Goal: Task Accomplishment & Management: Complete application form

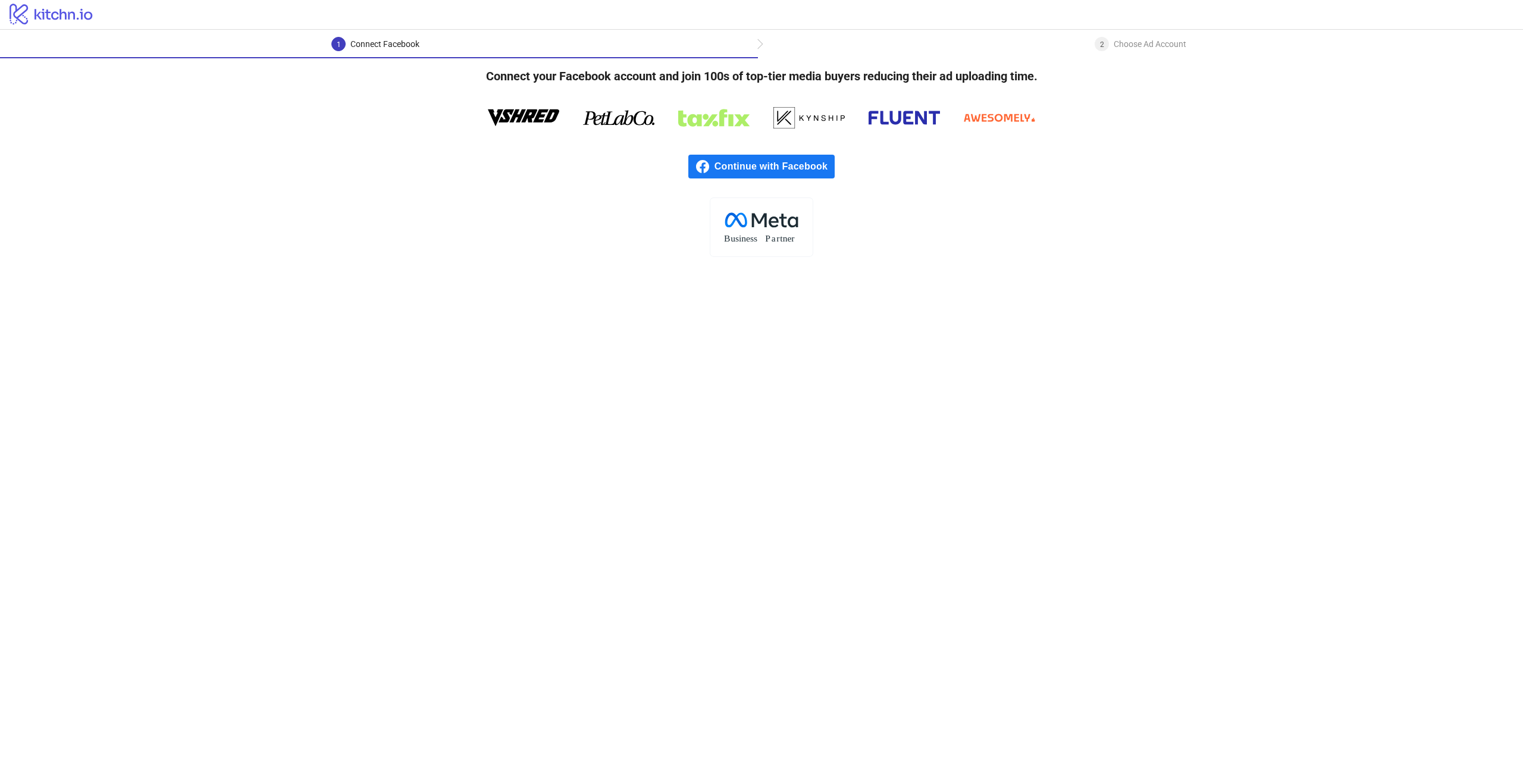
click at [778, 163] on span "Continue with Facebook" at bounding box center [774, 167] width 120 height 24
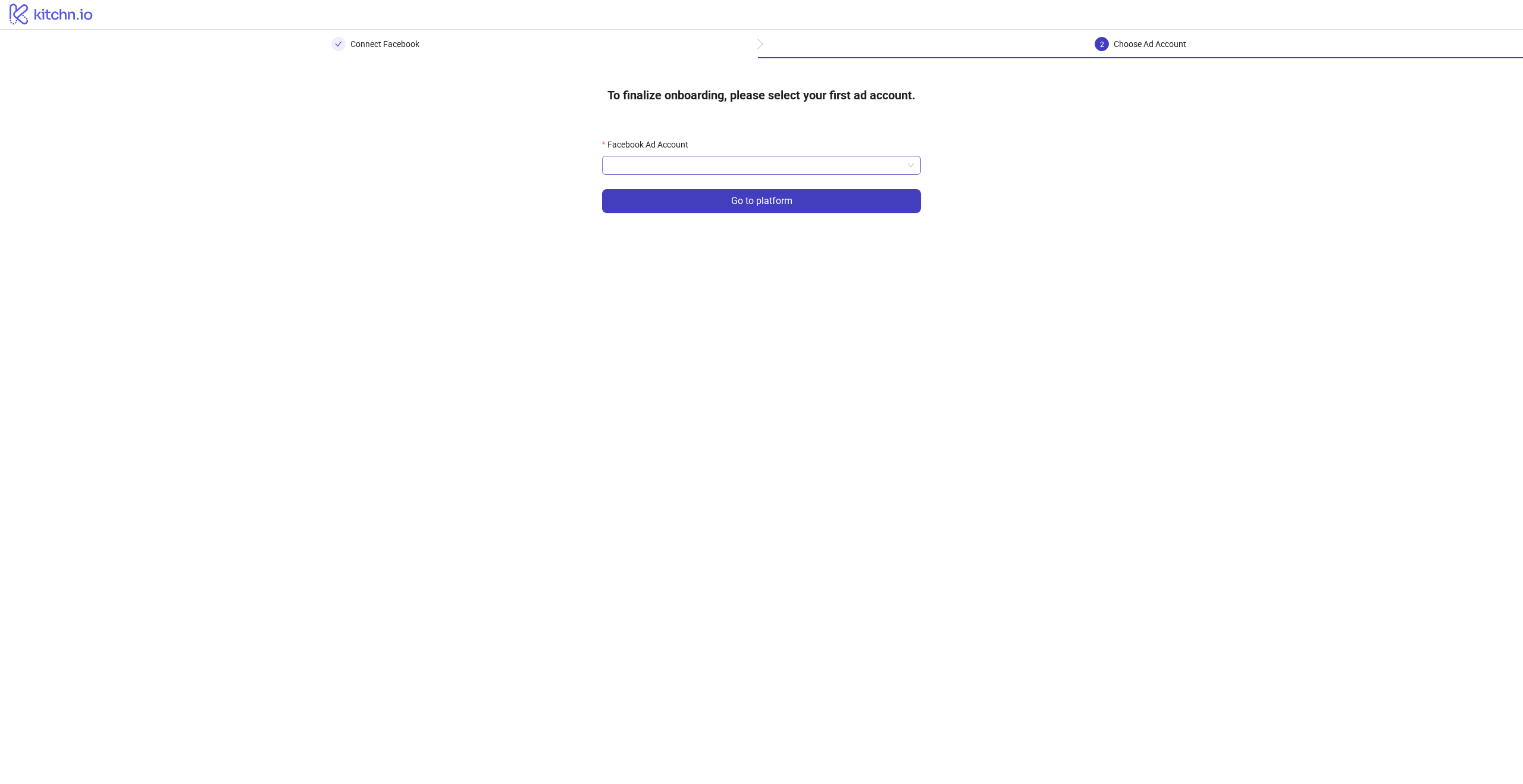
click at [878, 171] on input "Facebook Ad Account" at bounding box center [756, 165] width 294 height 18
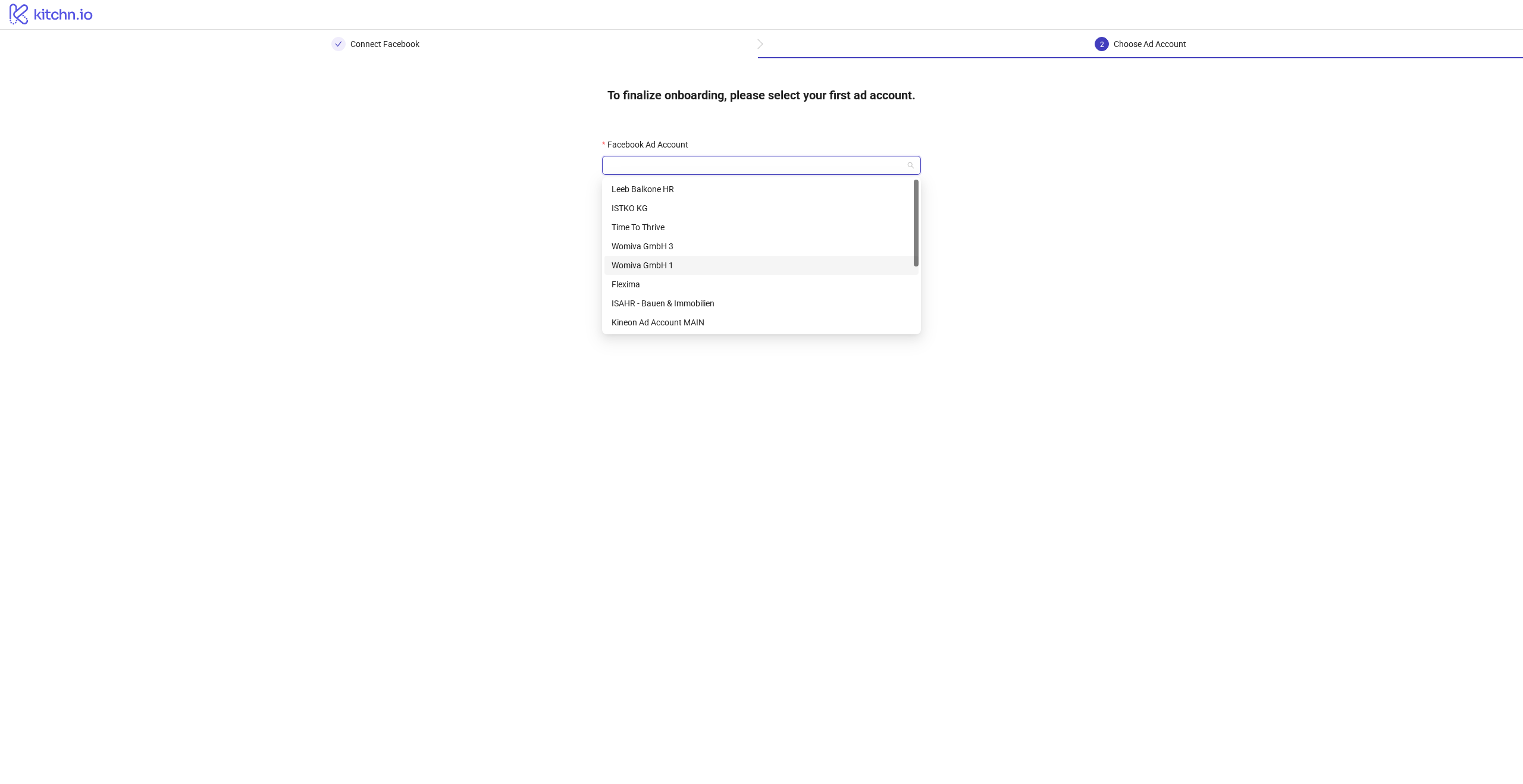
click at [699, 261] on div "Womiva GmbH 1" at bounding box center [762, 265] width 300 height 13
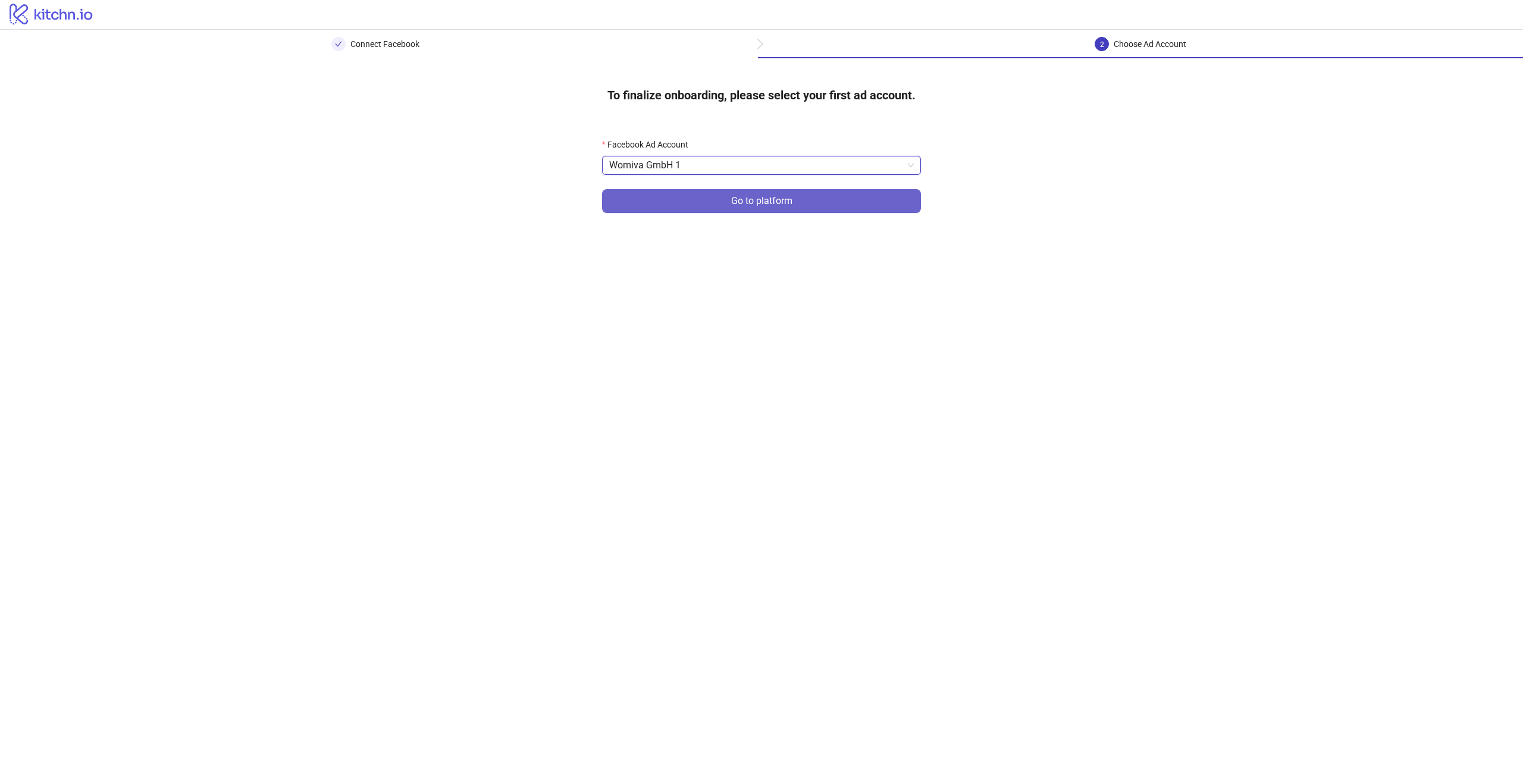
click at [772, 205] on span "Go to platform" at bounding box center [762, 201] width 61 height 11
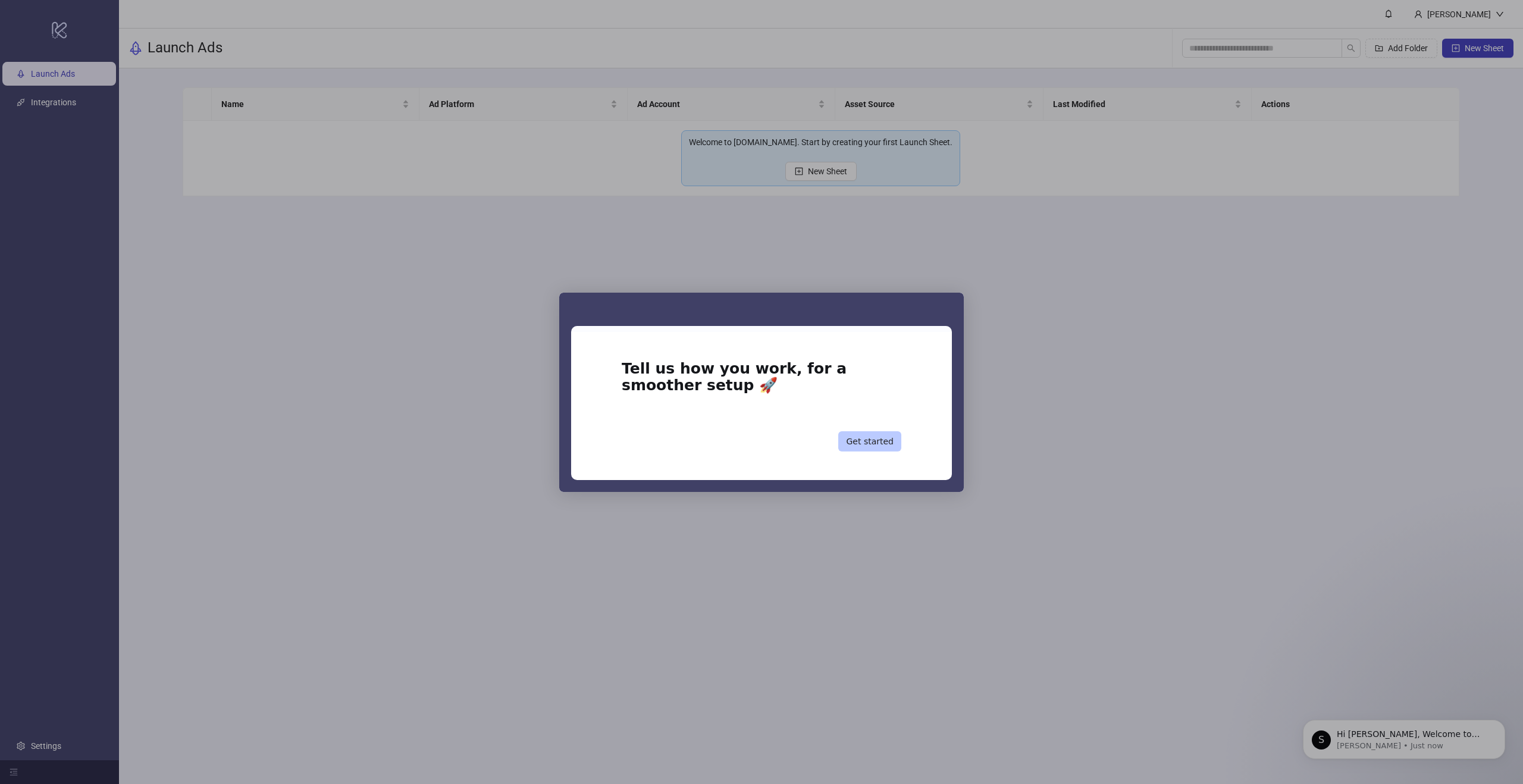
click at [886, 441] on button "Get started" at bounding box center [870, 441] width 63 height 20
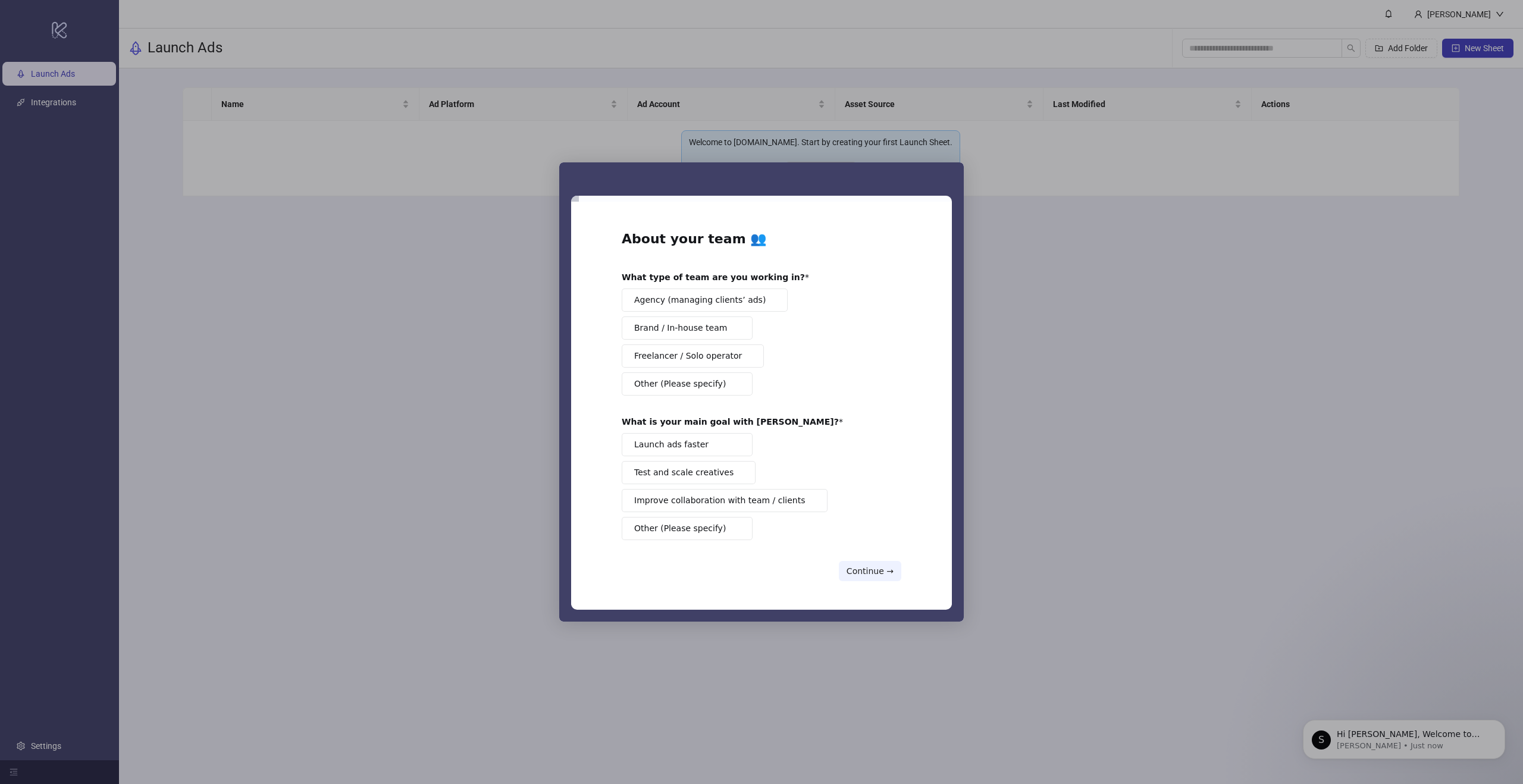
click at [696, 329] on span "Brand / In-house team" at bounding box center [680, 328] width 93 height 13
click at [736, 449] on span "Intercom messenger" at bounding box center [735, 444] width 10 height 10
click at [741, 474] on button "Test and scale creatives" at bounding box center [689, 472] width 134 height 23
click at [871, 575] on button "Continue →" at bounding box center [870, 570] width 63 height 20
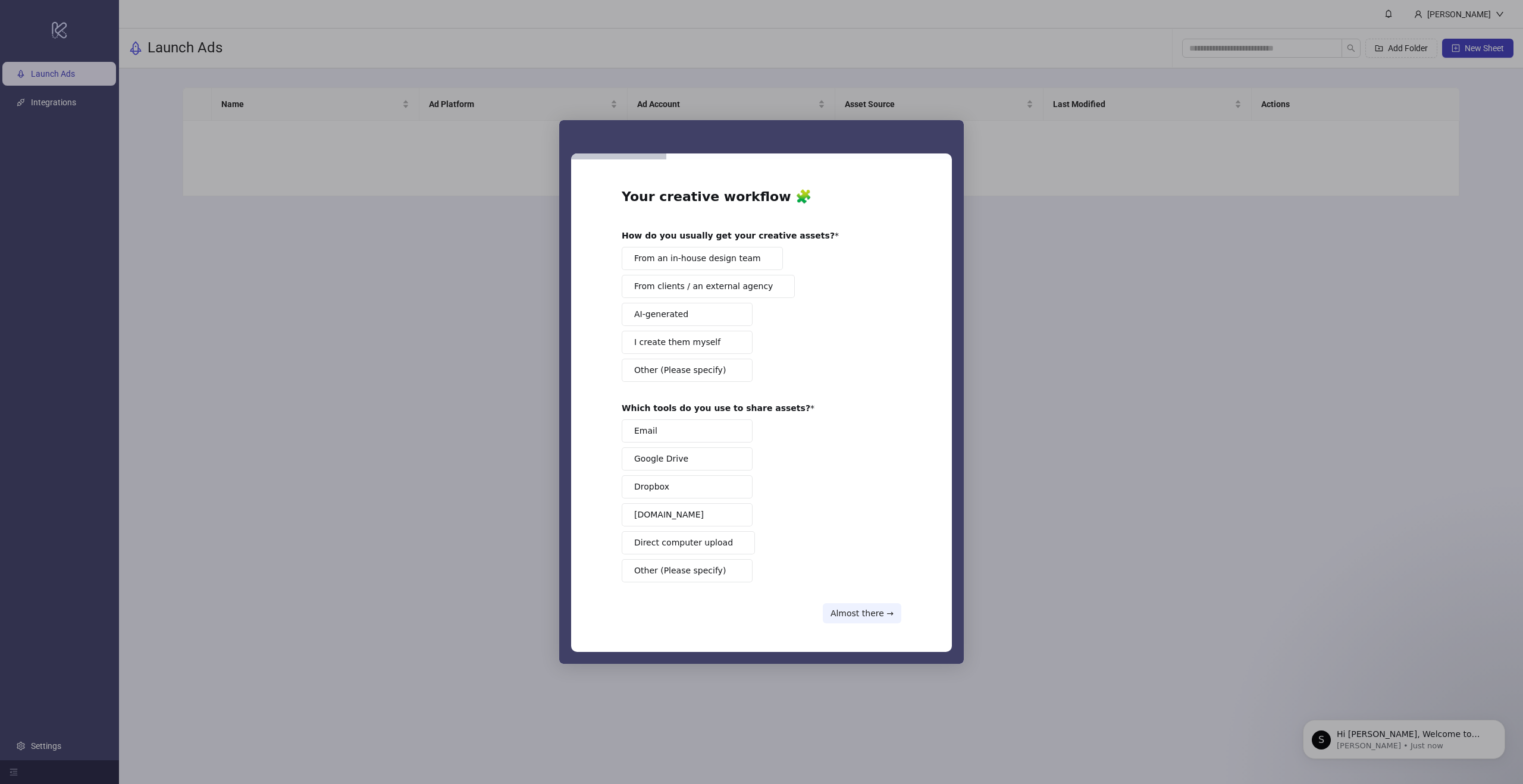
click at [723, 262] on span "From an in-house design team" at bounding box center [697, 258] width 127 height 13
click at [723, 281] on span "From clients / an external agency" at bounding box center [703, 286] width 139 height 13
click at [691, 462] on button "Google Drive" at bounding box center [687, 458] width 131 height 23
drag, startPoint x: 689, startPoint y: 443, endPoint x: 692, endPoint y: 461, distance: 18.2
click at [689, 443] on div "Email Google Drive Dropbox Frame.io Direct computer upload Other (Please specif…" at bounding box center [761, 500] width 279 height 163
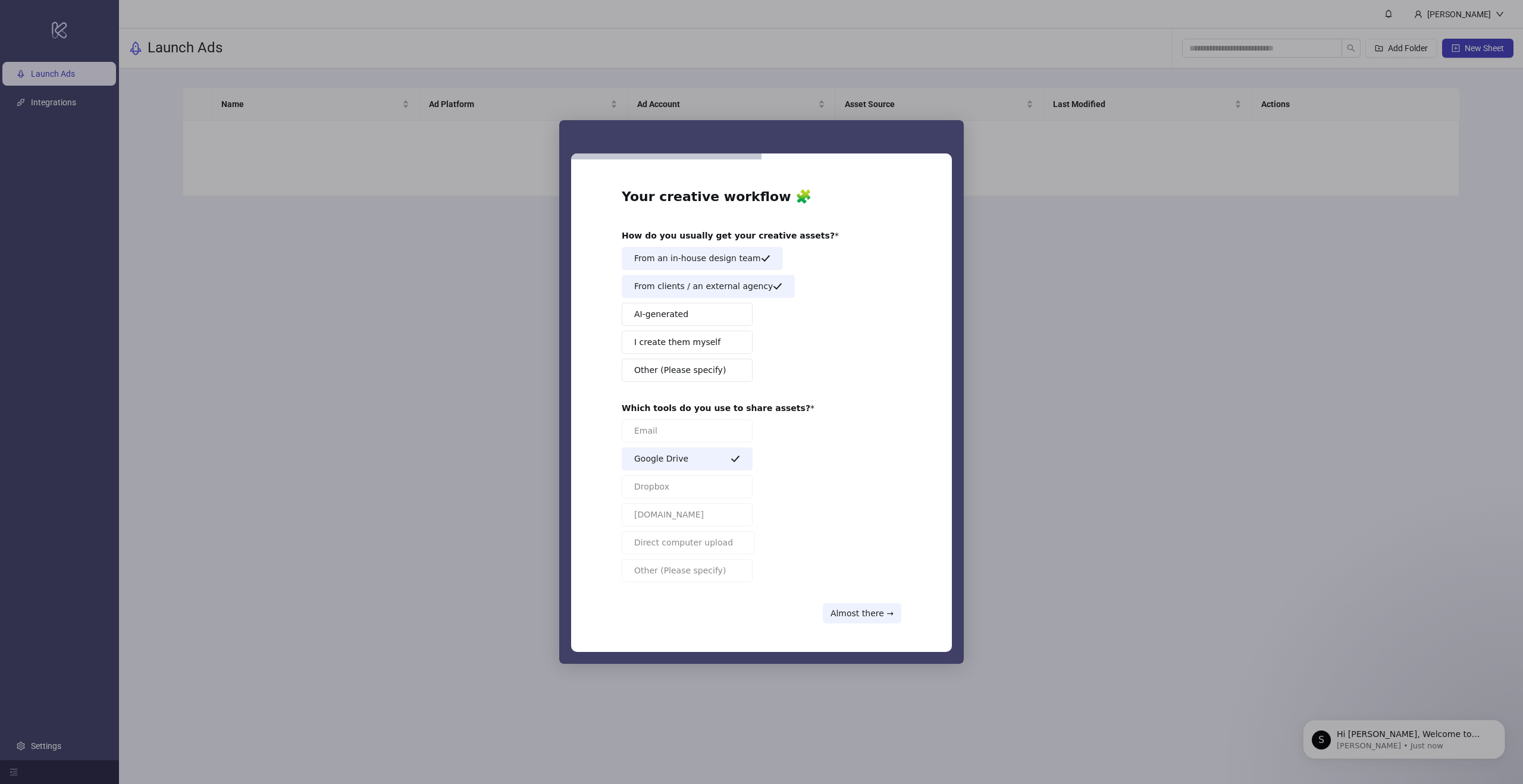
click at [694, 469] on button "Google Drive" at bounding box center [687, 458] width 131 height 23
click at [689, 494] on button "Dropbox" at bounding box center [687, 486] width 131 height 23
click at [854, 615] on button "Almost there →" at bounding box center [862, 612] width 79 height 20
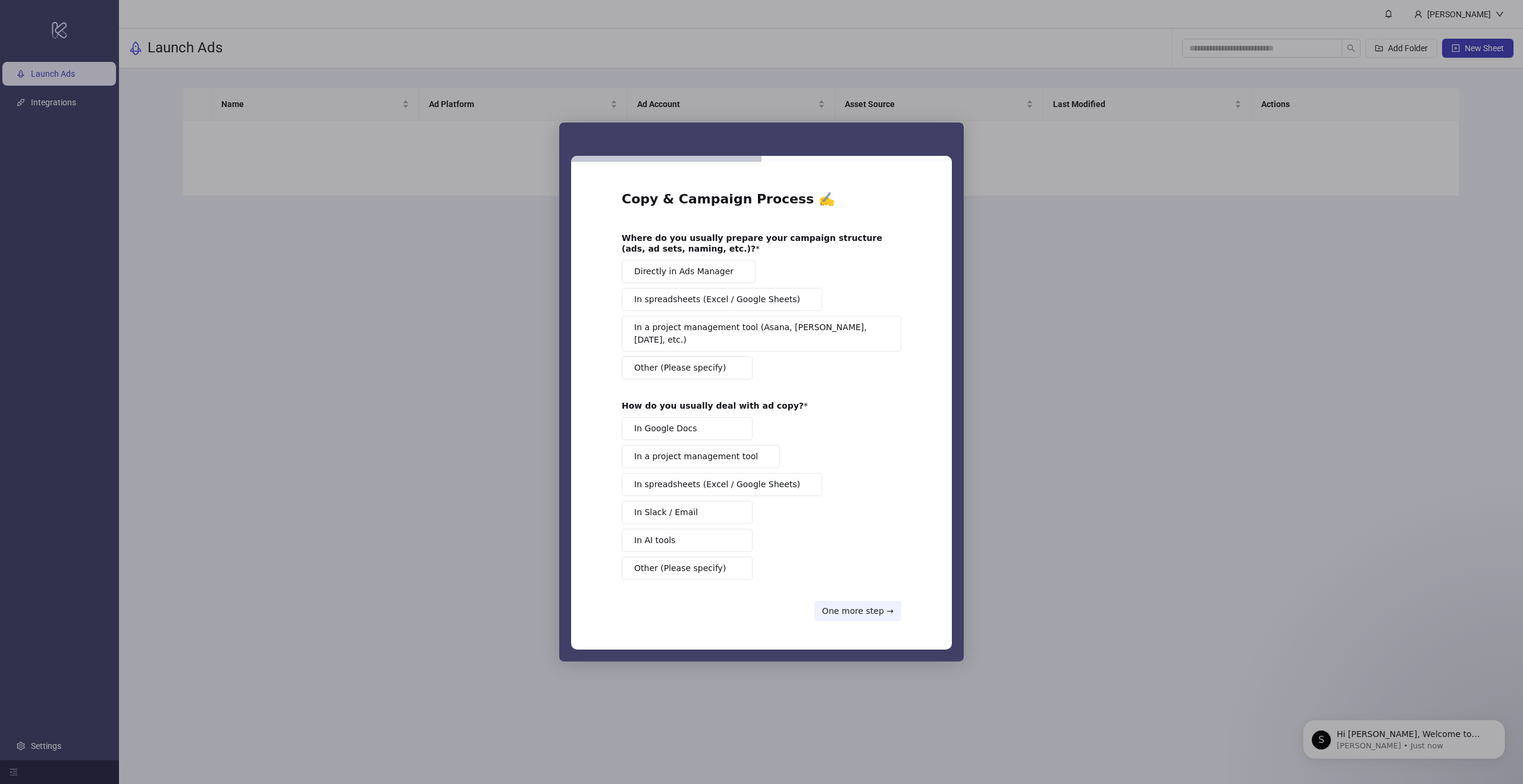
click at [727, 281] on button "Directly in Ads Manager" at bounding box center [689, 271] width 134 height 23
click at [693, 450] on span "In a project management tool" at bounding box center [696, 456] width 124 height 13
click at [861, 606] on button "One more step →" at bounding box center [858, 610] width 87 height 20
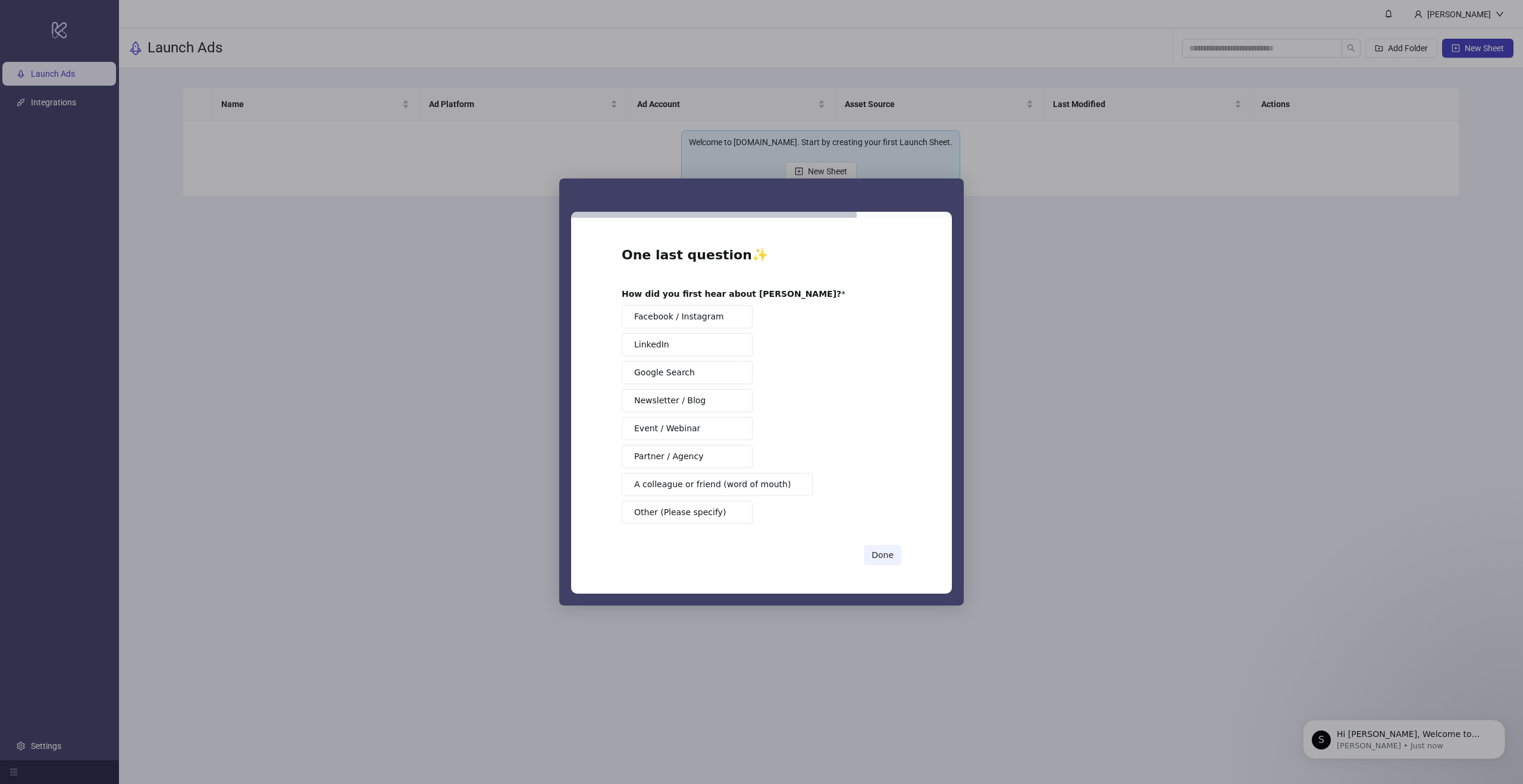
click at [692, 514] on span "Other (Please specify)" at bounding box center [680, 512] width 91 height 13
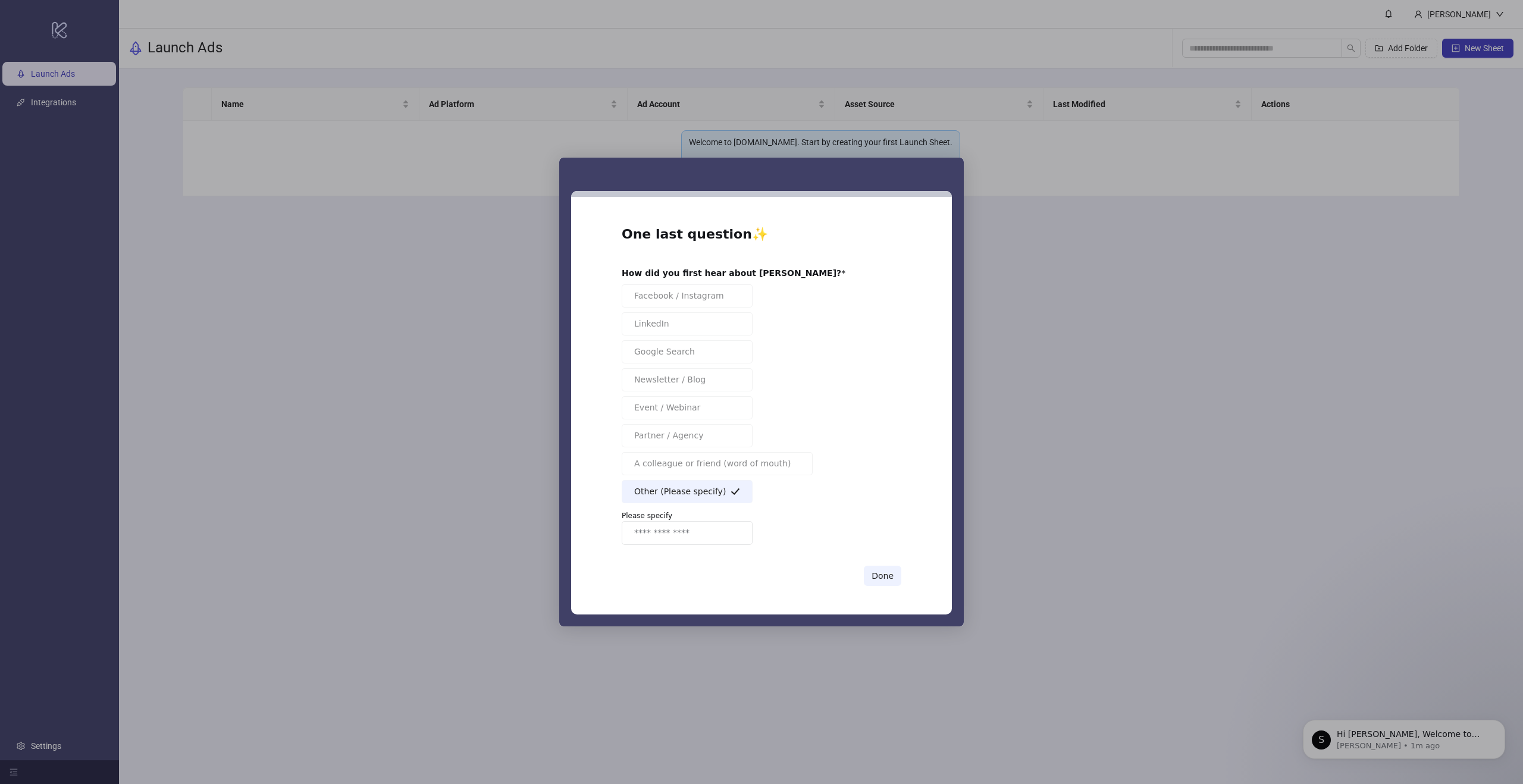
click at [732, 533] on input "Enter response" at bounding box center [687, 533] width 131 height 24
type input "**"
click at [885, 575] on button "Done" at bounding box center [882, 575] width 38 height 20
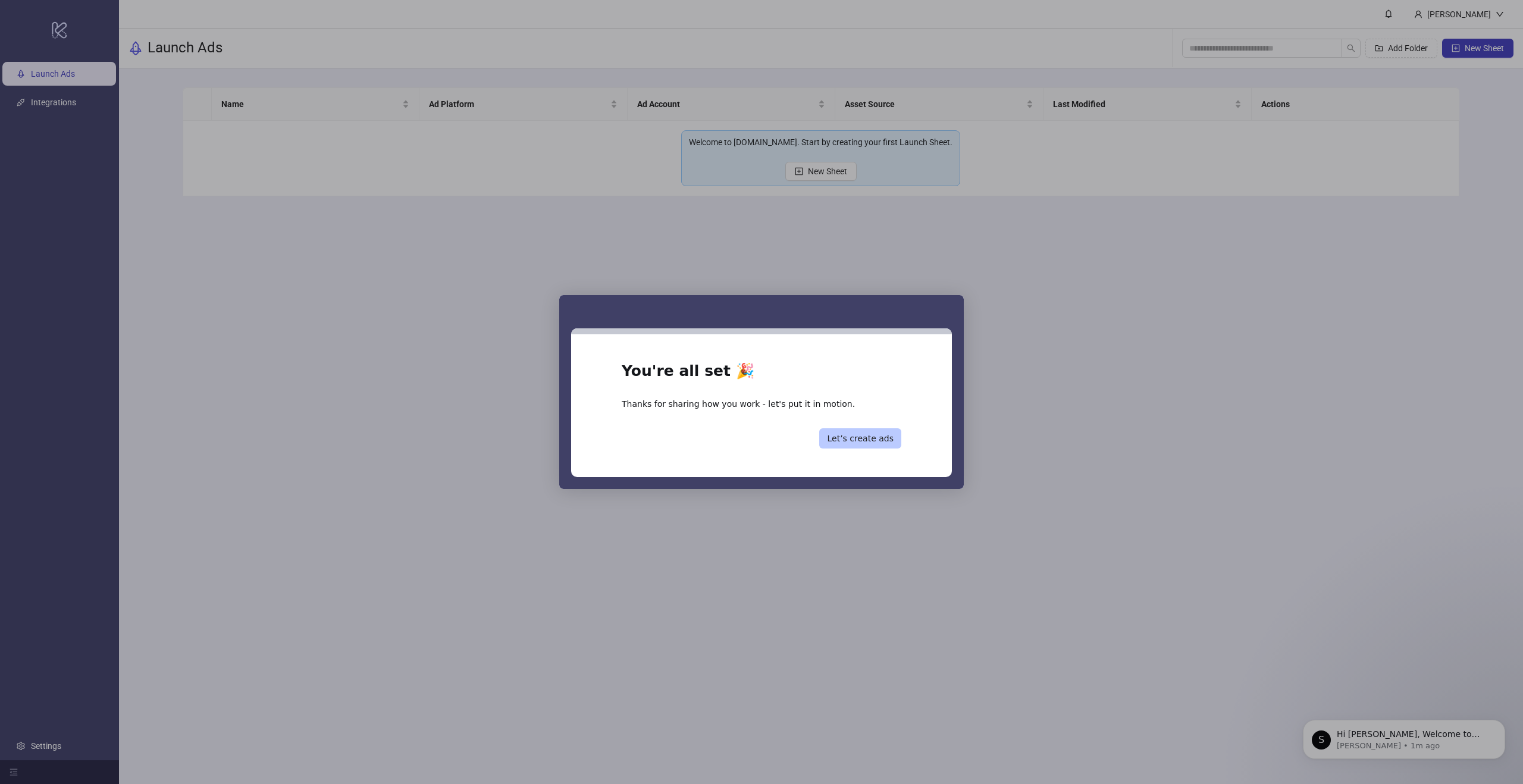
click at [862, 446] on button "Let’s create ads" at bounding box center [860, 438] width 82 height 20
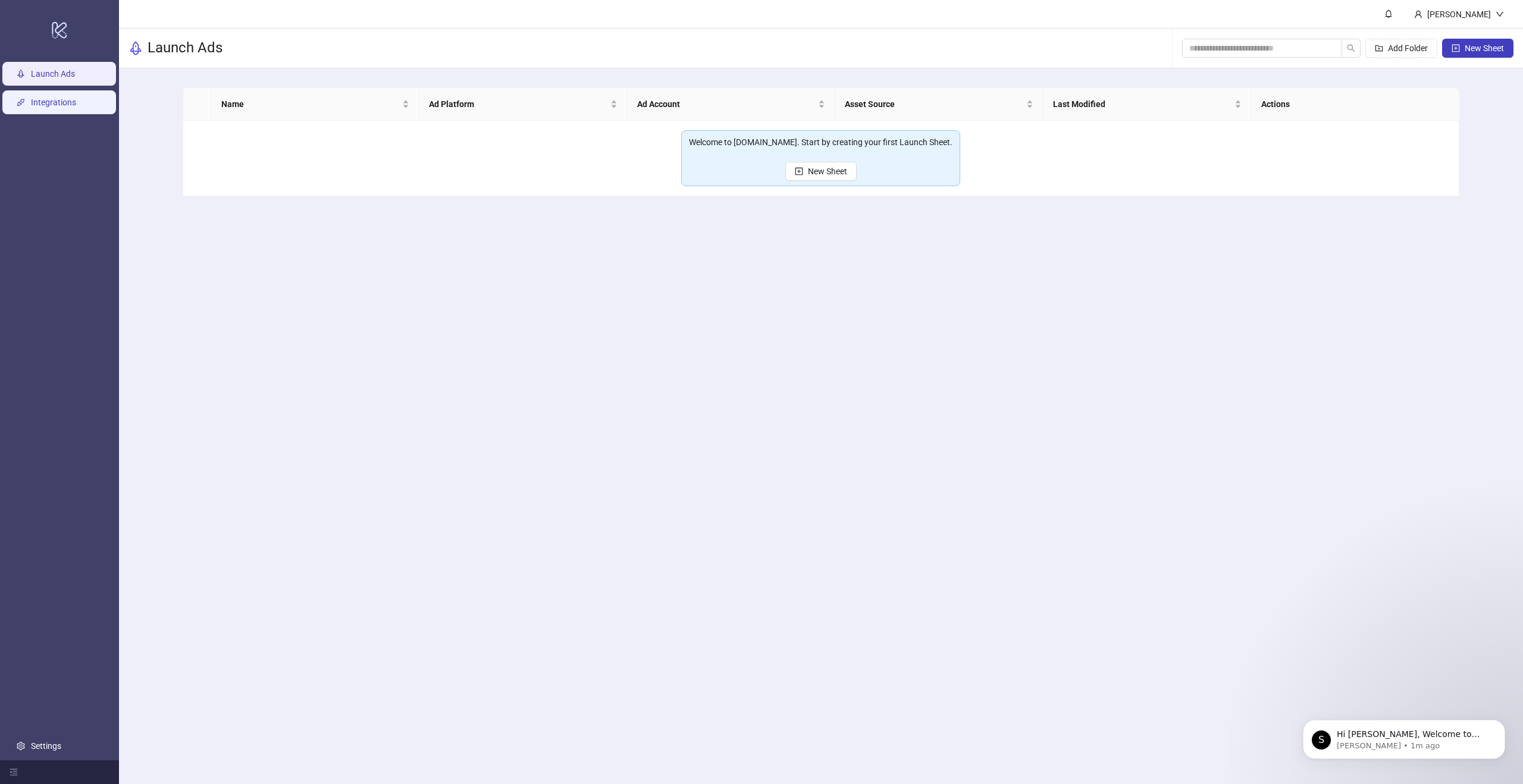
click at [63, 106] on link "Integrations" at bounding box center [53, 102] width 45 height 10
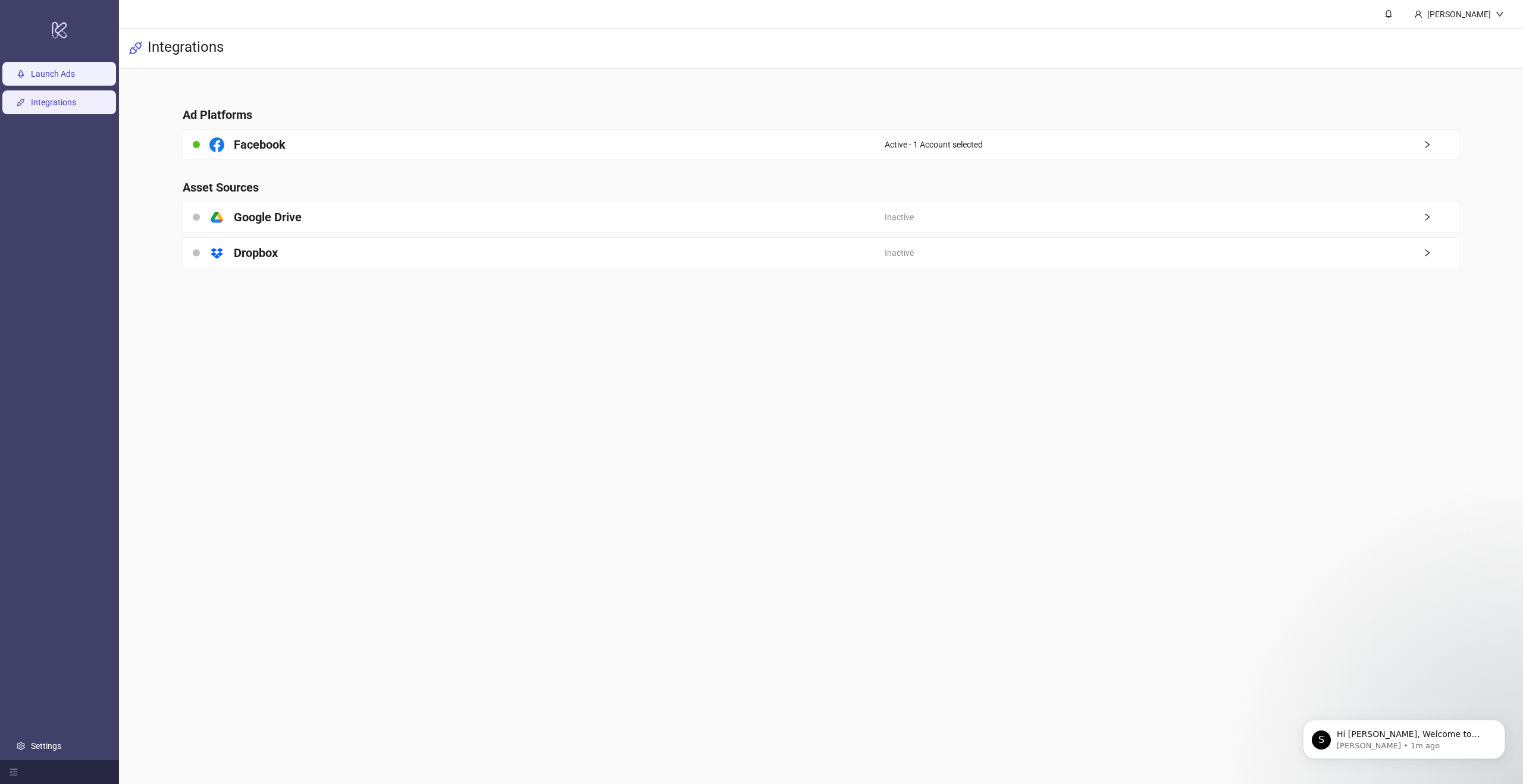
click at [49, 79] on link "Launch Ads" at bounding box center [53, 74] width 44 height 10
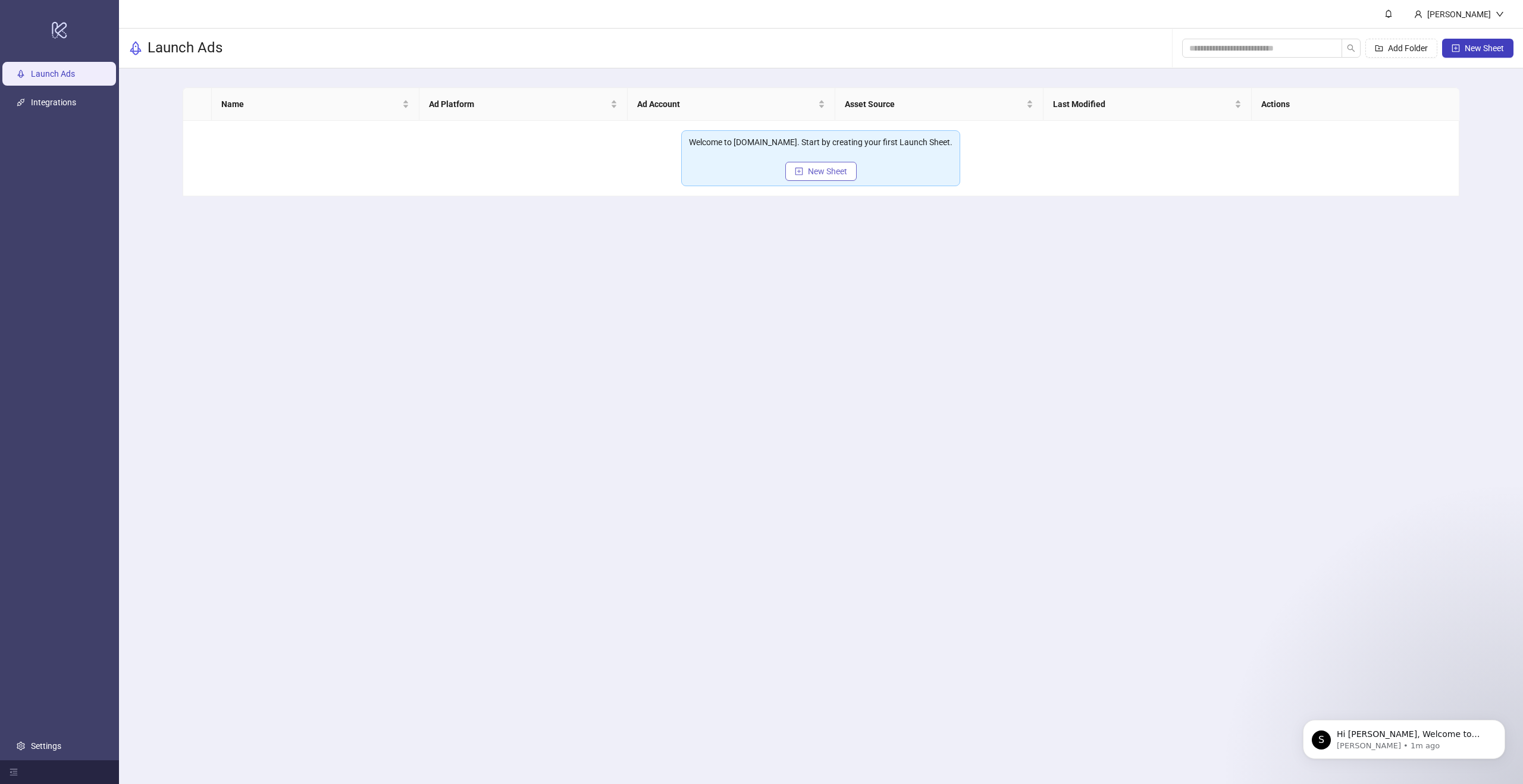
click at [825, 173] on span "New Sheet" at bounding box center [827, 171] width 39 height 10
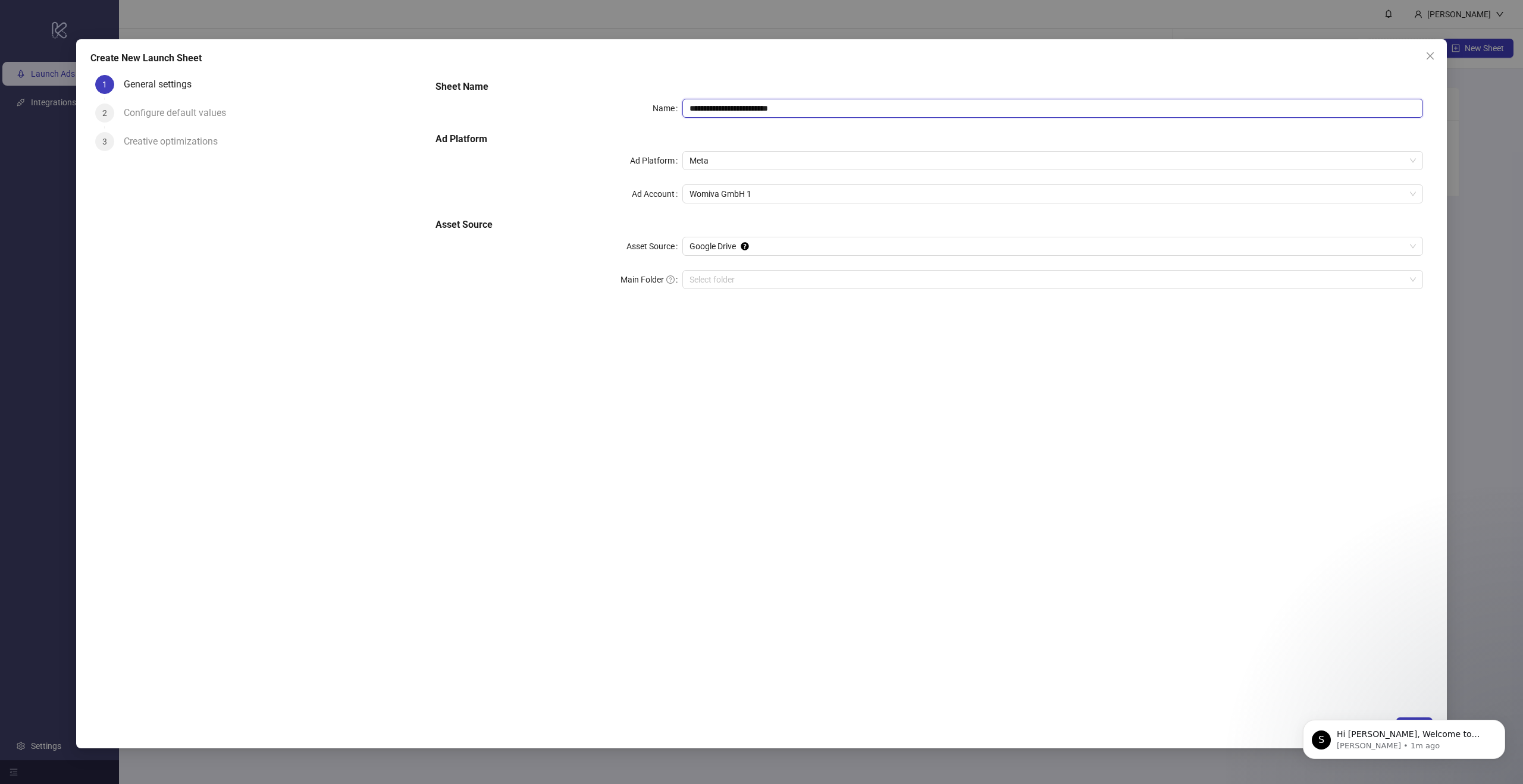
click at [833, 108] on input "**********" at bounding box center [1053, 108] width 741 height 19
click at [745, 106] on input "**********" at bounding box center [1053, 108] width 741 height 19
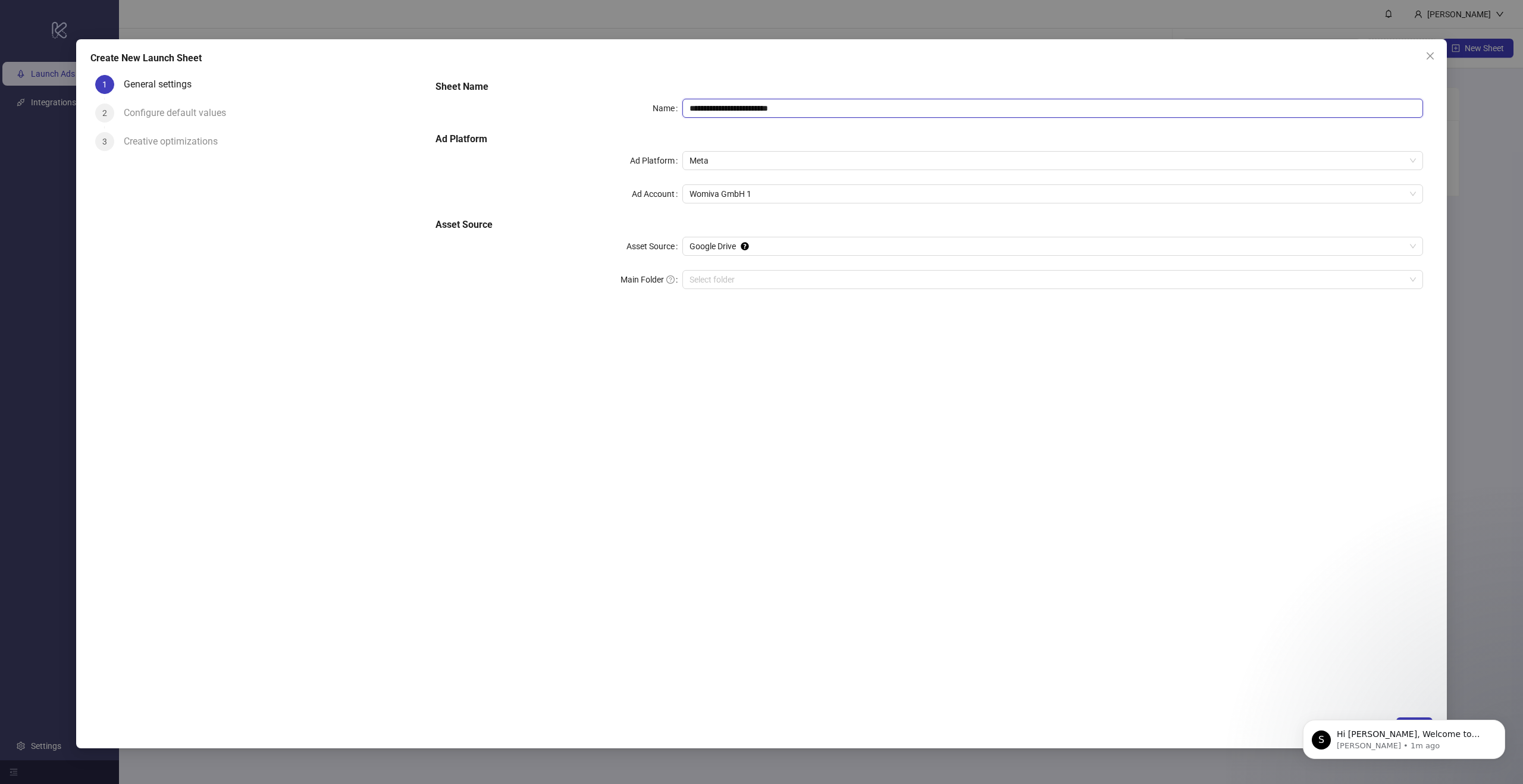
click at [745, 106] on input "**********" at bounding box center [1053, 108] width 741 height 19
paste input "**********"
type input "**********"
click at [799, 464] on div "**********" at bounding box center [930, 390] width 1007 height 640
click at [726, 245] on span "Google Drive" at bounding box center [1052, 246] width 726 height 18
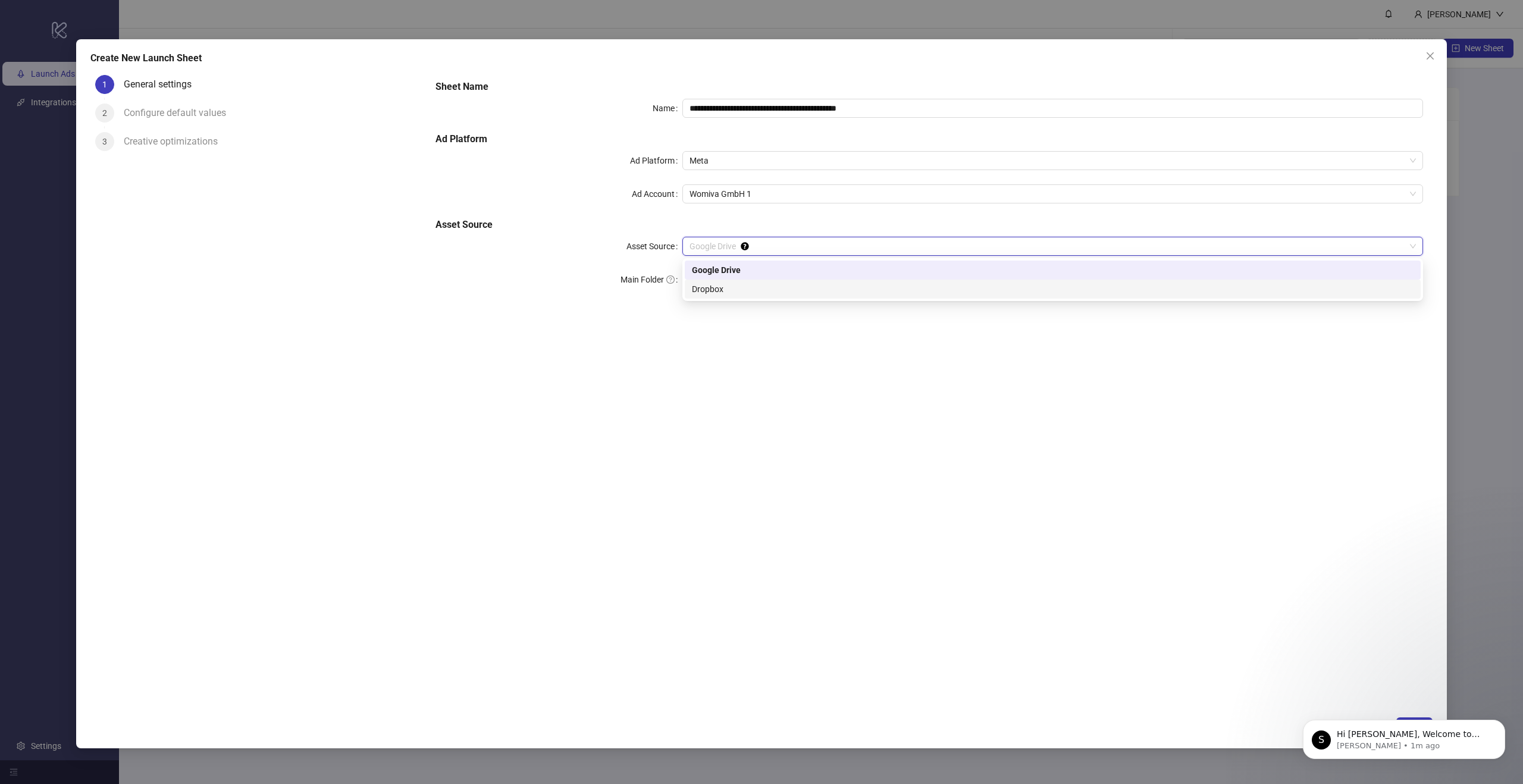
click at [718, 288] on div "Dropbox" at bounding box center [1053, 289] width 722 height 13
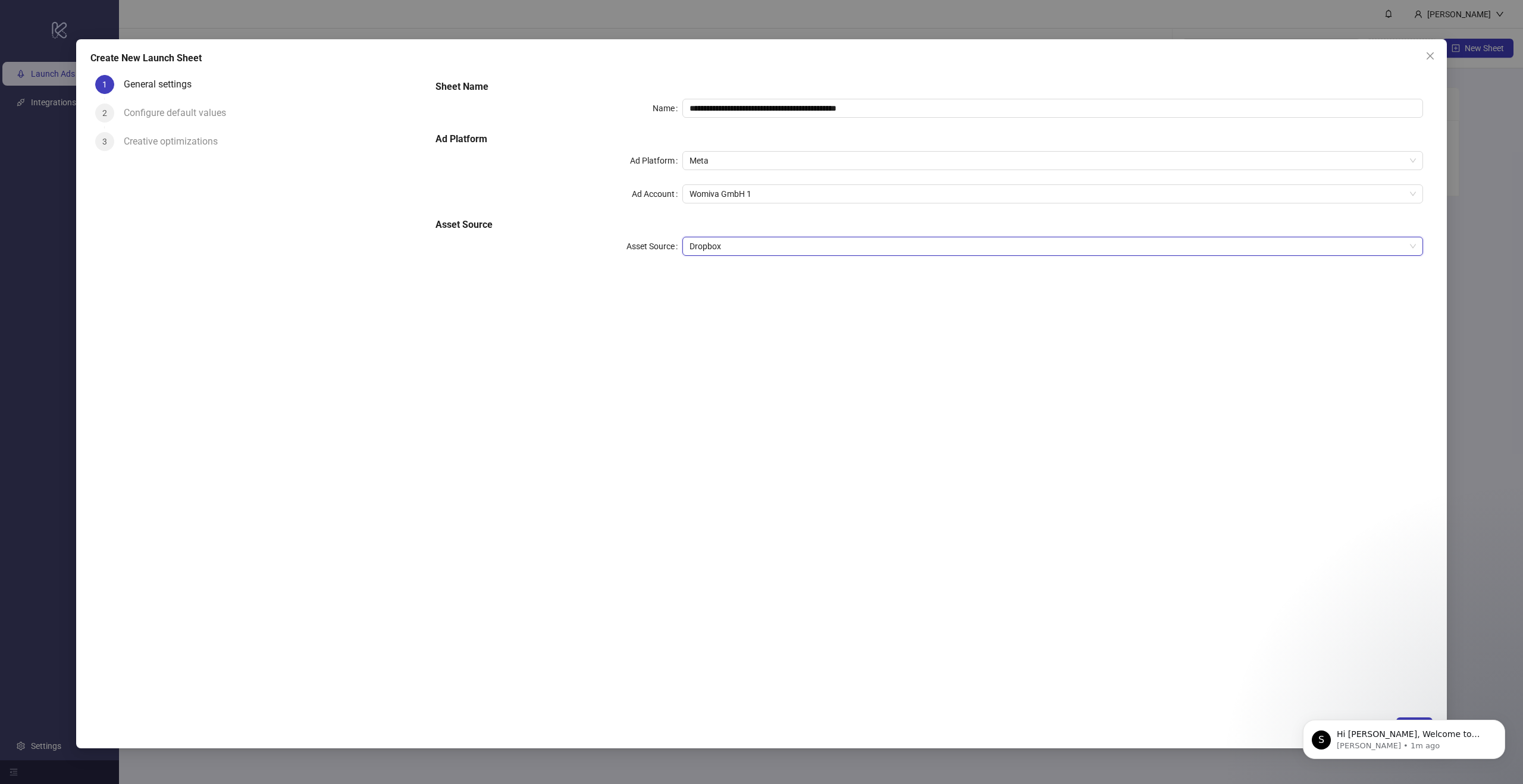
click at [705, 247] on span "Dropbox" at bounding box center [1052, 246] width 726 height 18
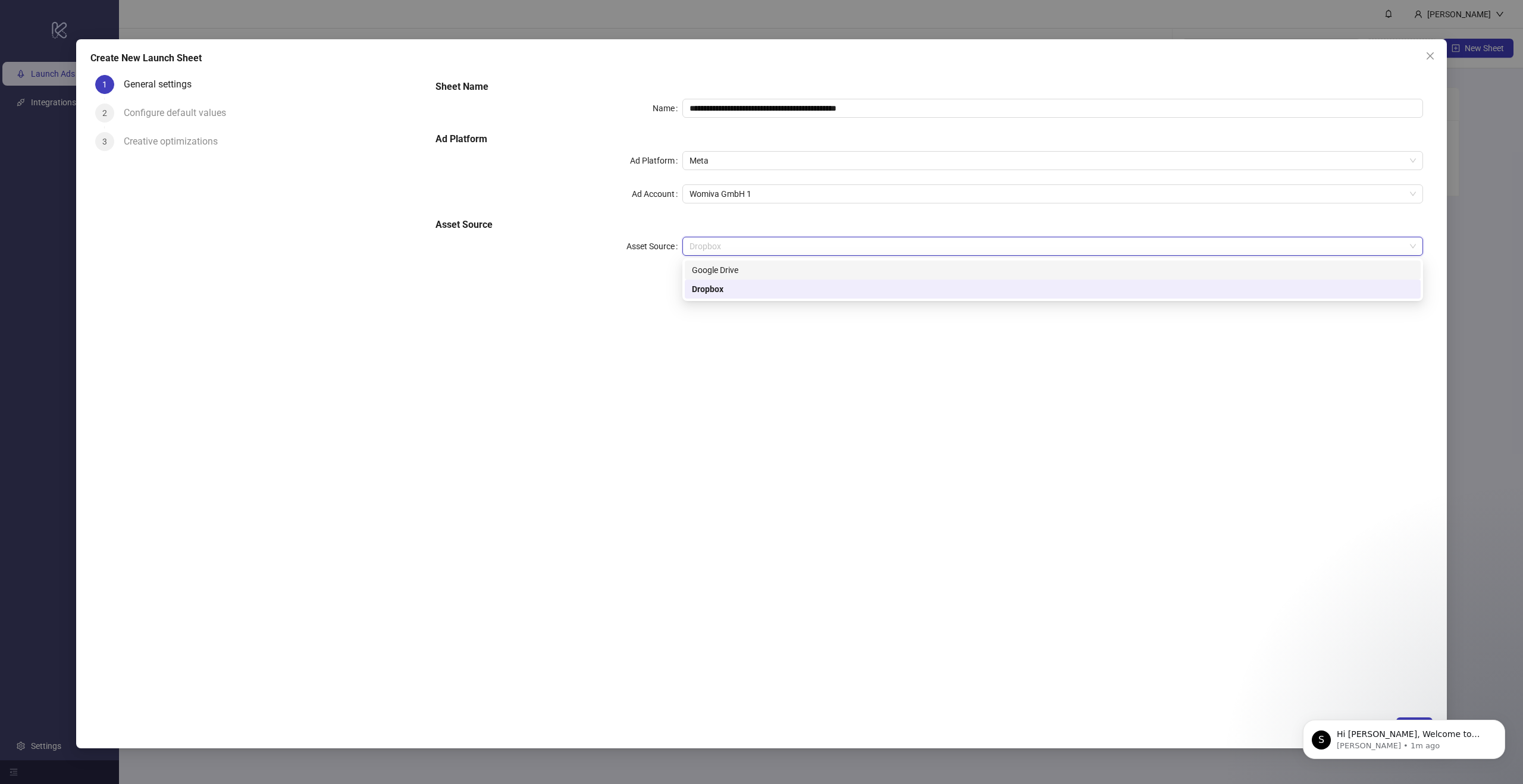
click at [722, 277] on div "Google Drive" at bounding box center [1053, 270] width 736 height 19
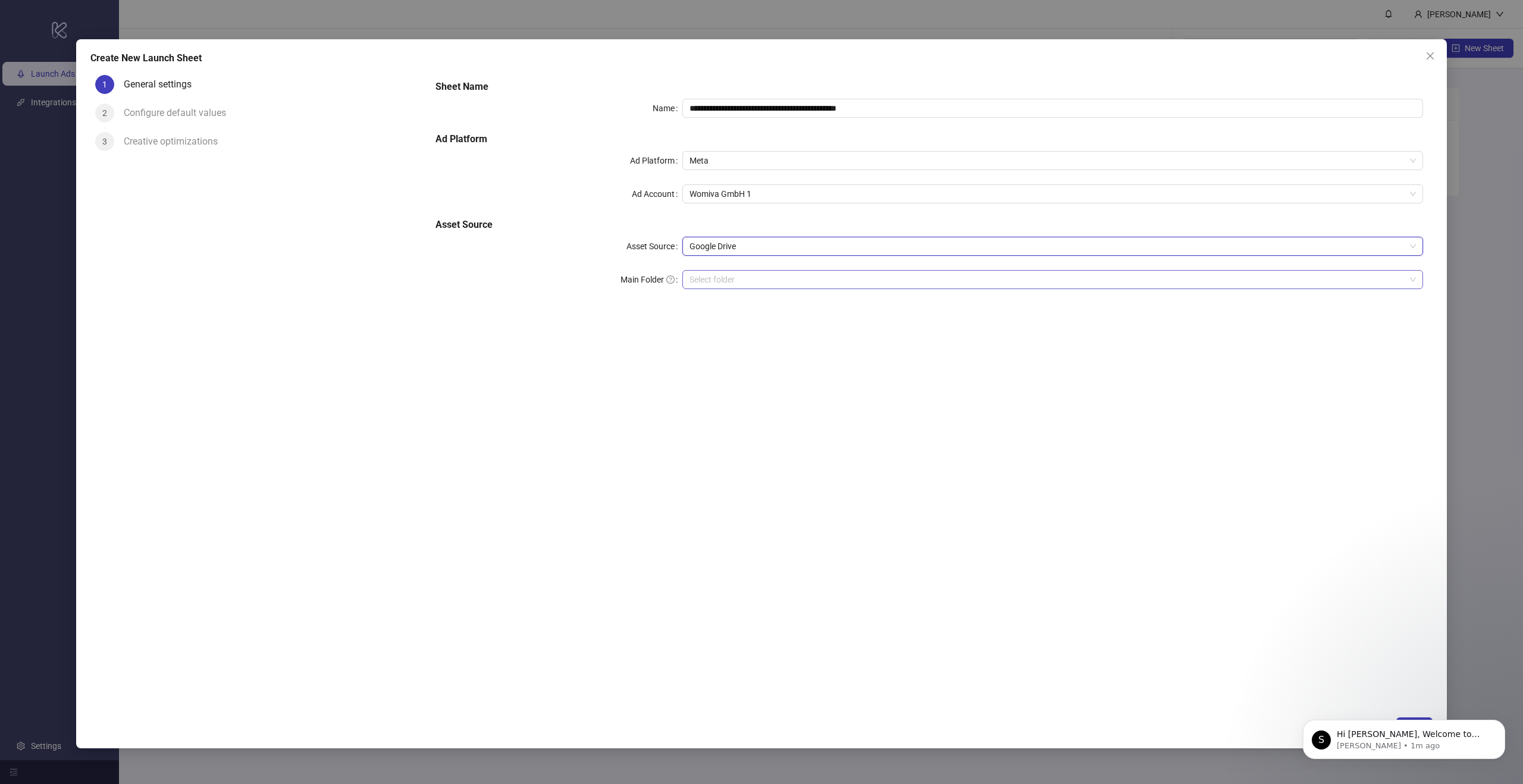
click at [791, 276] on input "Main Folder" at bounding box center [1047, 279] width 716 height 18
click at [735, 279] on input "Main Folder" at bounding box center [1047, 279] width 716 height 18
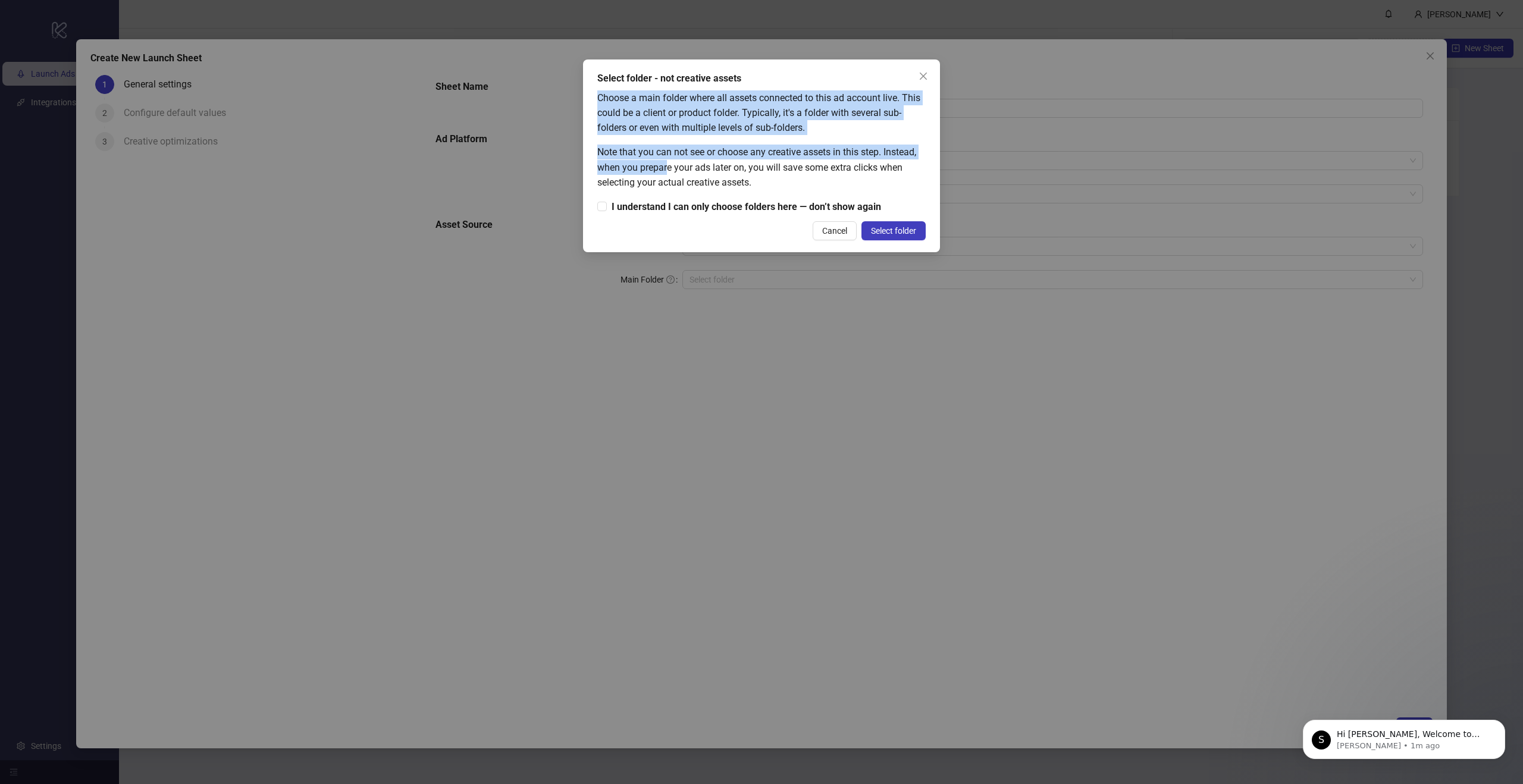
drag, startPoint x: 599, startPoint y: 98, endPoint x: 669, endPoint y: 171, distance: 101.1
click at [669, 171] on div "Choose a main folder where all assets connected to this ad account live. This c…" at bounding box center [762, 153] width 329 height 124
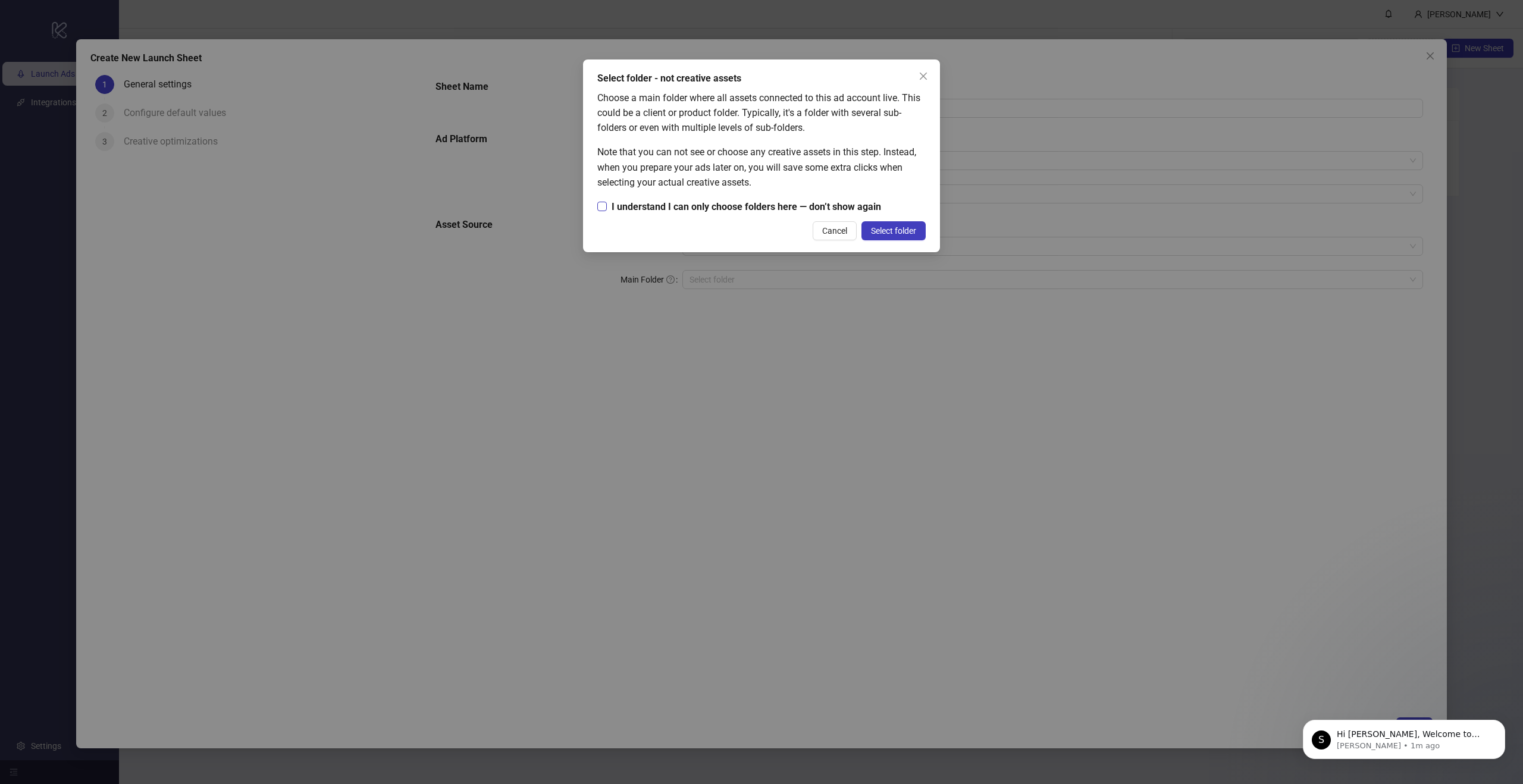
click at [655, 206] on span "I understand I can only choose folders here — don’t show again" at bounding box center [746, 206] width 279 height 15
click at [907, 231] on span "Select folder" at bounding box center [893, 231] width 45 height 10
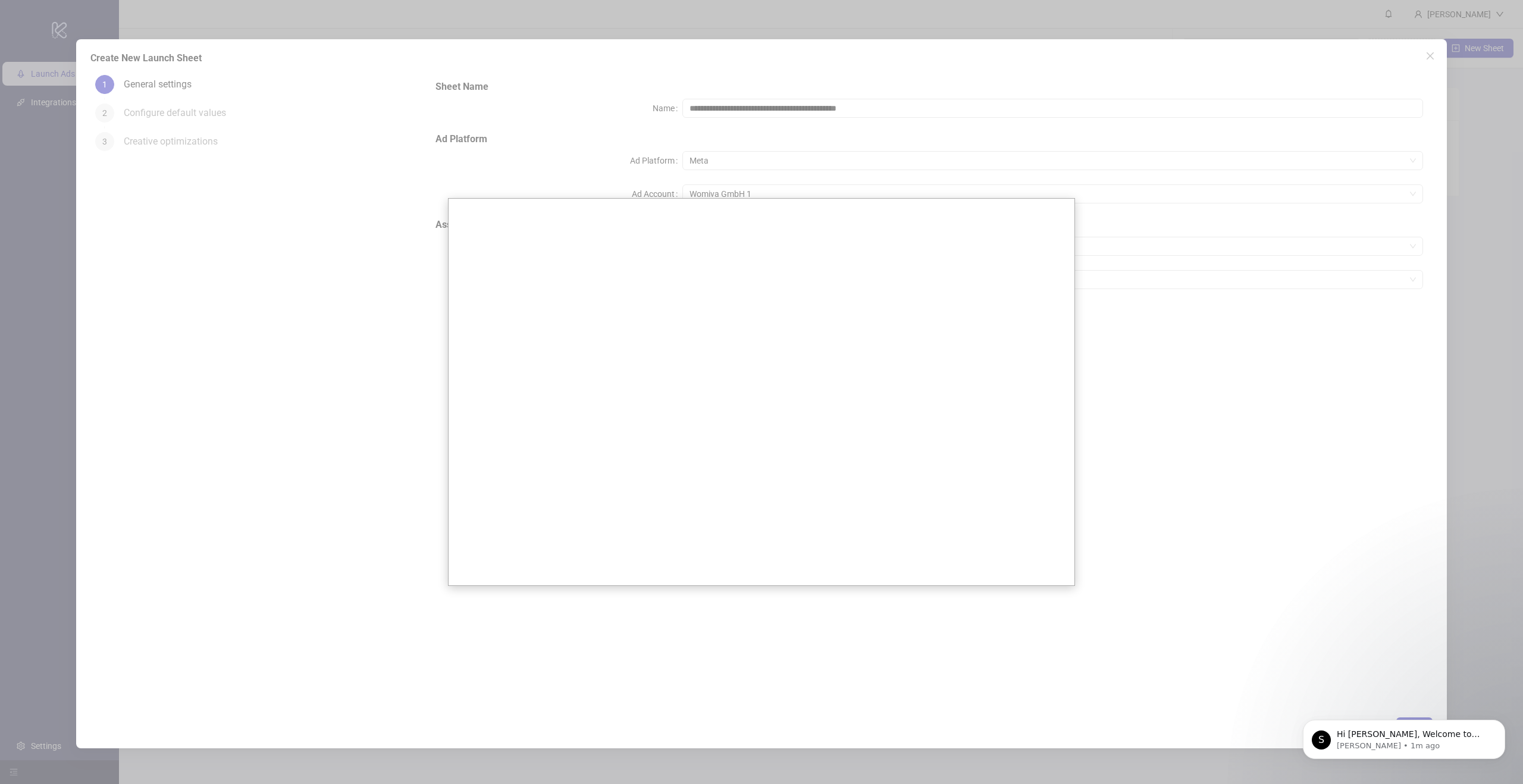
click at [416, 368] on div at bounding box center [762, 392] width 1523 height 784
click at [1219, 587] on div at bounding box center [762, 392] width 1523 height 784
drag, startPoint x: 1220, startPoint y: 580, endPoint x: 1407, endPoint y: 403, distance: 257.5
click at [1220, 579] on div at bounding box center [762, 392] width 1523 height 784
click at [1433, 50] on div at bounding box center [762, 392] width 1523 height 784
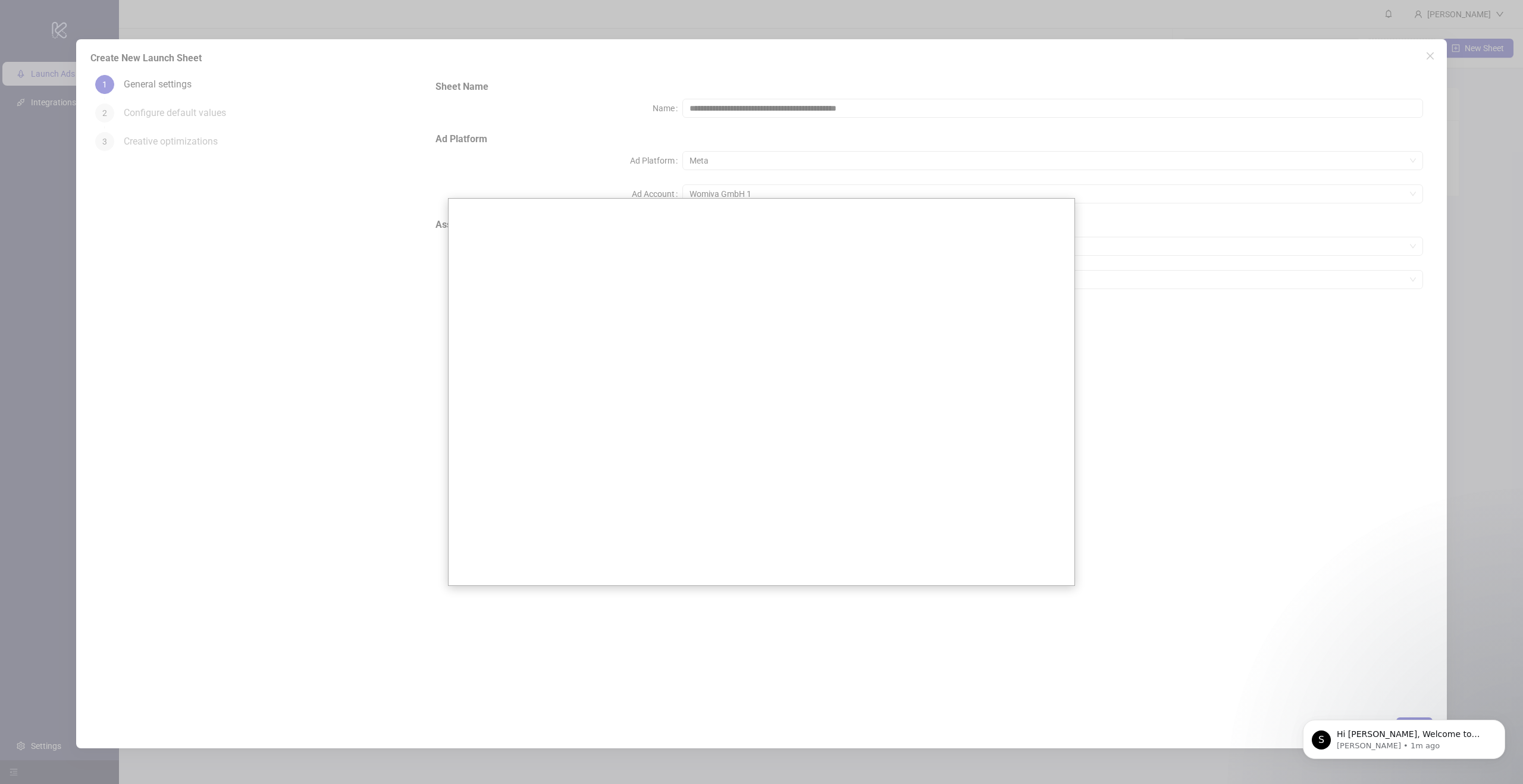
click at [1433, 55] on div at bounding box center [762, 392] width 1523 height 784
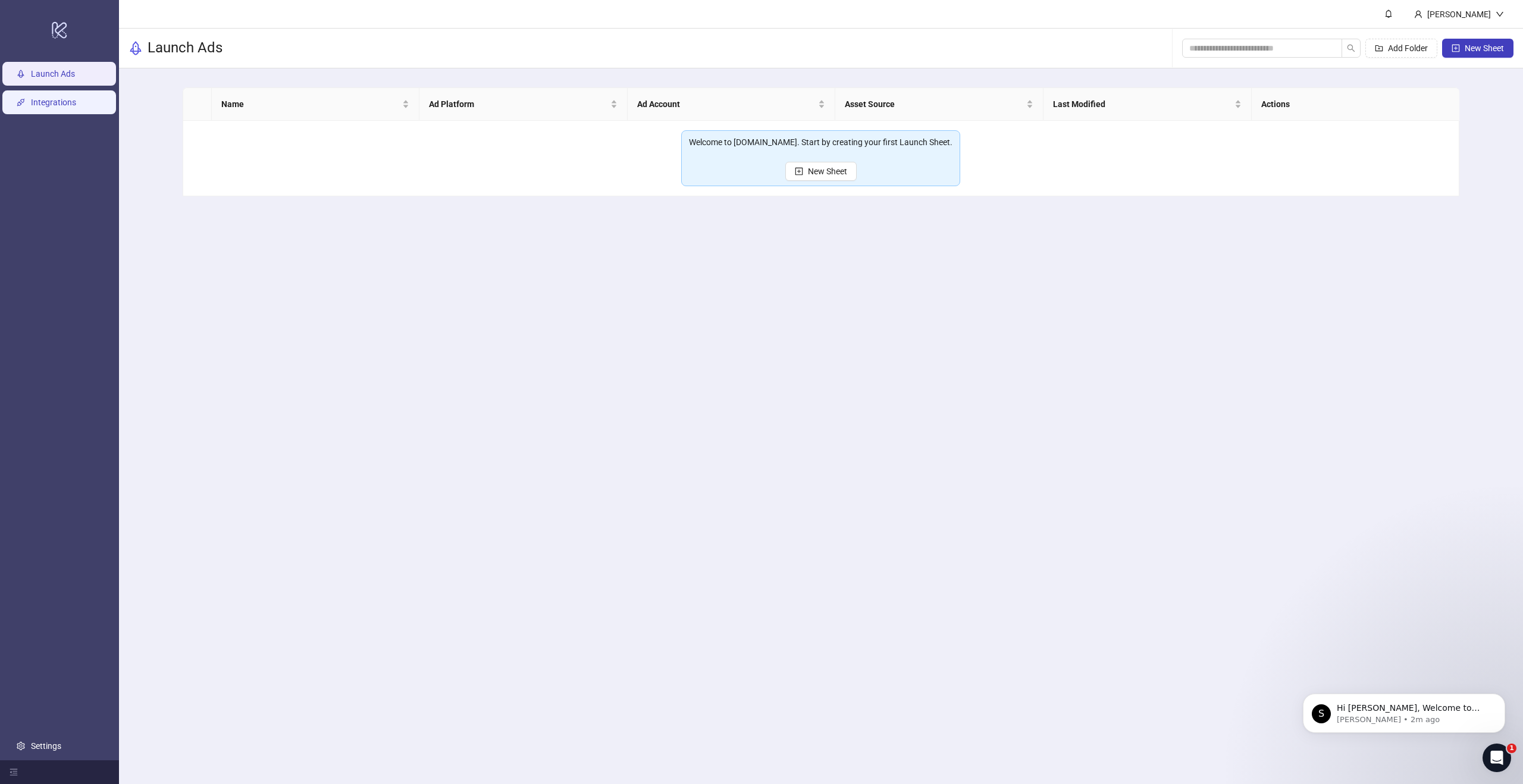
click at [51, 99] on link "Integrations" at bounding box center [53, 102] width 45 height 10
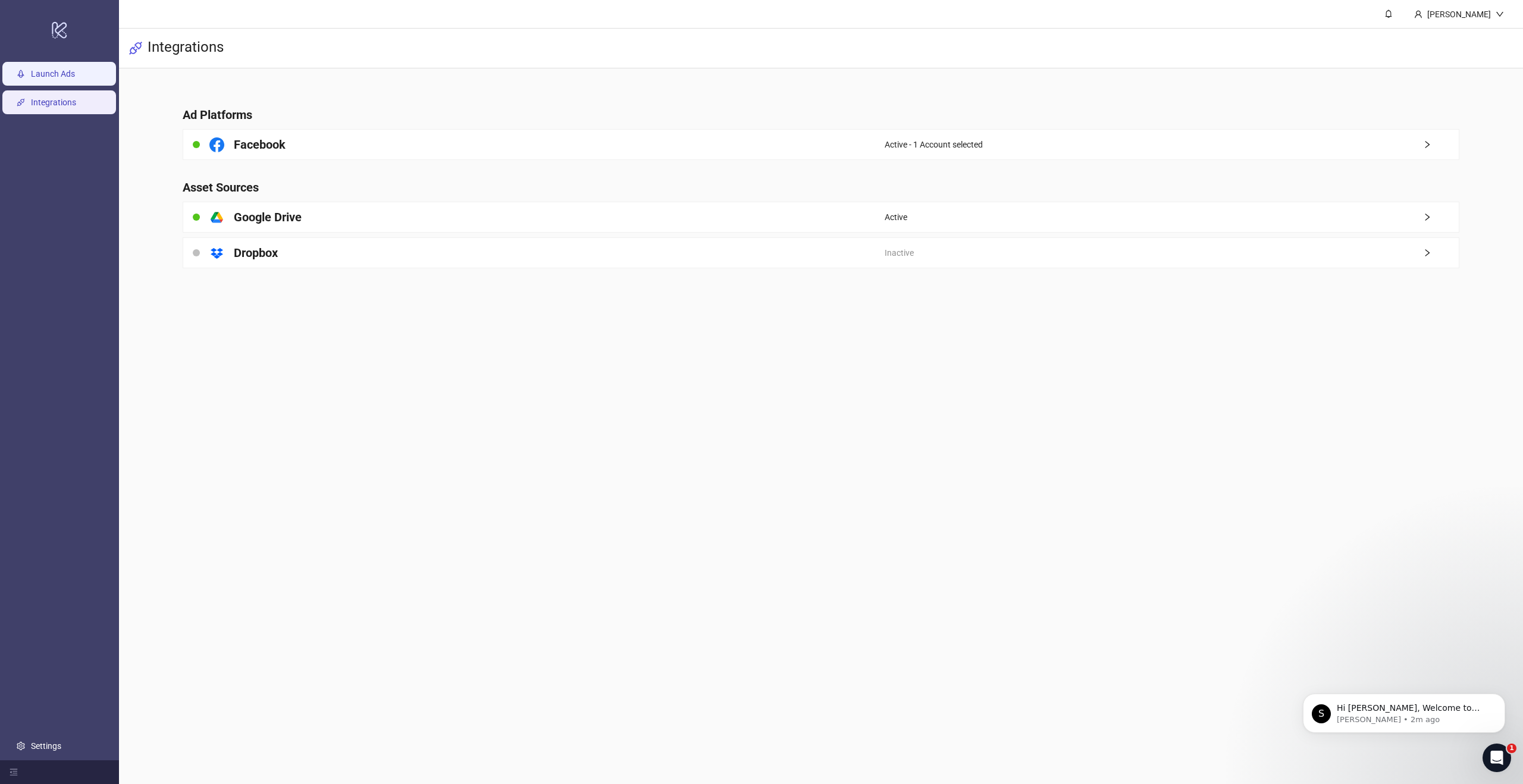
click at [58, 77] on link "Launch Ads" at bounding box center [53, 74] width 44 height 10
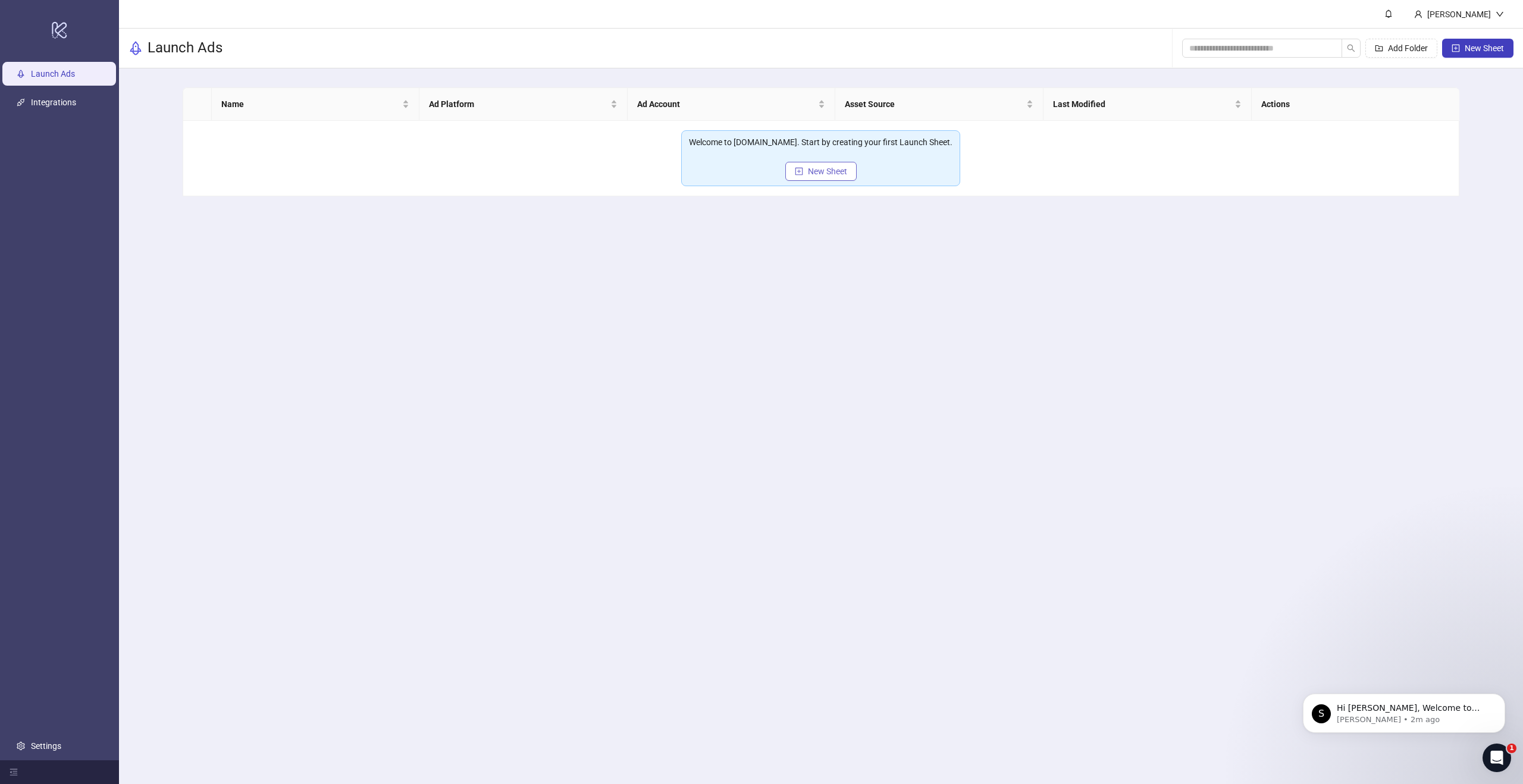
click at [822, 169] on span "New Sheet" at bounding box center [827, 171] width 39 height 10
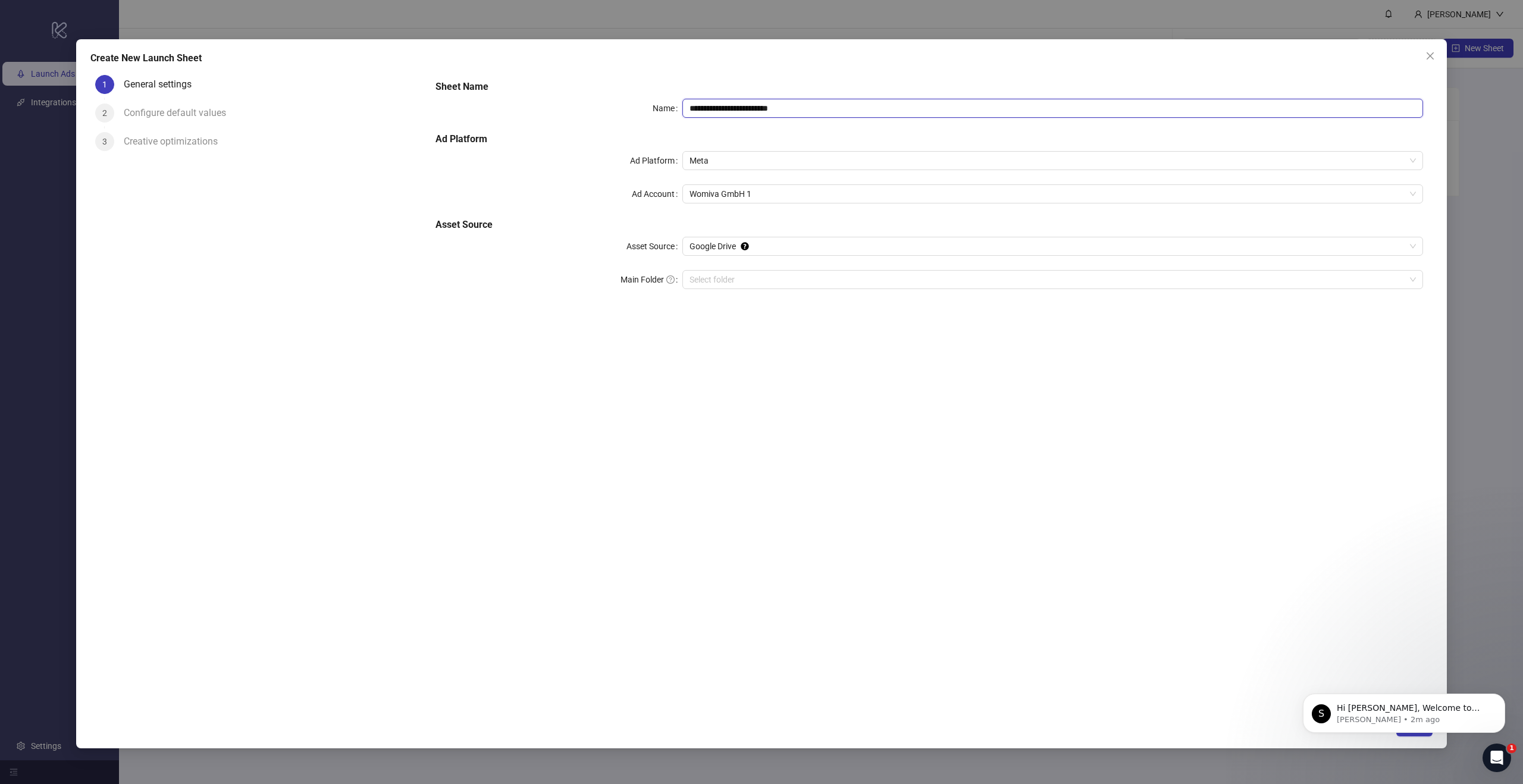
click at [868, 106] on input "**********" at bounding box center [1053, 108] width 741 height 19
paste input "**********"
type input "**********"
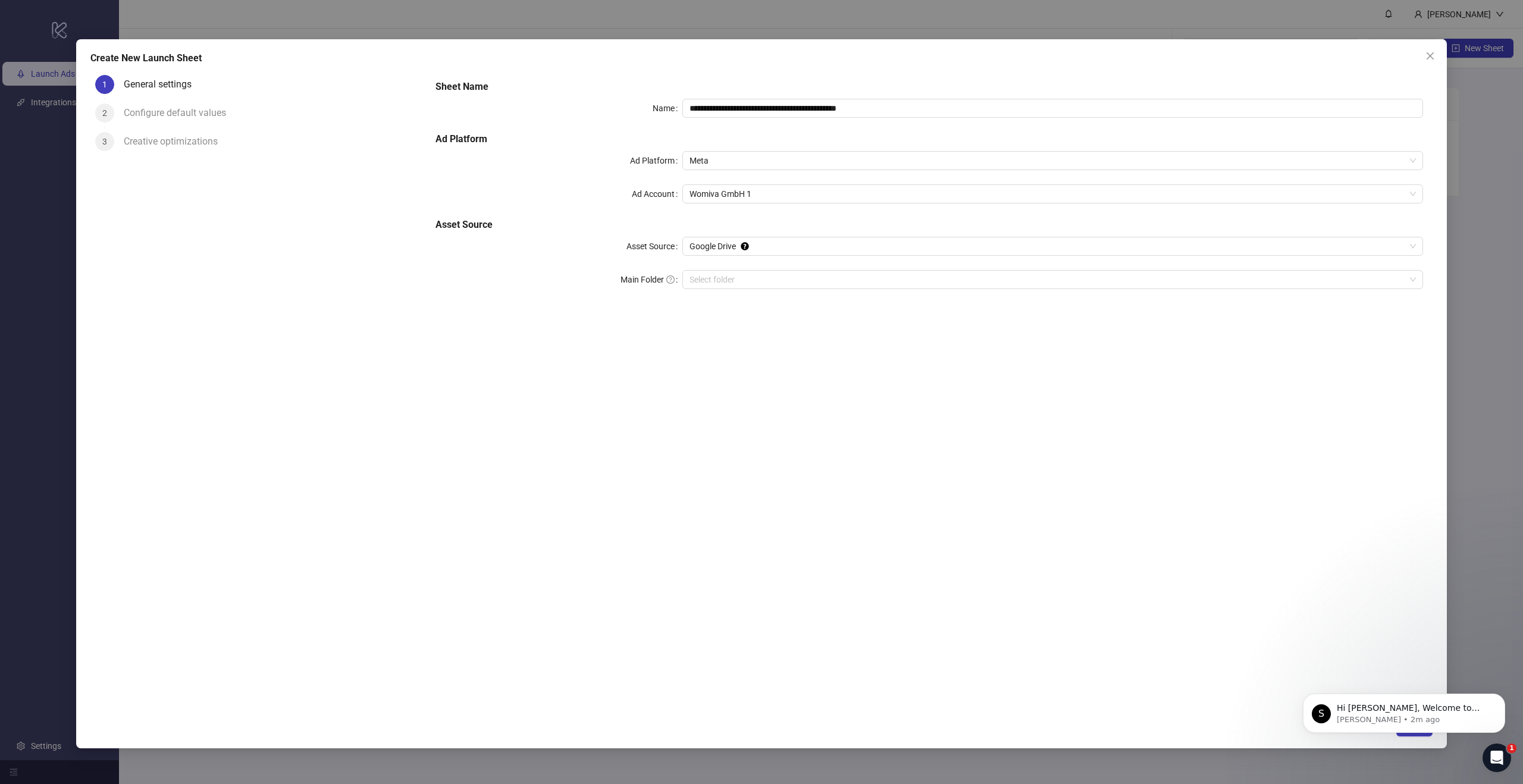
click at [584, 119] on div "**********" at bounding box center [929, 192] width 997 height 233
click at [756, 248] on span "Google Drive" at bounding box center [1052, 246] width 726 height 18
click at [736, 270] on div "Google Drive" at bounding box center [1053, 270] width 722 height 13
click at [711, 278] on input "Main Folder" at bounding box center [1047, 279] width 716 height 18
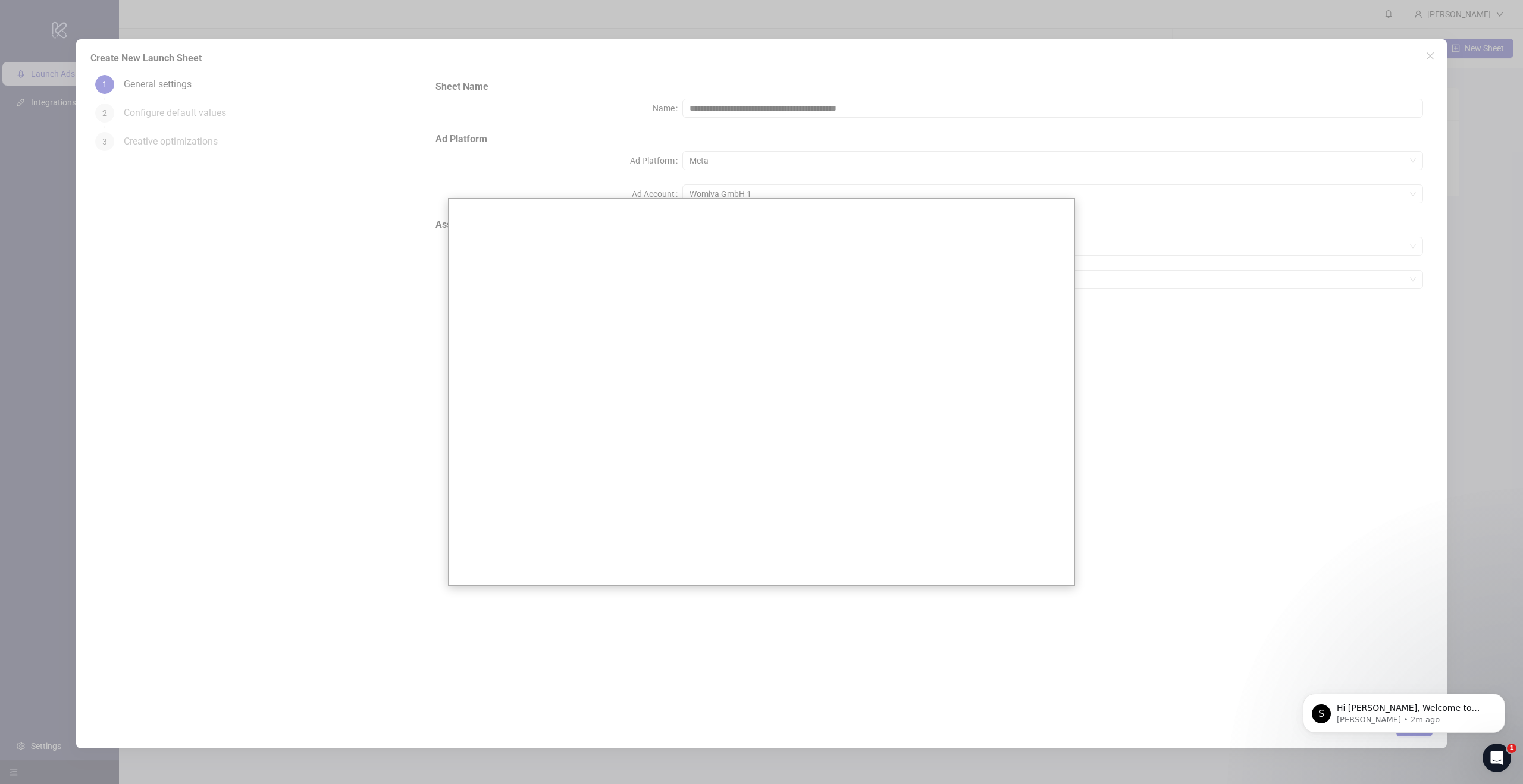
click at [400, 229] on div at bounding box center [762, 392] width 1523 height 784
click at [1432, 55] on div at bounding box center [762, 392] width 1523 height 784
click at [1429, 53] on div at bounding box center [762, 392] width 1523 height 784
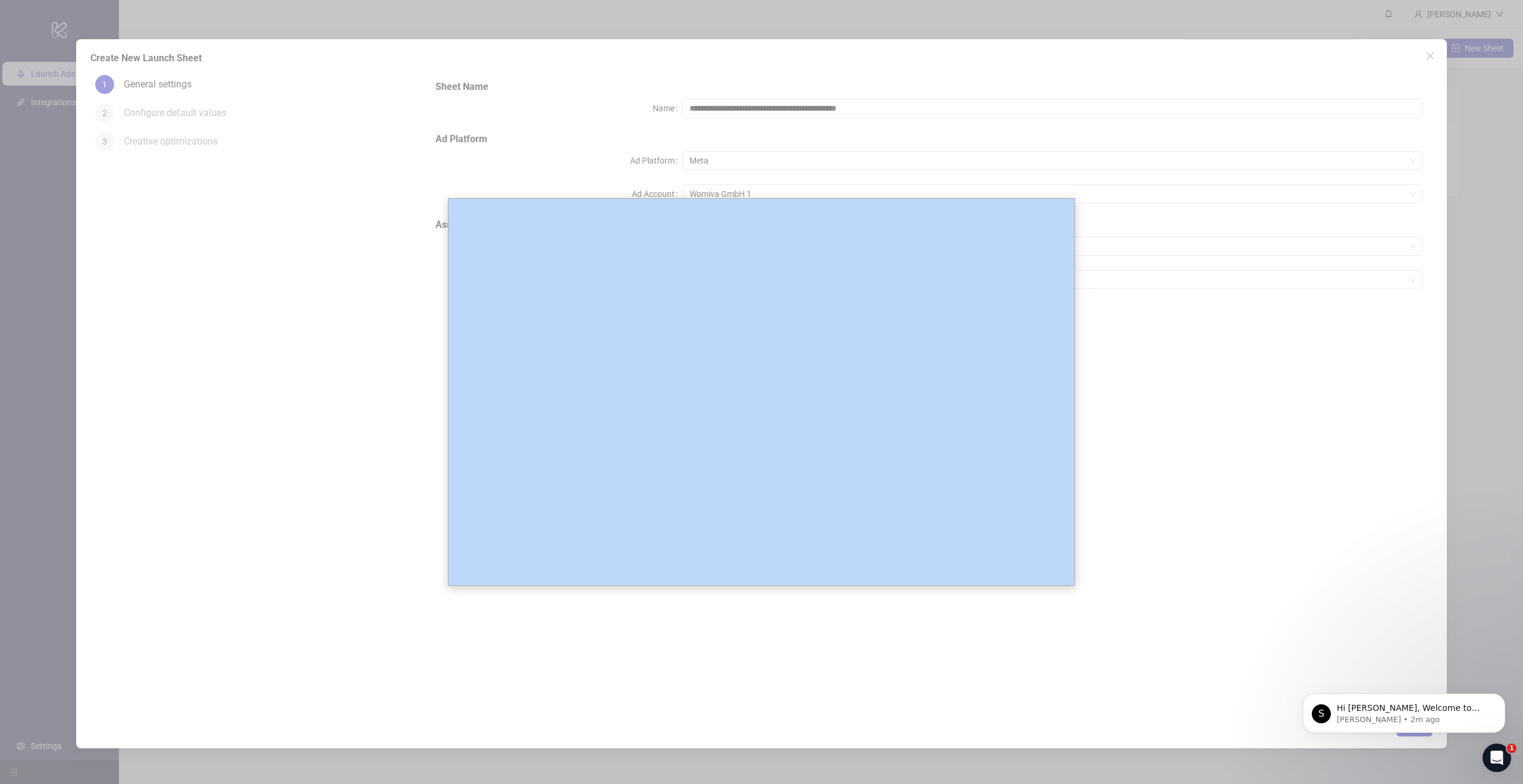
click at [1429, 53] on div at bounding box center [762, 392] width 1523 height 784
click at [961, 13] on div at bounding box center [762, 392] width 1523 height 784
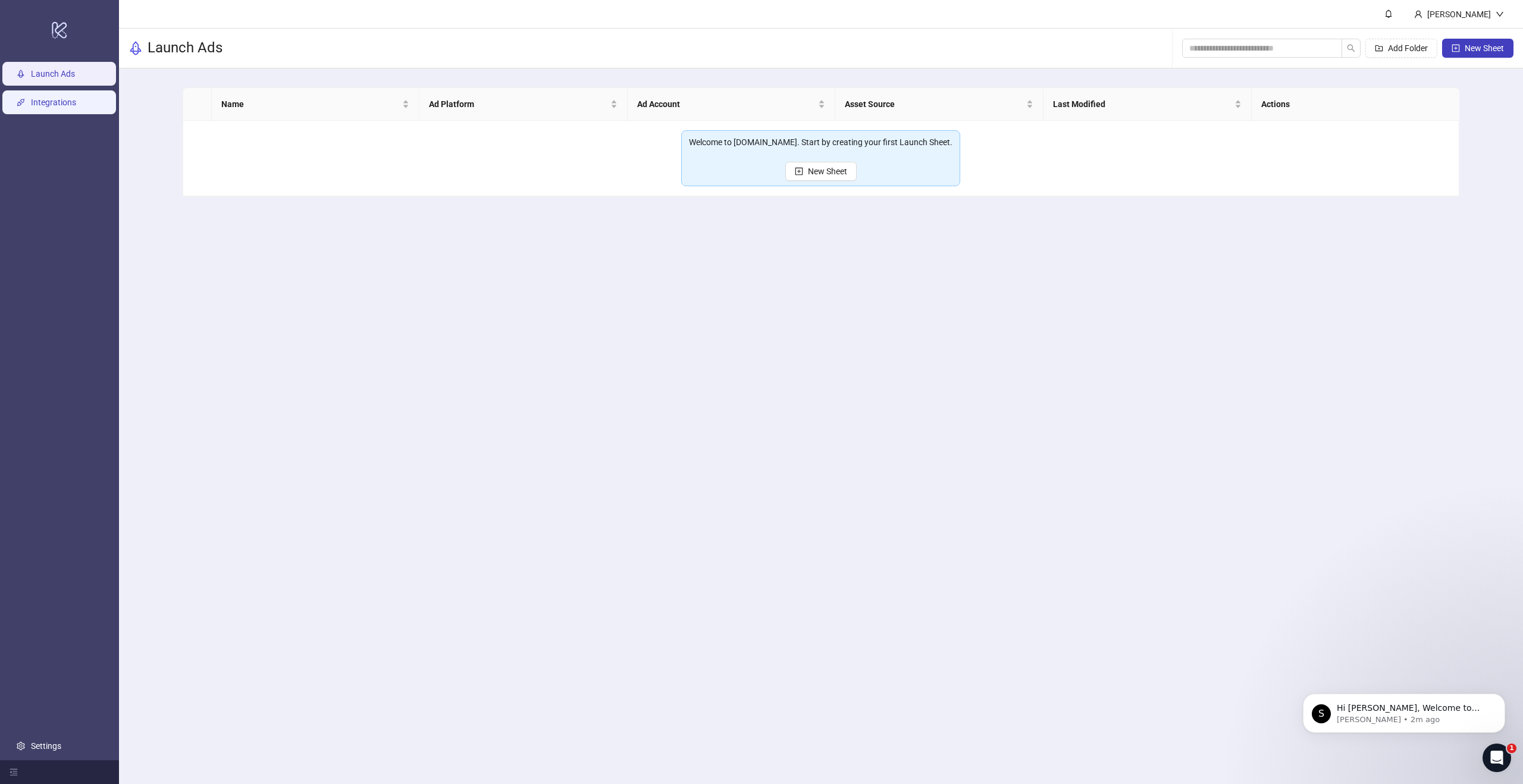
click at [56, 107] on link "Integrations" at bounding box center [53, 102] width 45 height 10
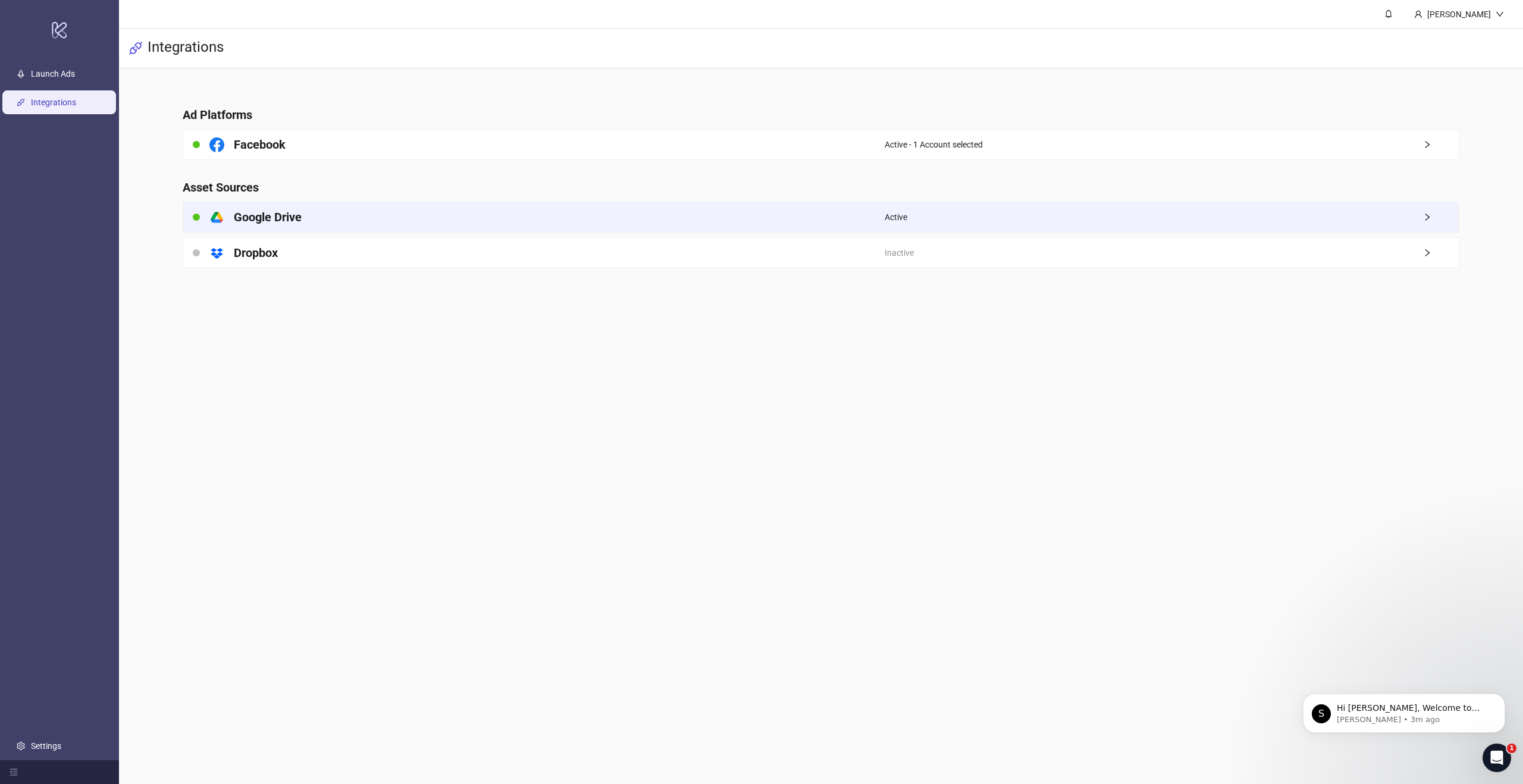
click at [1398, 216] on div "Active" at bounding box center [1171, 217] width 574 height 29
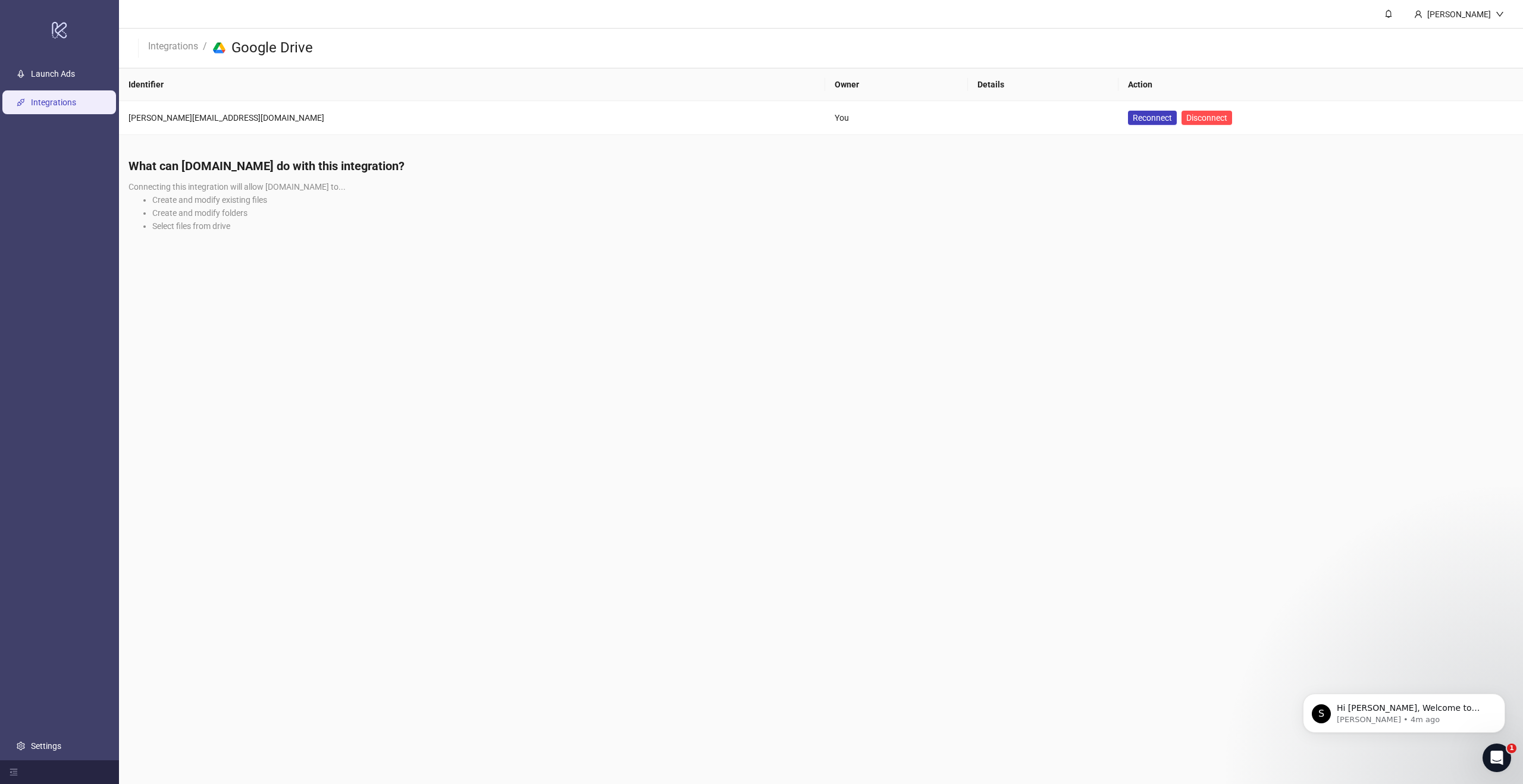
click at [973, 208] on li "Create and modify folders" at bounding box center [833, 213] width 1362 height 13
click at [1186, 120] on span "Disconnect" at bounding box center [1207, 117] width 41 height 10
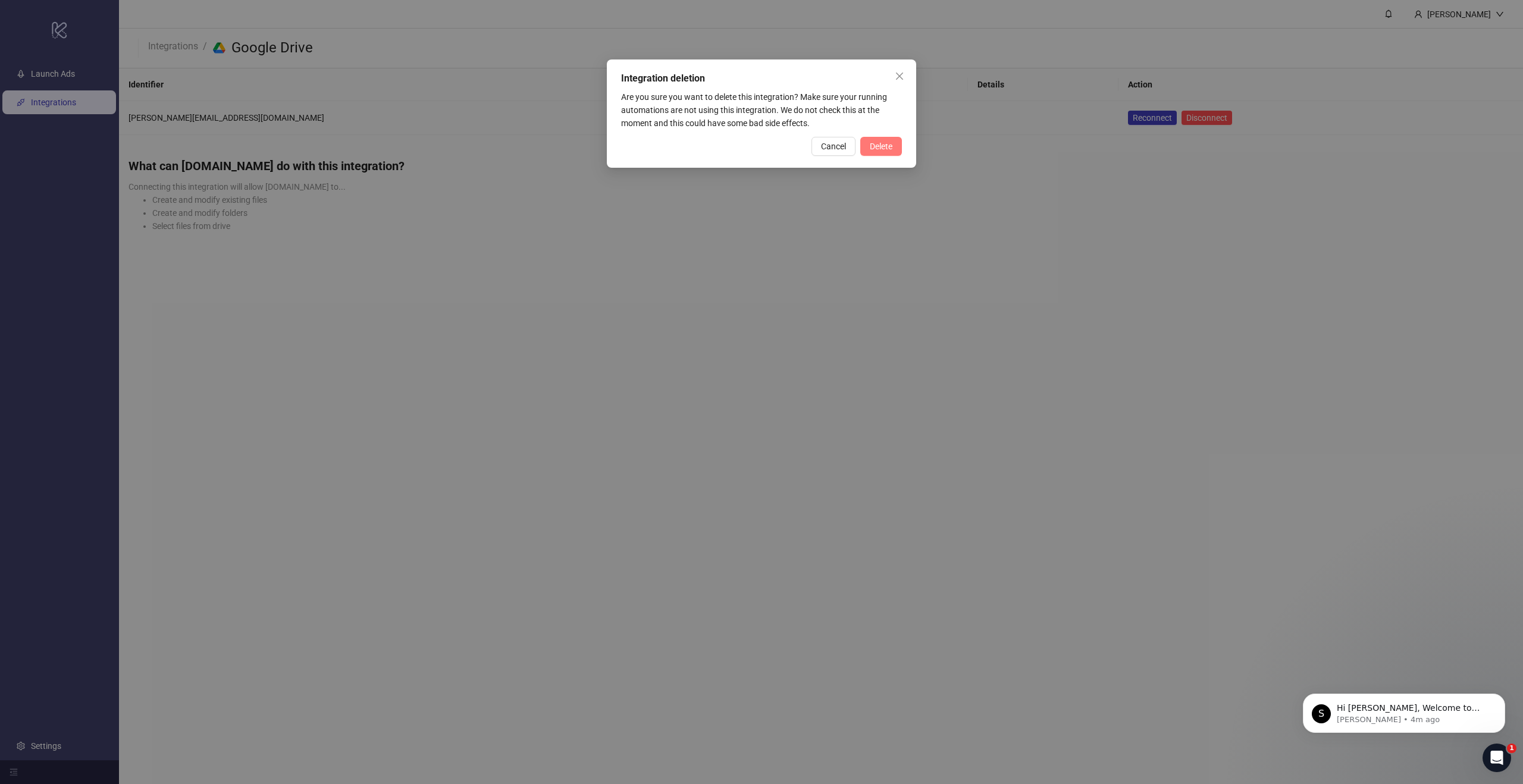
click at [889, 144] on span "Delete" at bounding box center [881, 146] width 23 height 10
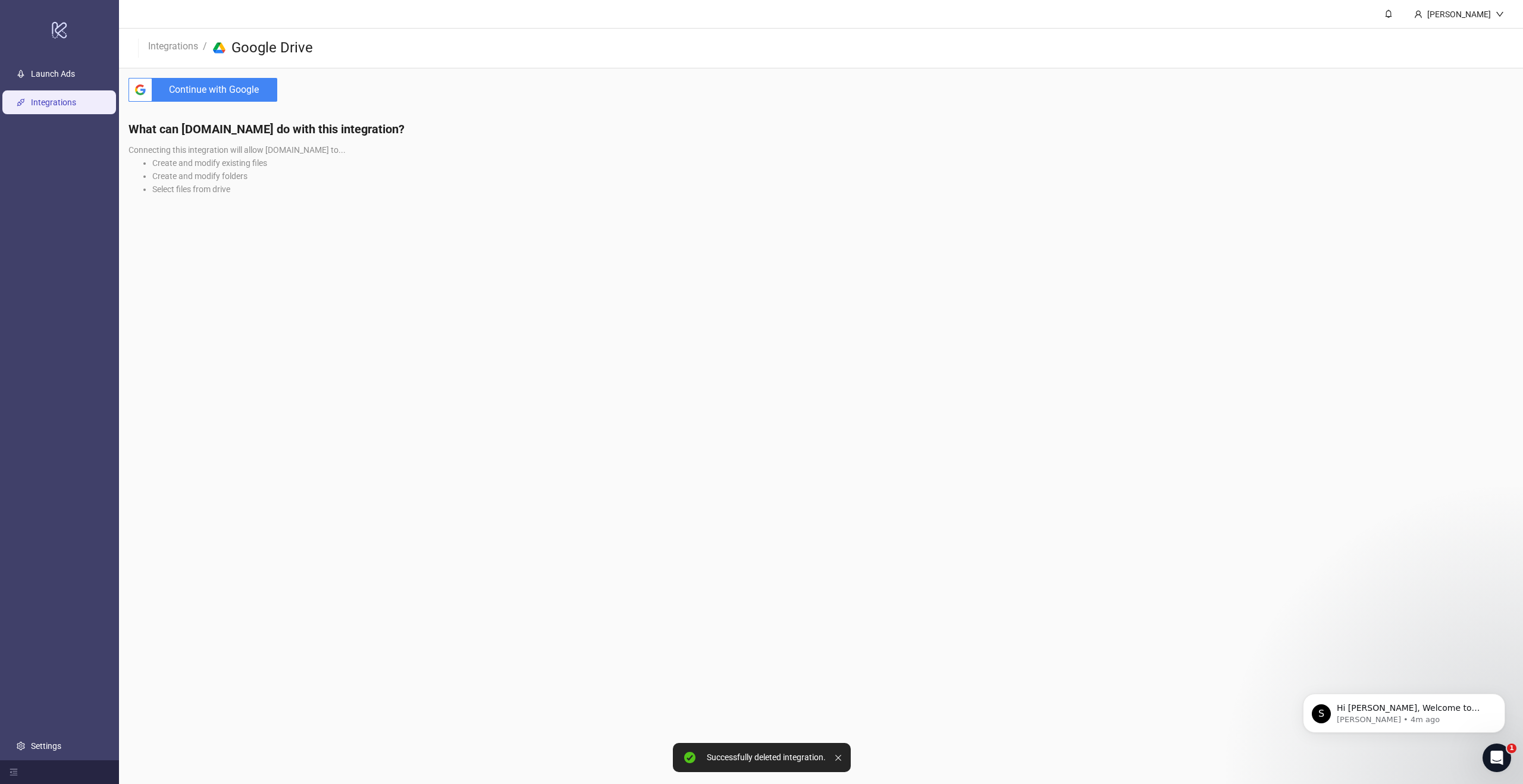
click at [240, 85] on span "Continue with Google" at bounding box center [217, 90] width 120 height 24
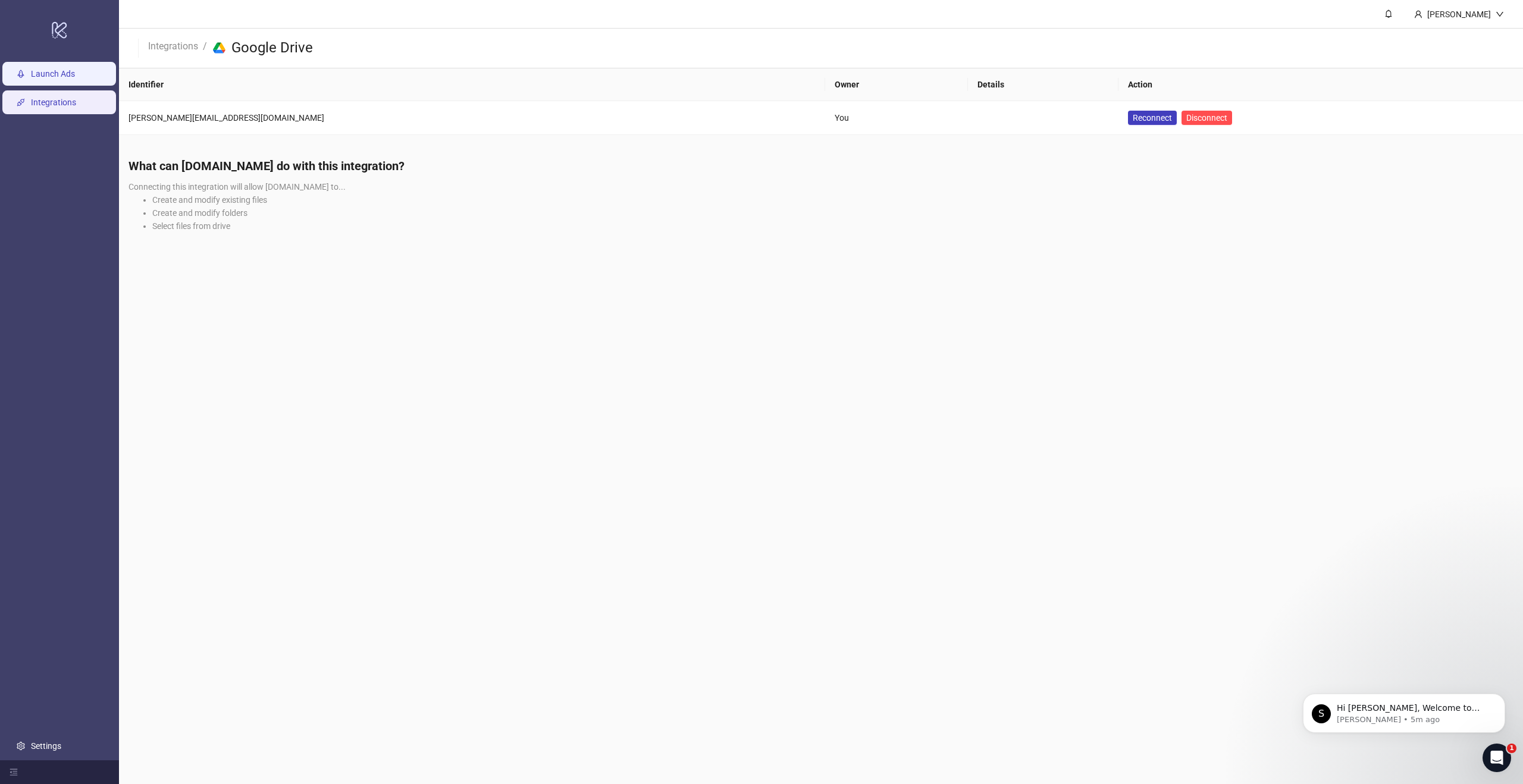
click at [51, 72] on link "Launch Ads" at bounding box center [53, 74] width 44 height 10
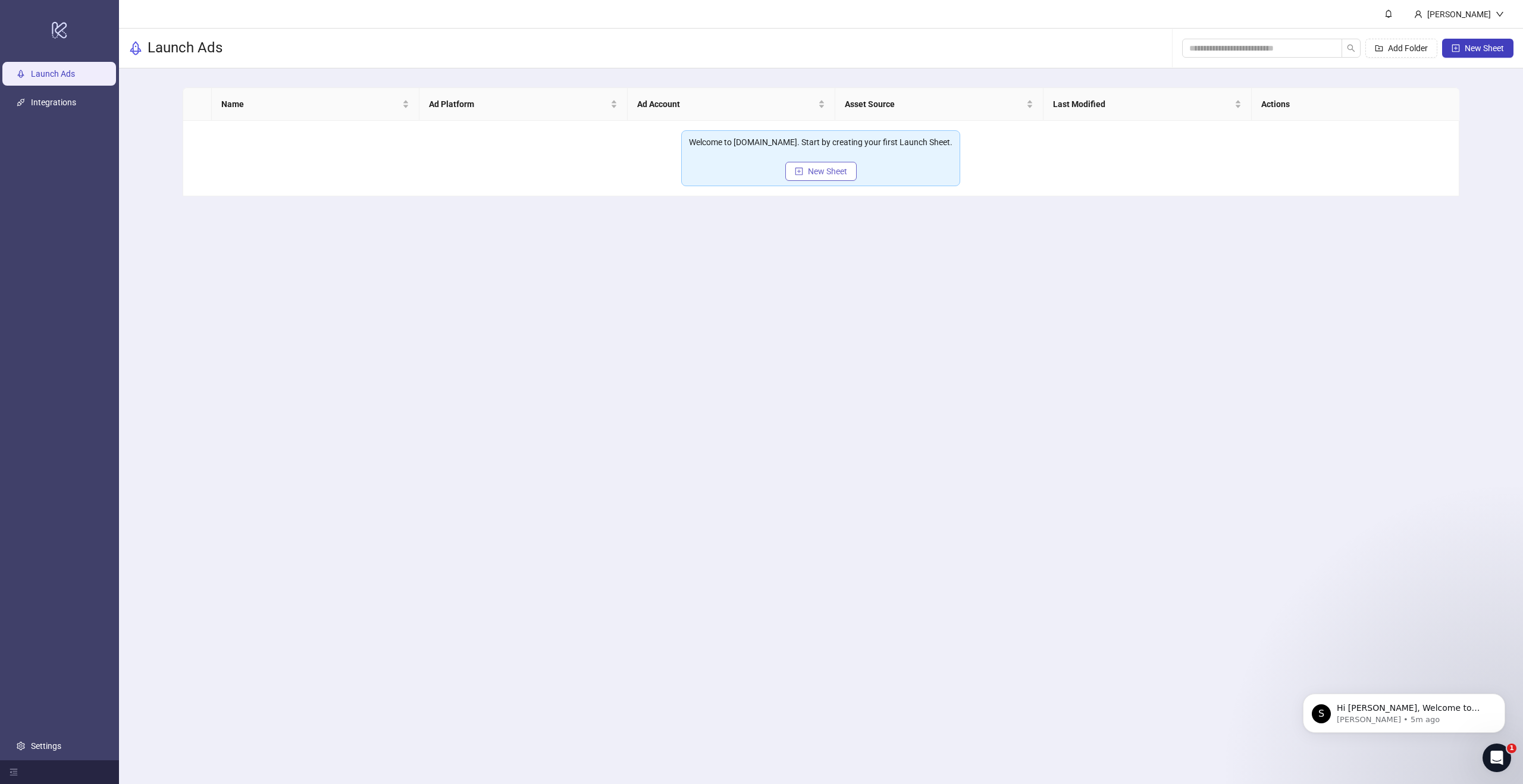
click at [825, 172] on span "New Sheet" at bounding box center [827, 171] width 39 height 10
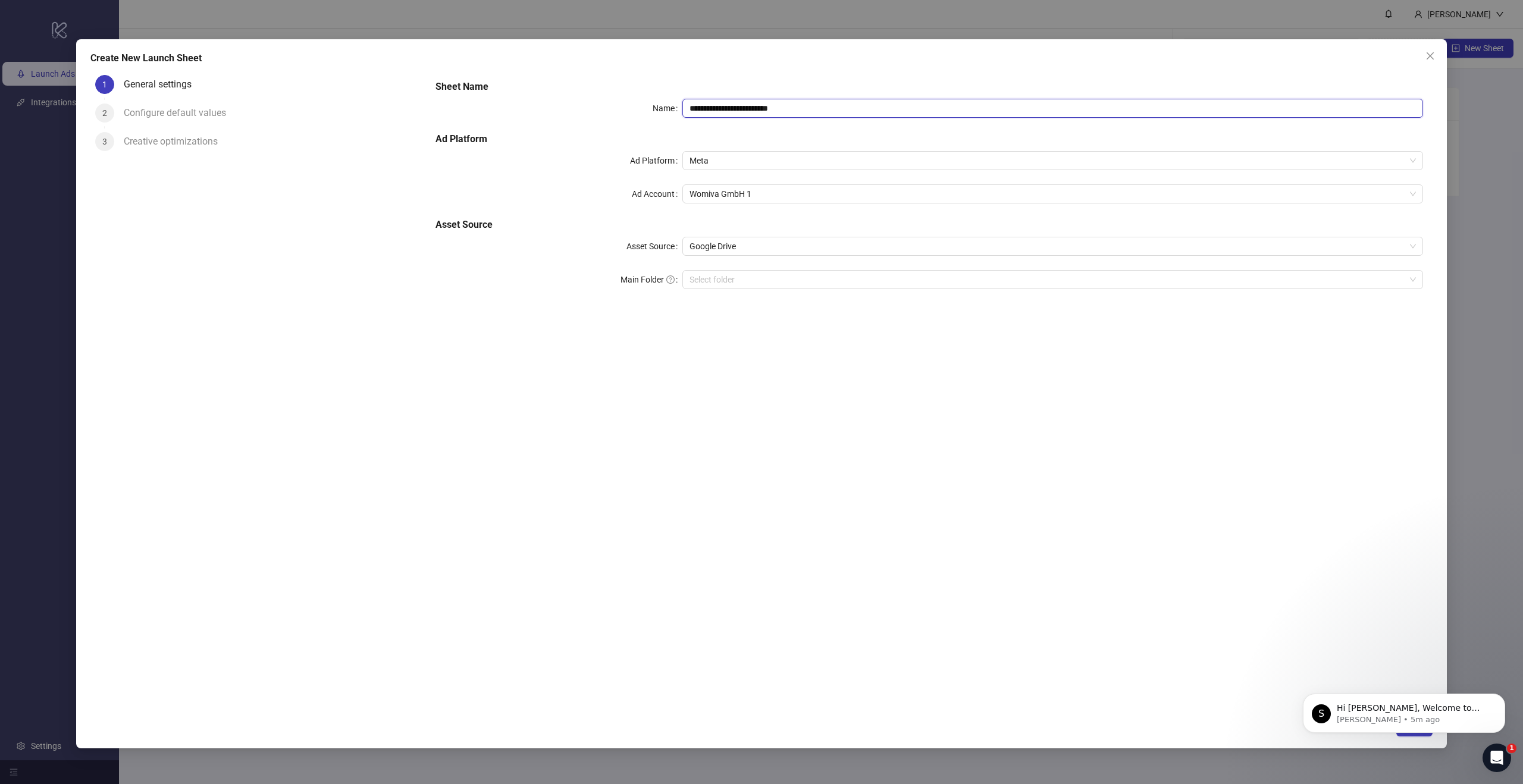
click at [837, 105] on input "**********" at bounding box center [1053, 108] width 741 height 19
paste input "**********"
type input "**********"
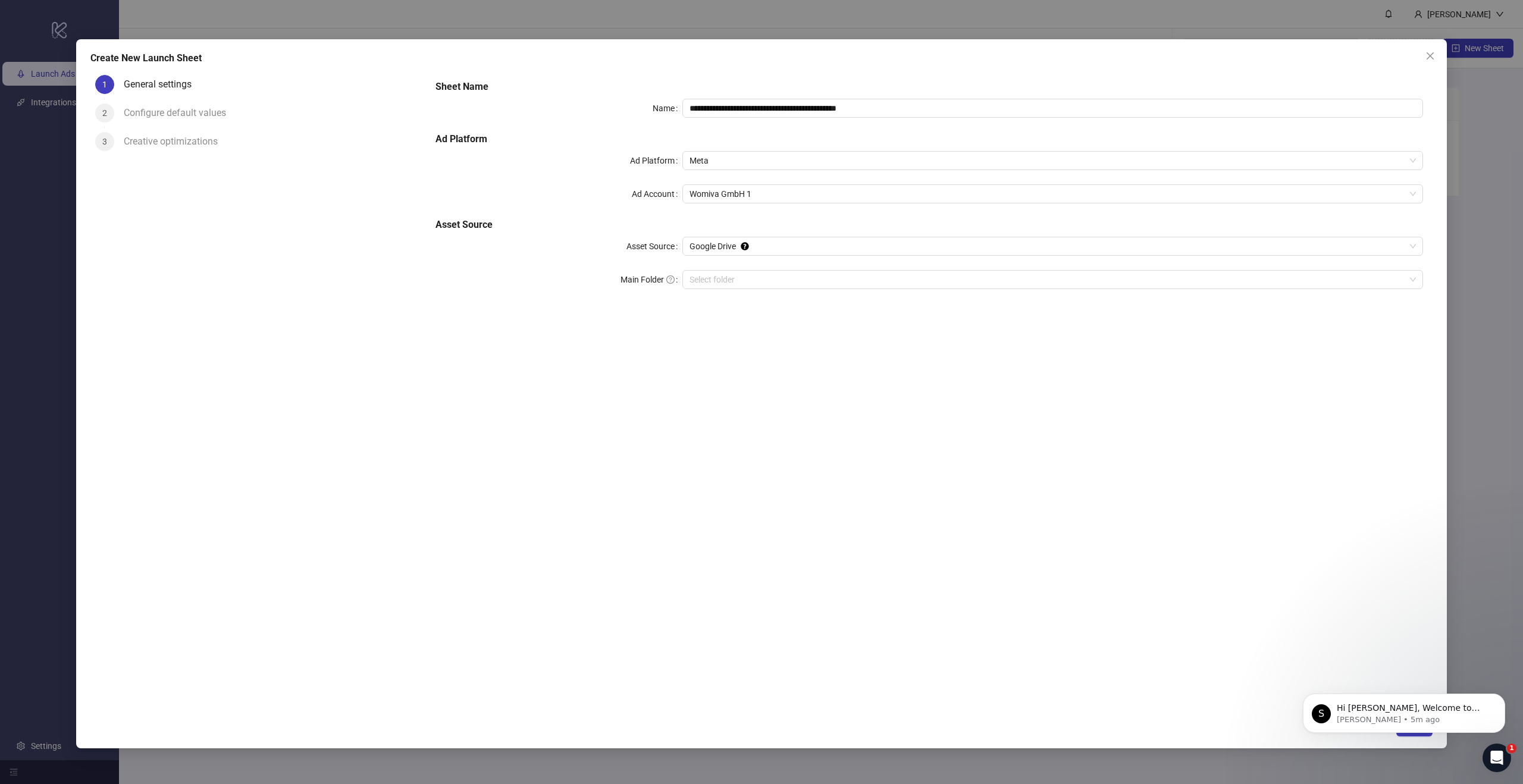
click at [578, 97] on div "**********" at bounding box center [929, 192] width 997 height 233
click at [728, 245] on span "Google Drive" at bounding box center [1052, 246] width 726 height 18
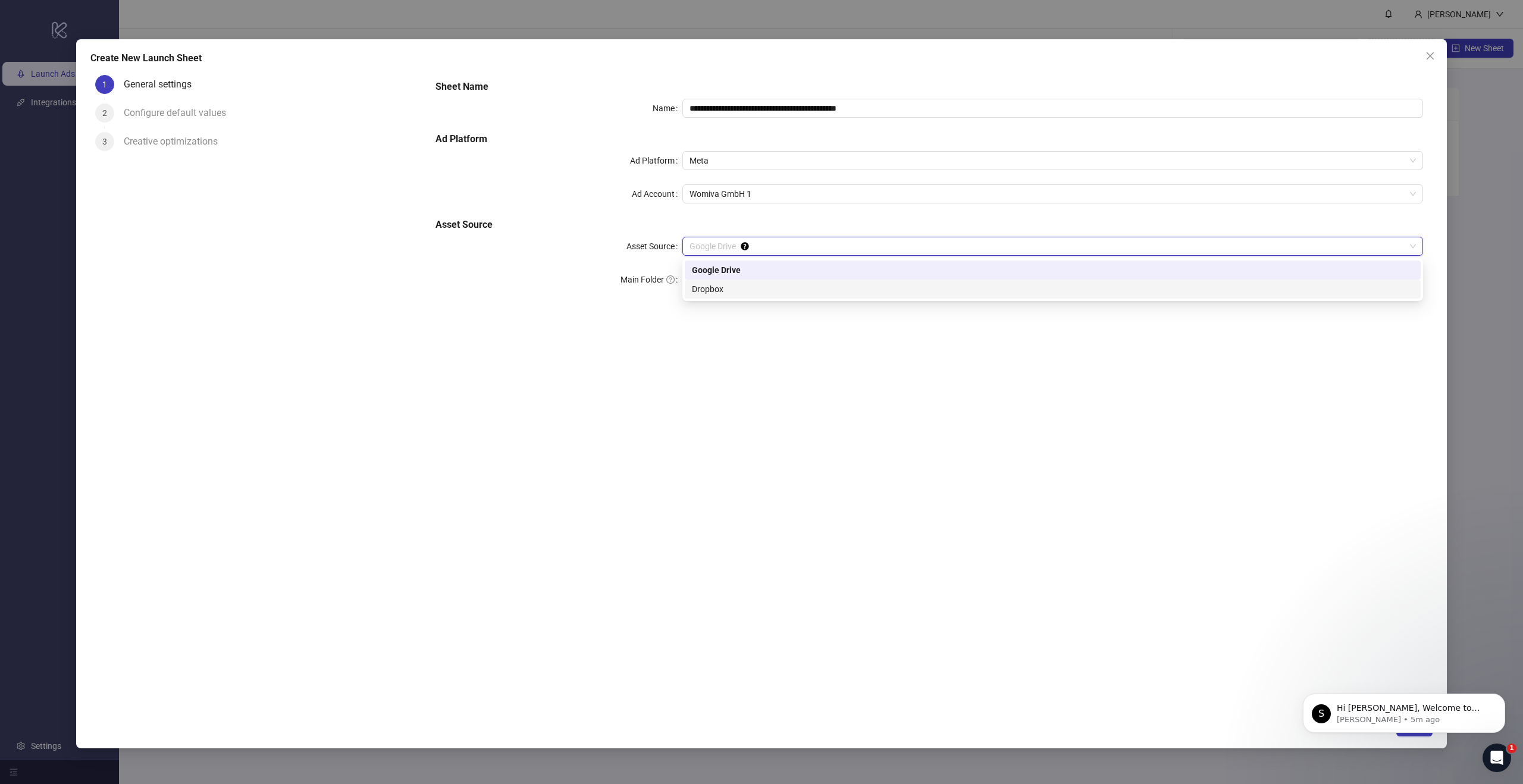
click at [730, 273] on div "Google Drive" at bounding box center [1053, 270] width 722 height 13
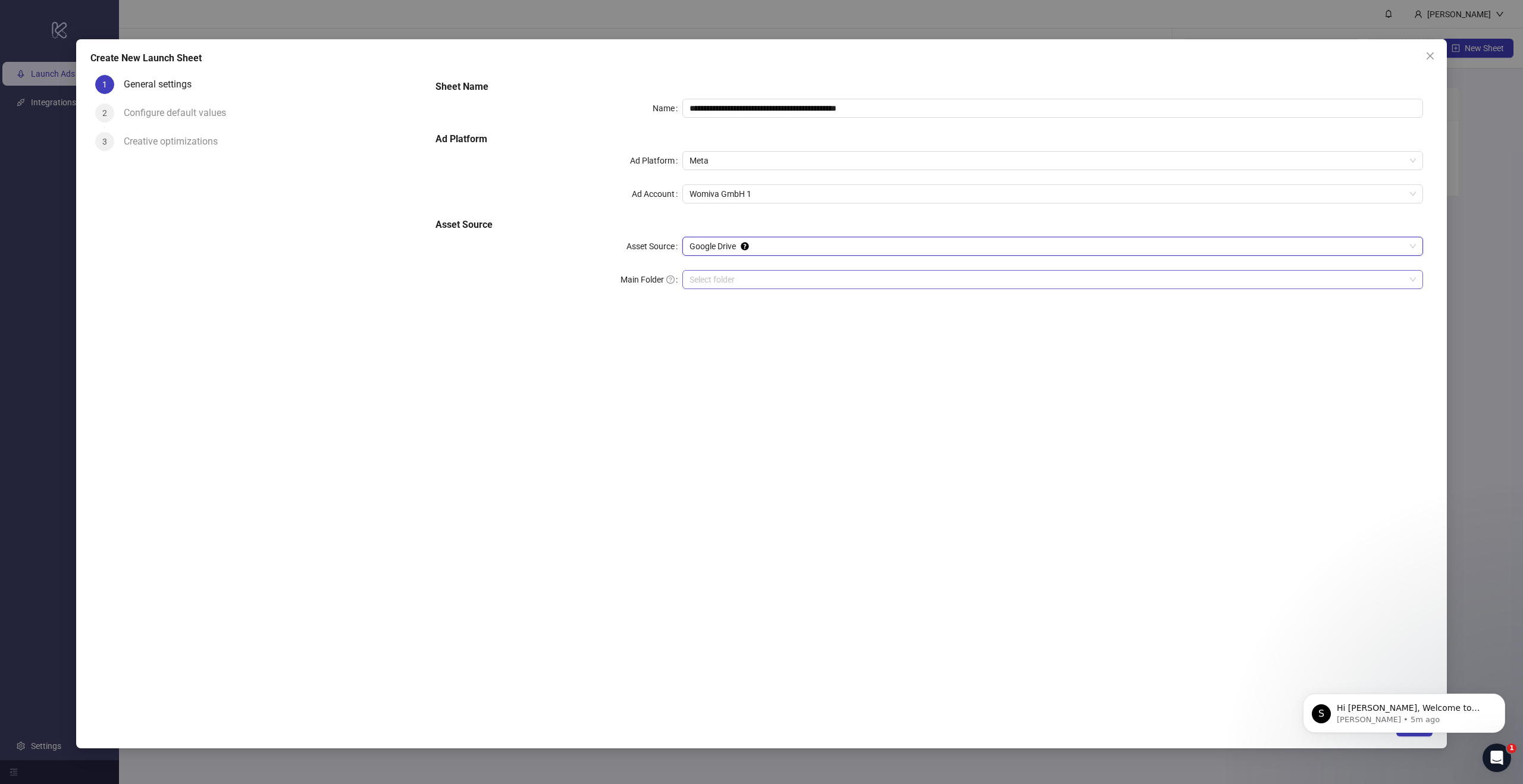
click at [726, 278] on input "Main Folder" at bounding box center [1047, 279] width 716 height 18
click at [1502, 699] on icon "Dismiss notification" at bounding box center [1502, 696] width 7 height 7
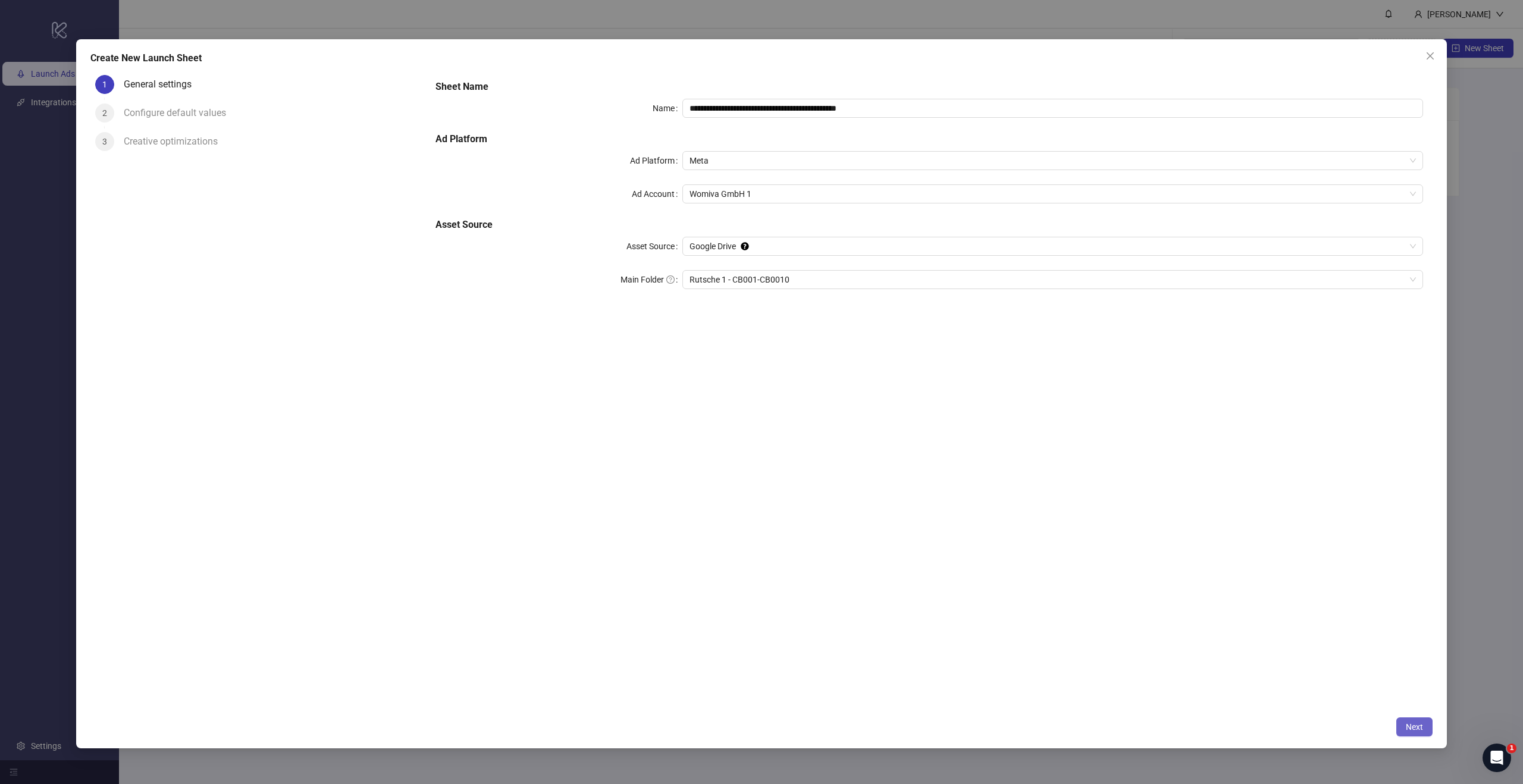
click at [1417, 729] on span "Next" at bounding box center [1414, 727] width 17 height 10
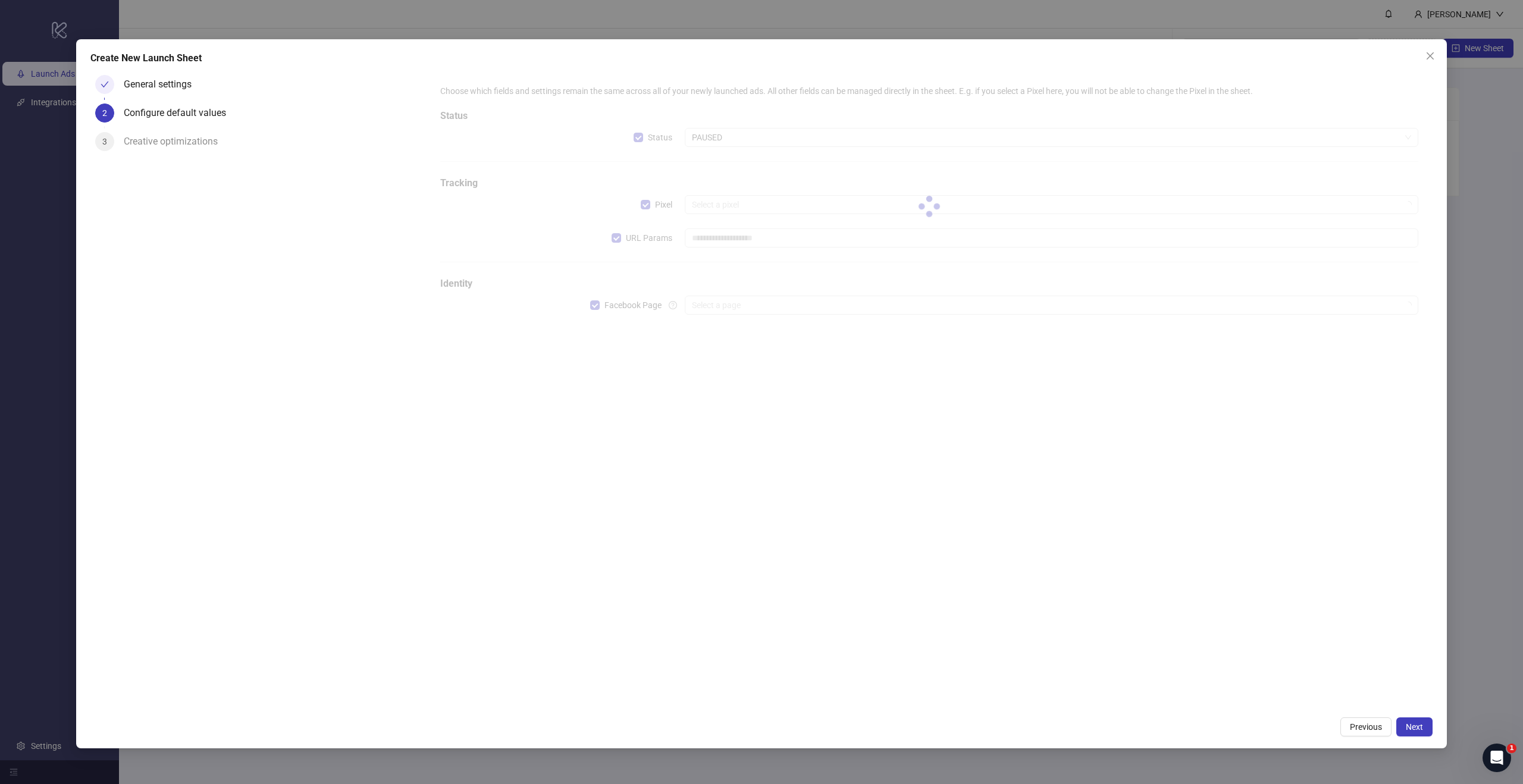
type input "**********"
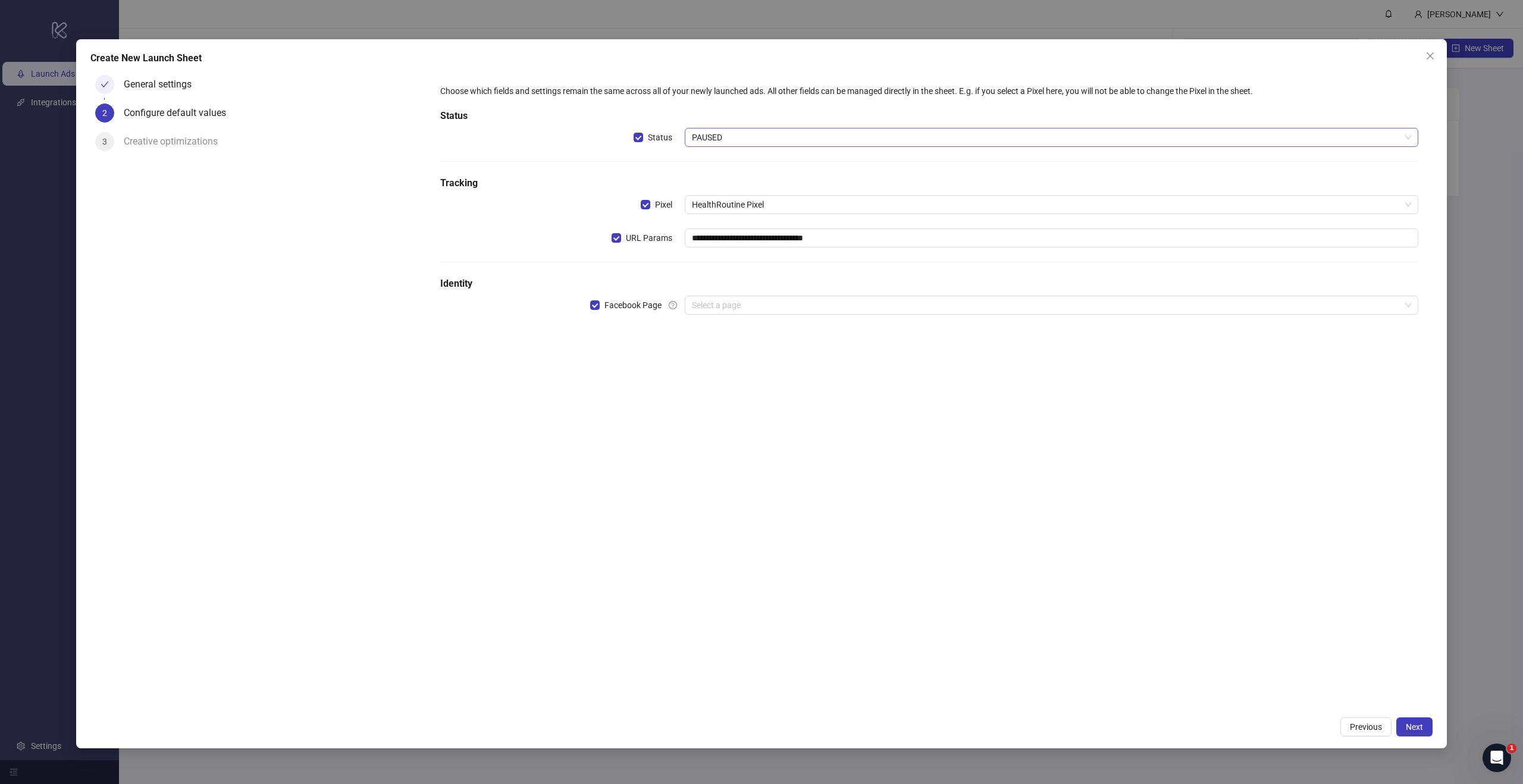
click at [739, 143] on span "PAUSED" at bounding box center [1052, 137] width 719 height 18
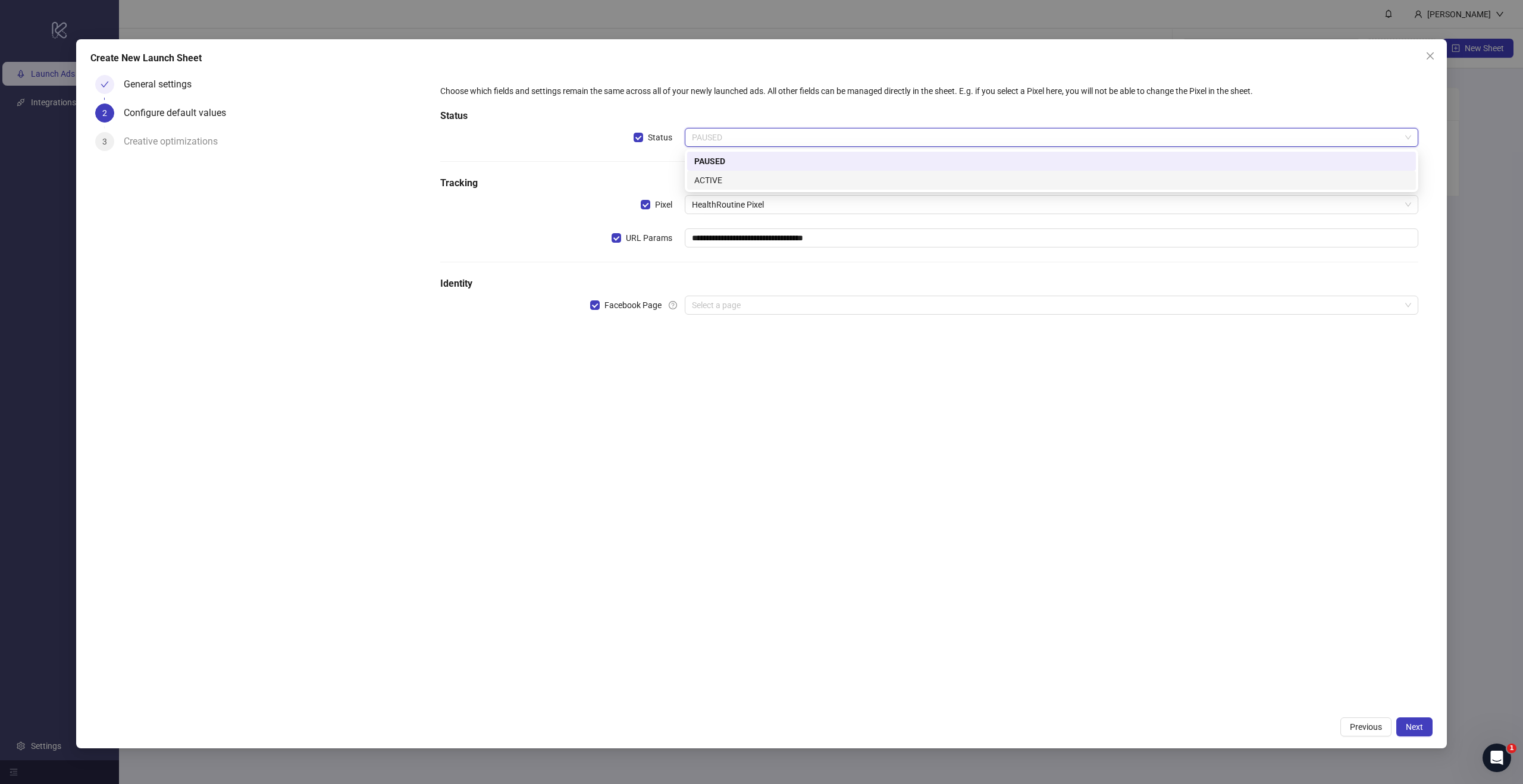
click at [750, 174] on div "ACTIVE" at bounding box center [1051, 181] width 714 height 13
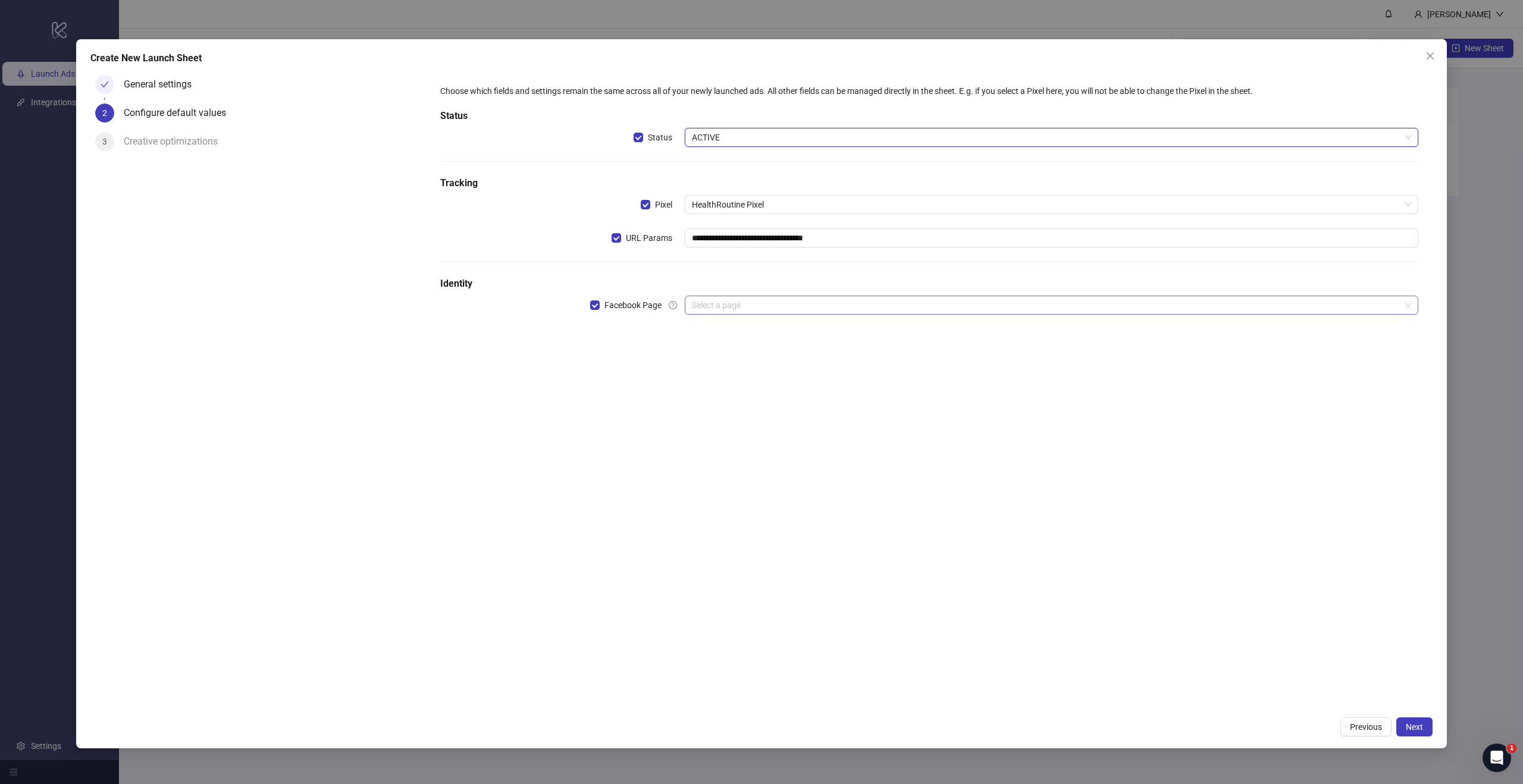
click at [740, 306] on input "search" at bounding box center [1046, 305] width 708 height 18
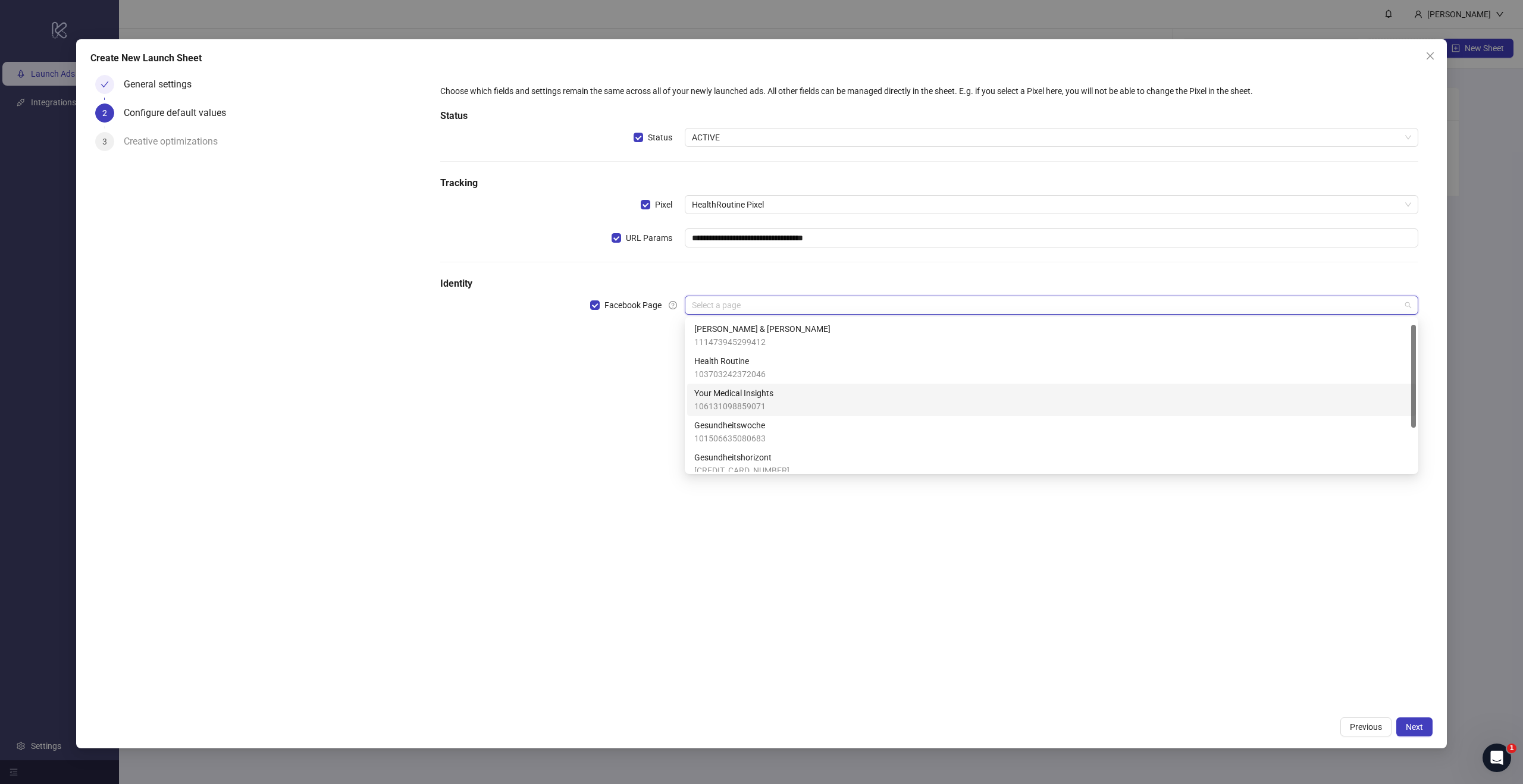
scroll to position [7, 0]
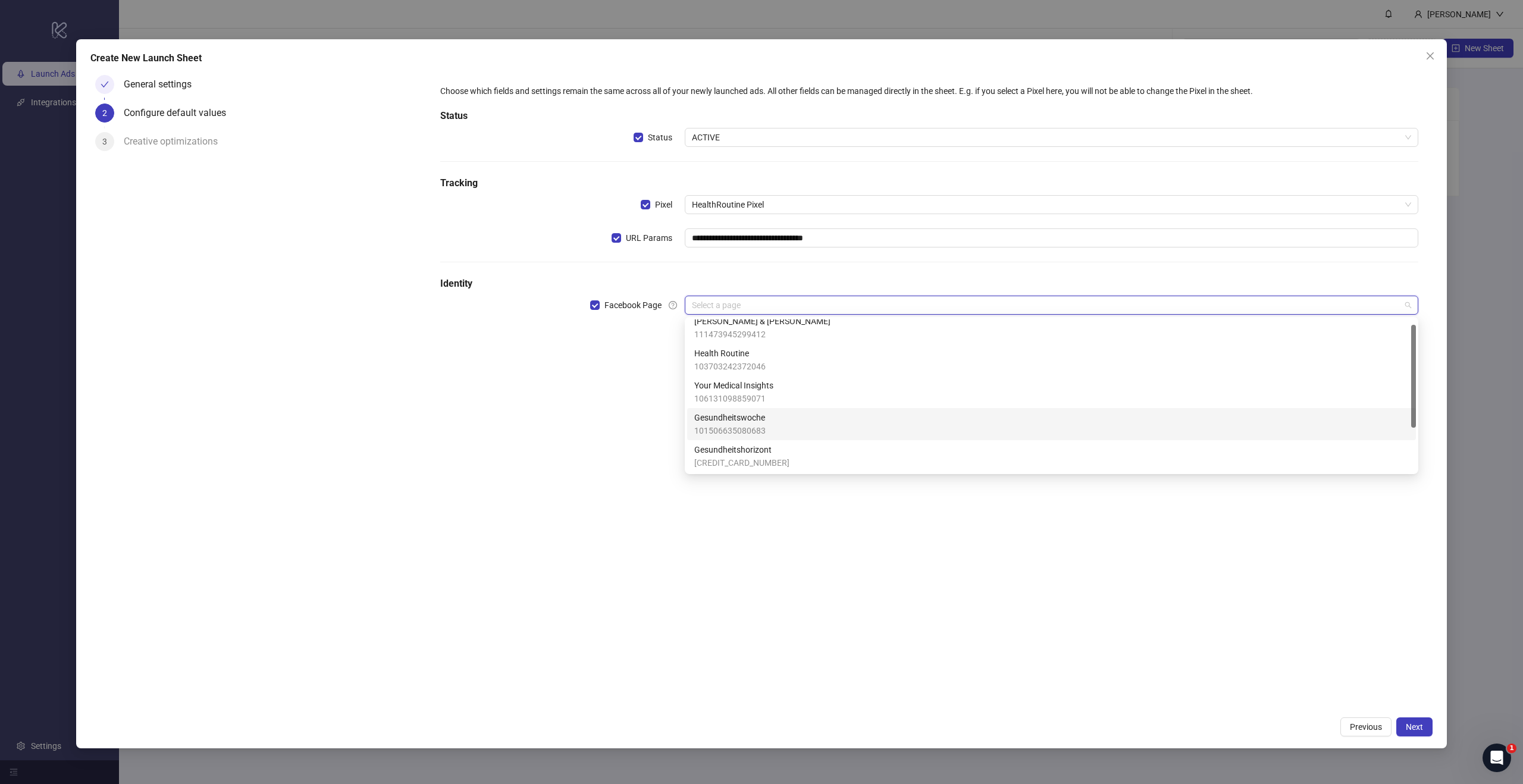
click at [787, 419] on div "Gesundheitswoche 101506635080683" at bounding box center [1051, 424] width 714 height 27
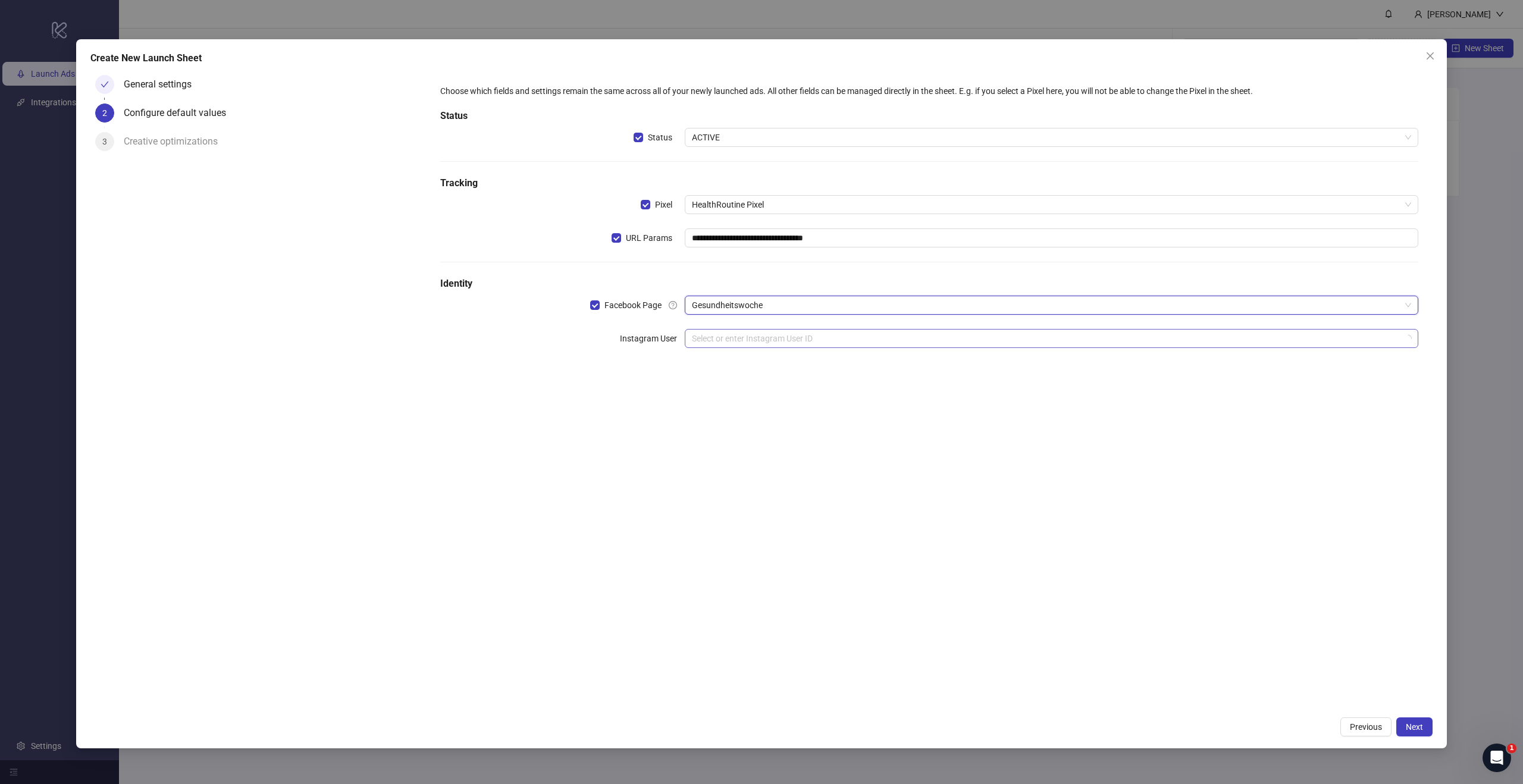
click at [747, 340] on input "search" at bounding box center [1046, 338] width 708 height 18
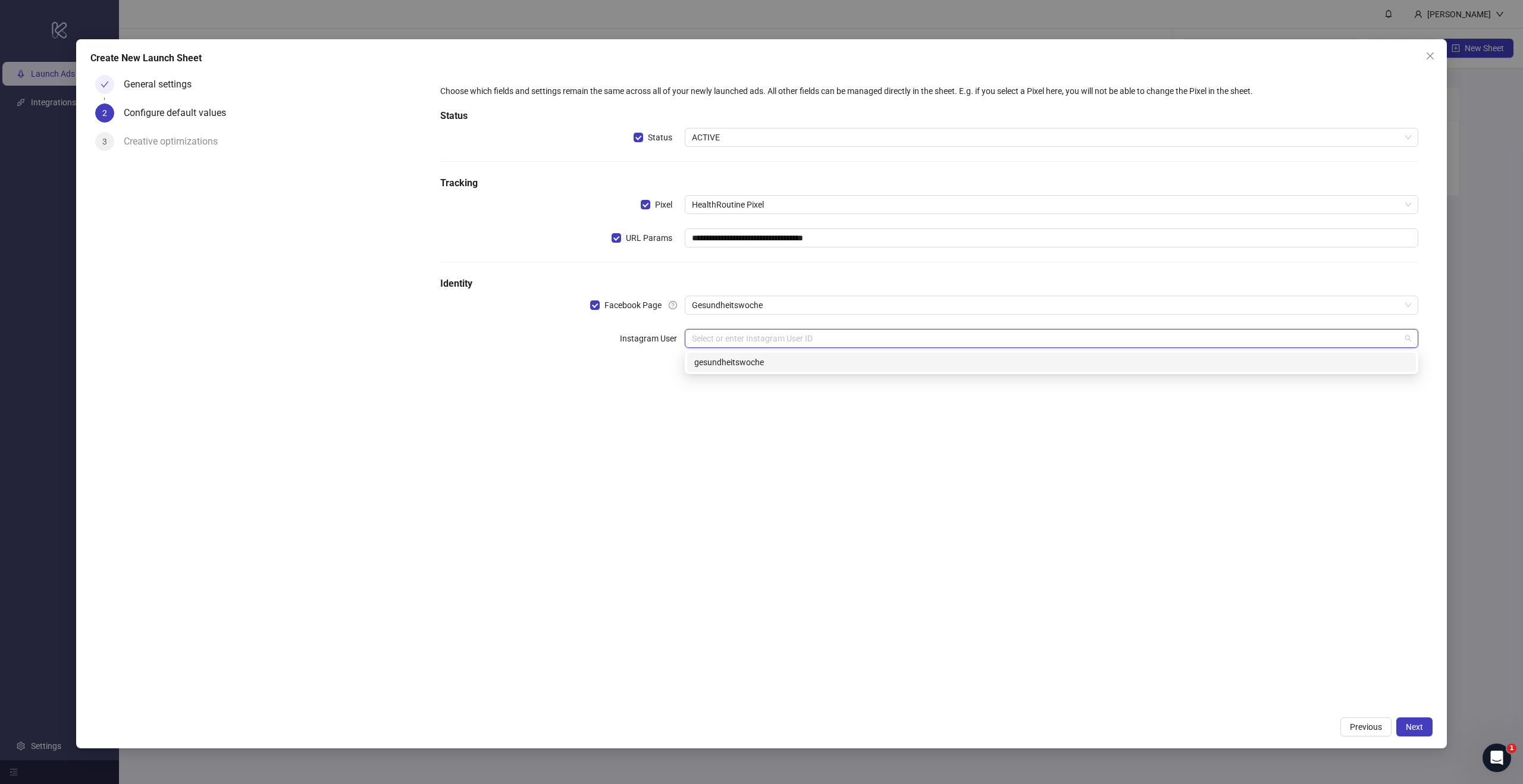
click at [745, 364] on div "gesundheitswoche" at bounding box center [1051, 363] width 714 height 13
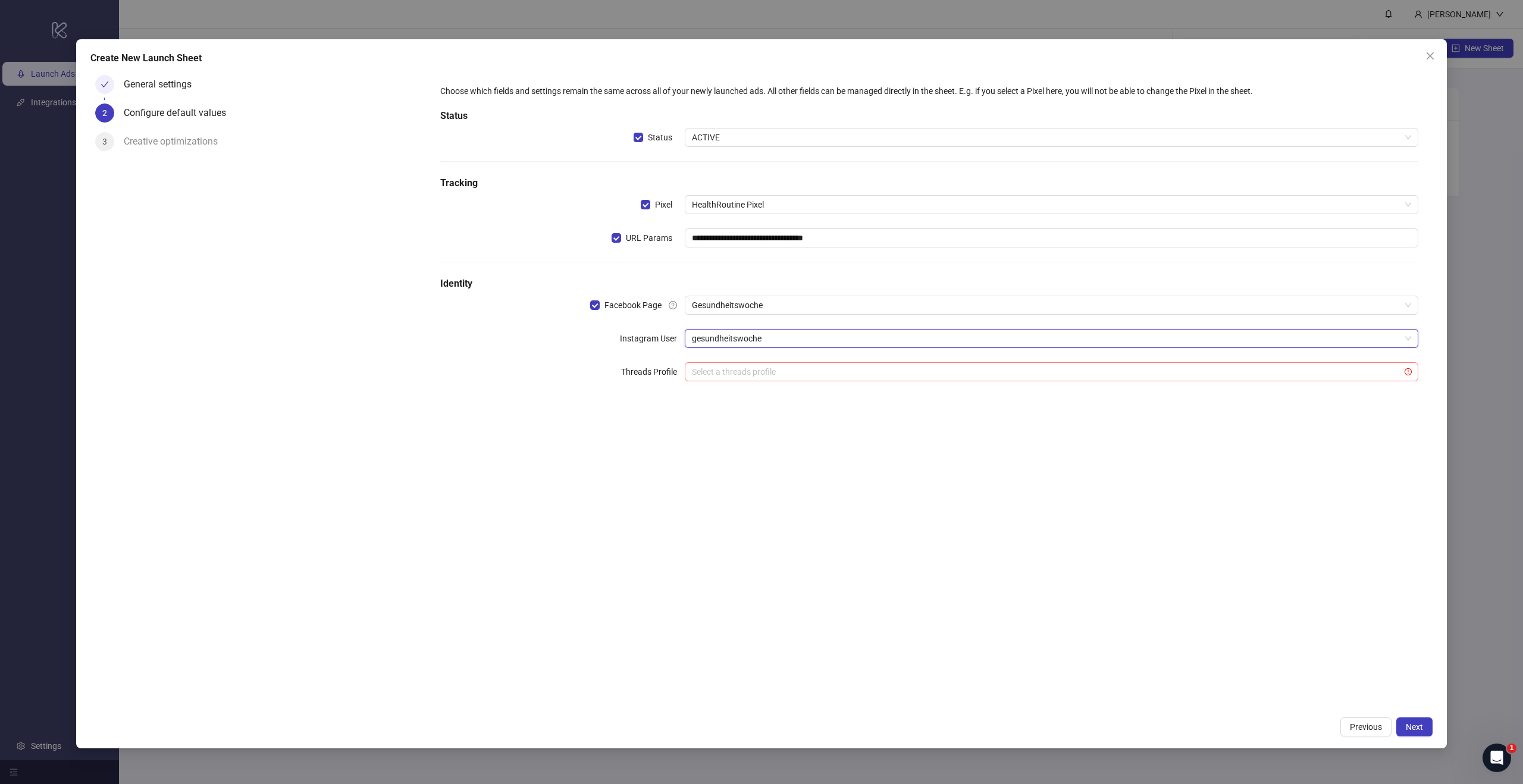
click at [770, 365] on input "search" at bounding box center [1046, 371] width 708 height 18
click at [1033, 401] on icon "No data" at bounding box center [1052, 404] width 38 height 21
type input "*"
click at [855, 523] on div "**********" at bounding box center [930, 390] width 1007 height 640
click at [1419, 724] on span "Next" at bounding box center [1414, 727] width 17 height 10
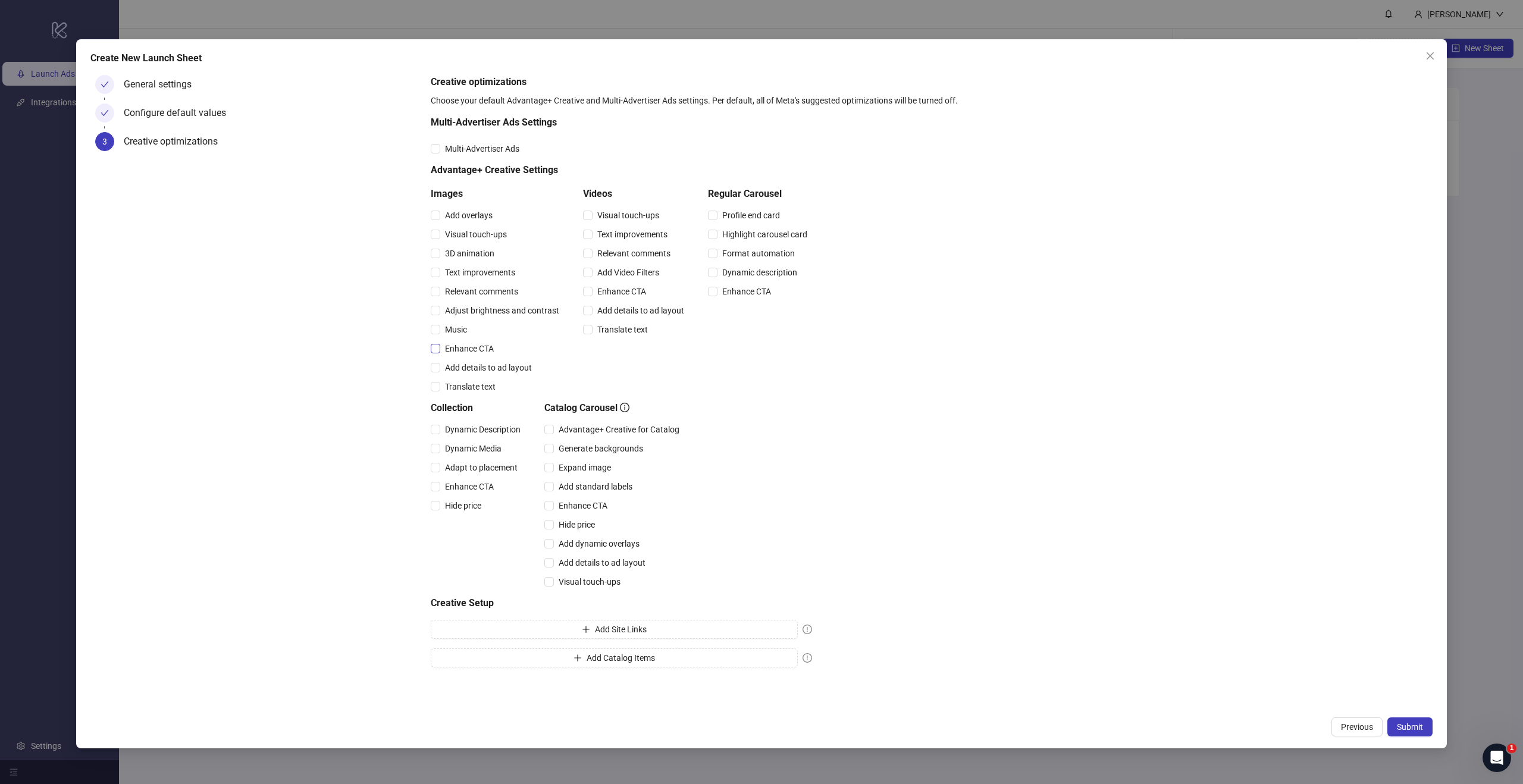
click at [477, 352] on span "Enhance CTA" at bounding box center [469, 349] width 58 height 13
click at [1413, 727] on span "Submit" at bounding box center [1410, 727] width 27 height 10
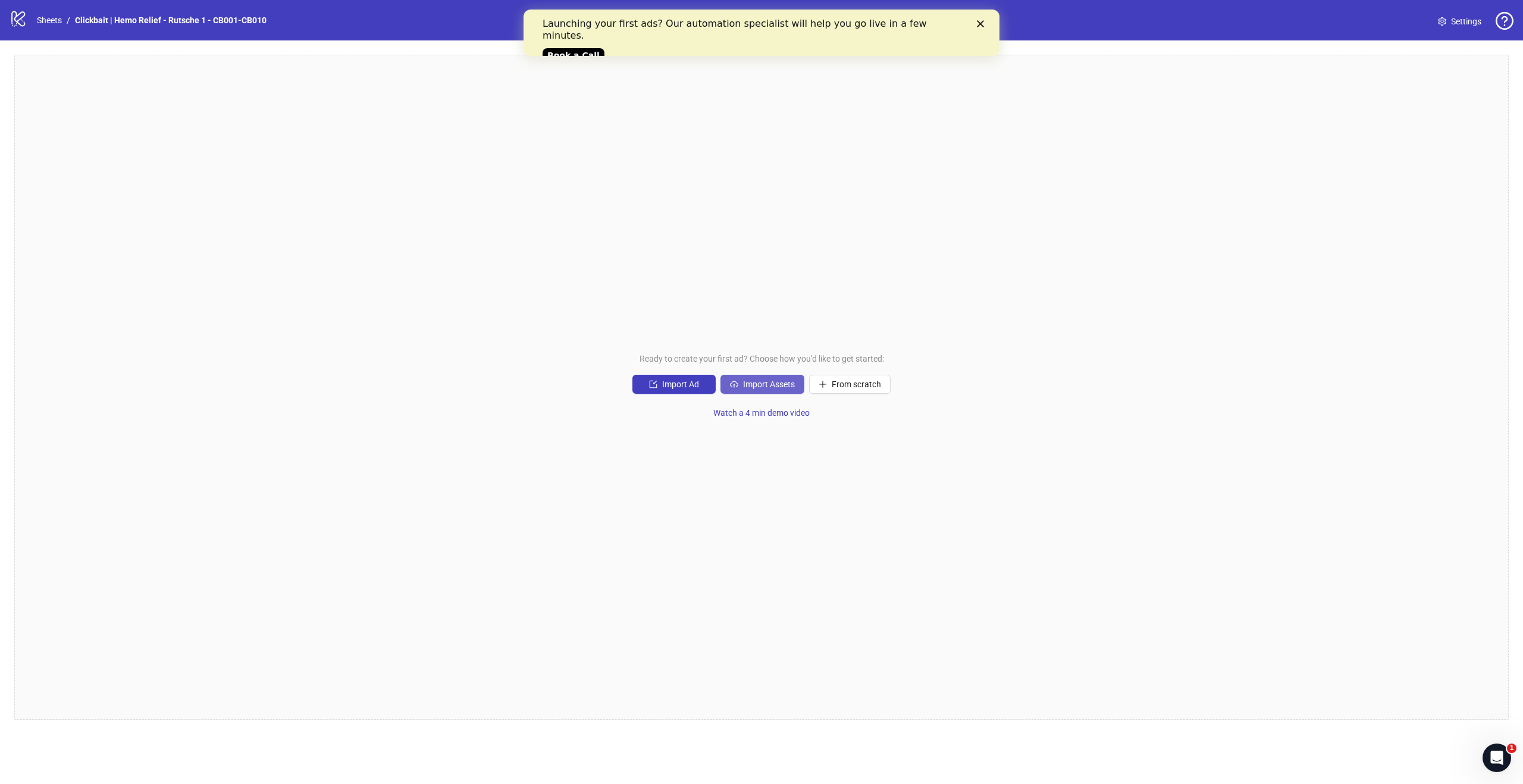
click at [779, 382] on span "Import Assets" at bounding box center [769, 384] width 52 height 10
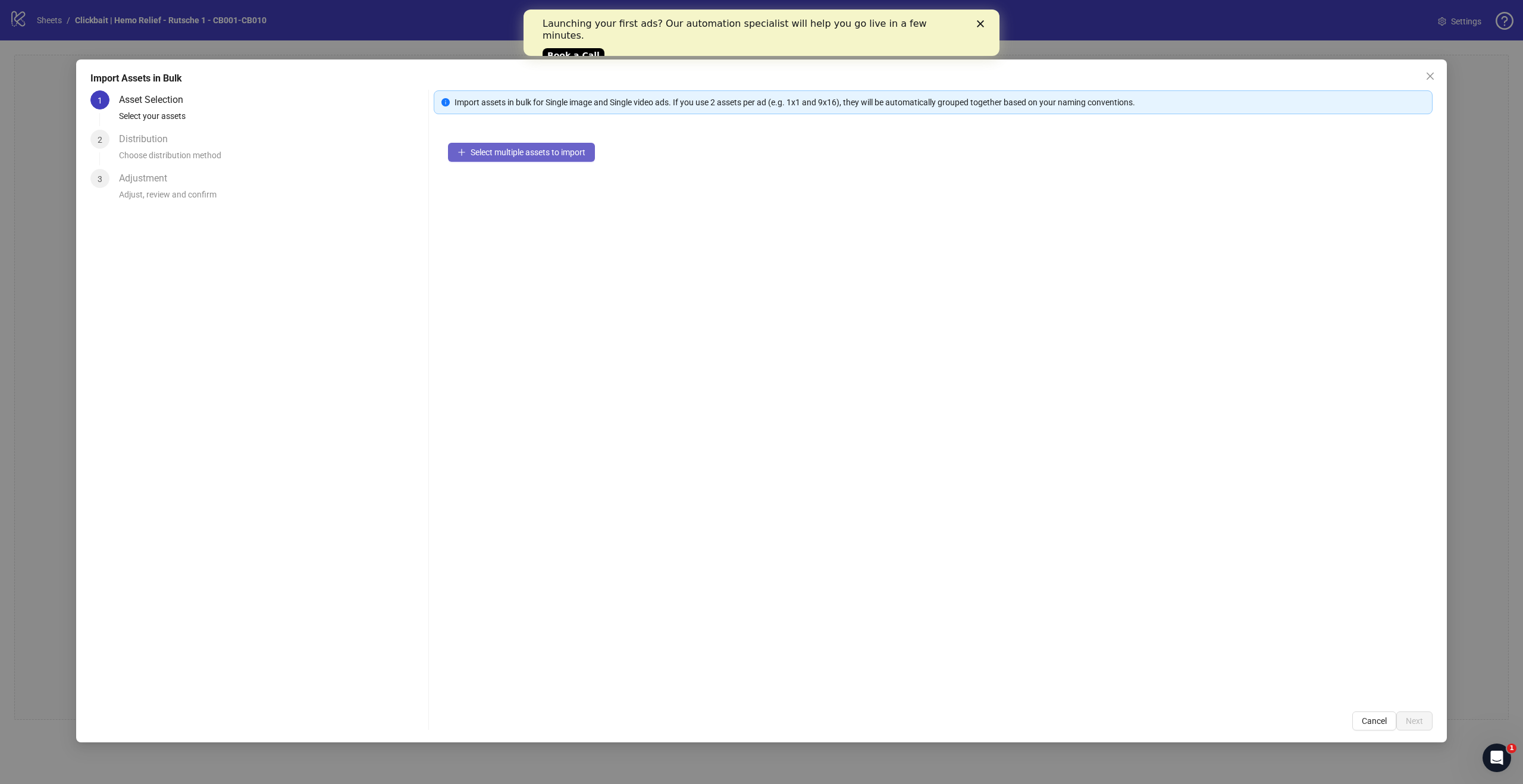
click at [498, 150] on span "Select multiple assets to import" at bounding box center [528, 152] width 115 height 10
click at [519, 173] on div "23 assets selected Add more assets" at bounding box center [933, 413] width 999 height 569
click at [460, 155] on icon "collapsed" at bounding box center [461, 157] width 7 height 7
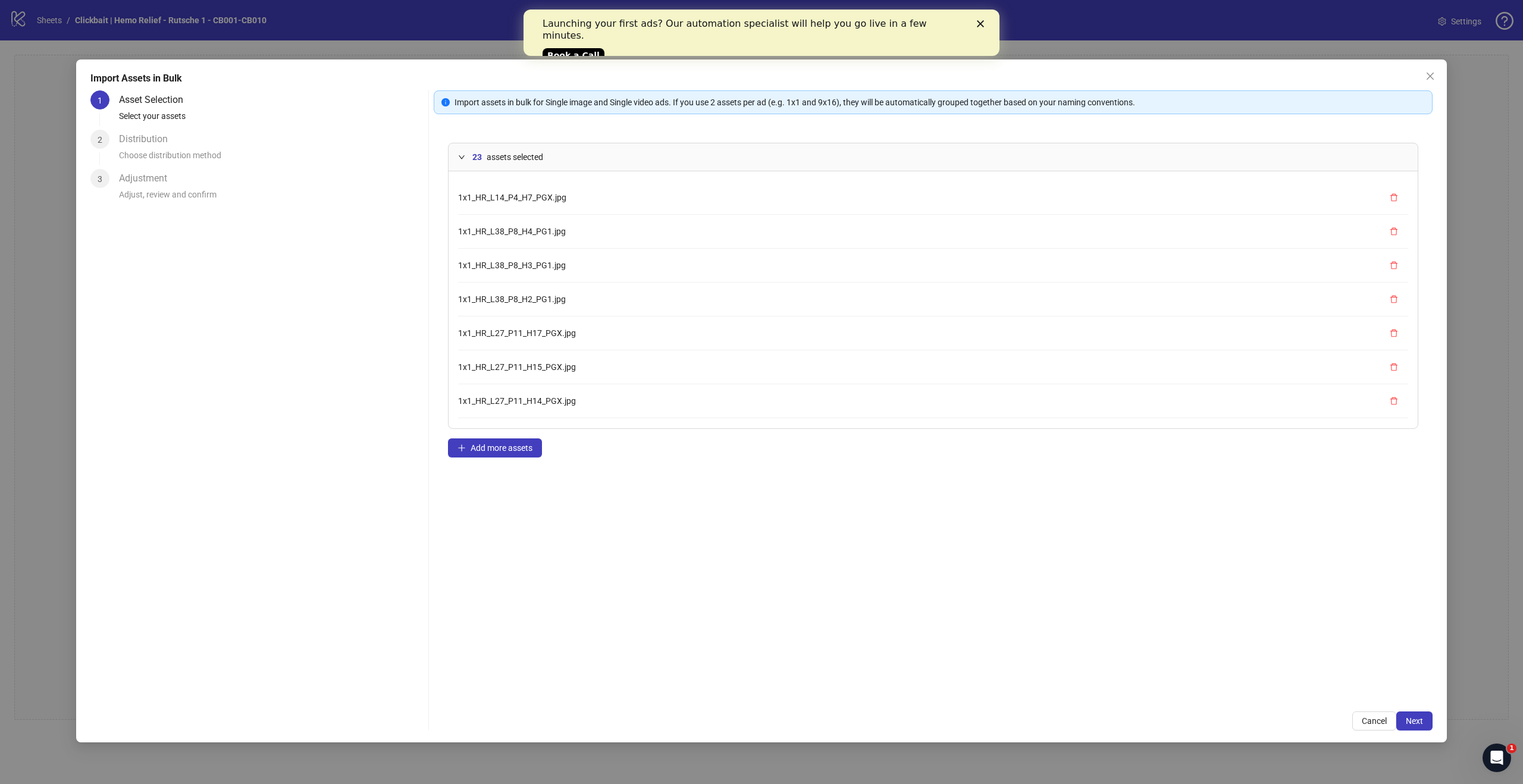
click at [458, 157] on icon "expanded" at bounding box center [461, 157] width 7 height 7
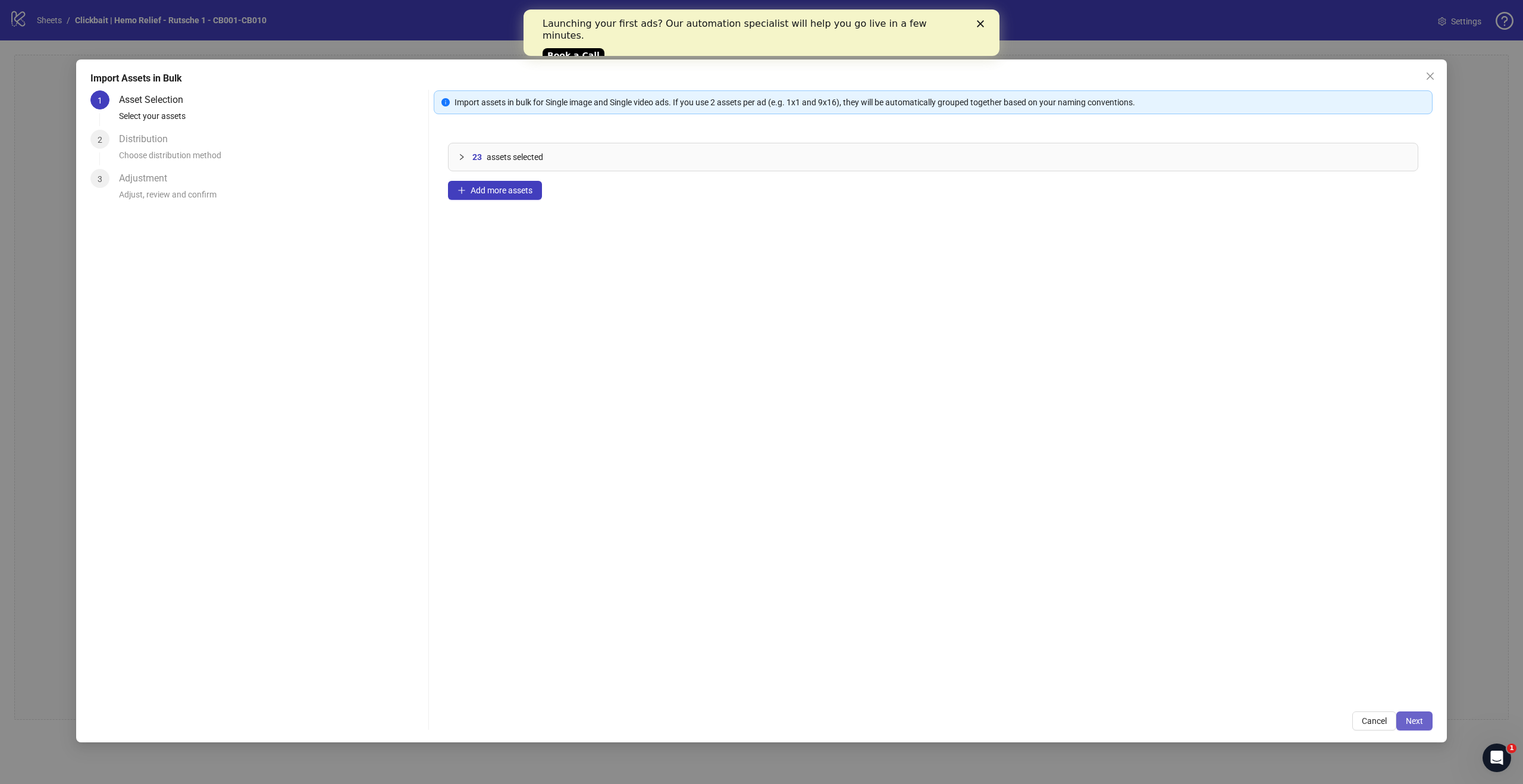
click at [1423, 723] on span "Next" at bounding box center [1414, 721] width 17 height 10
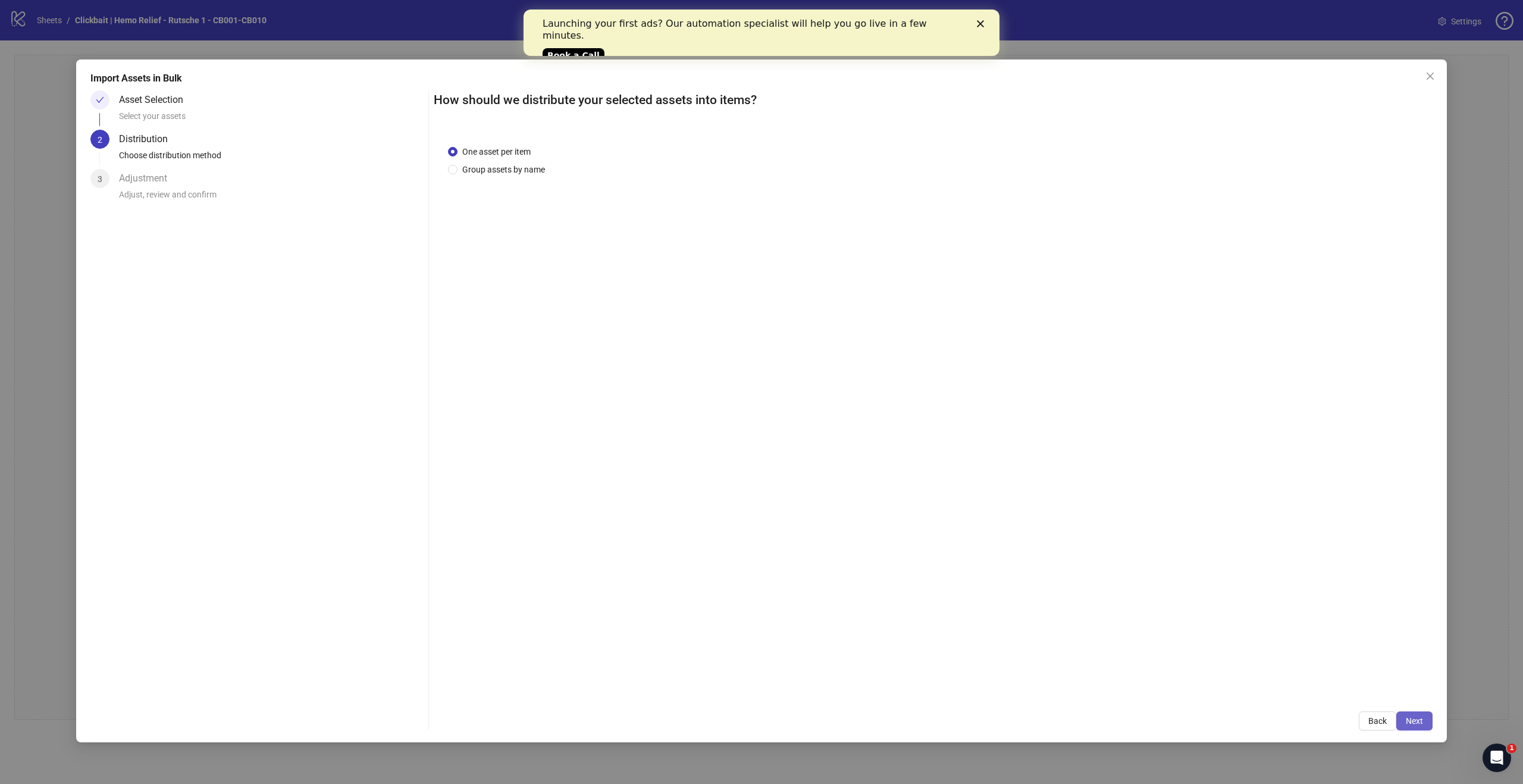
click at [1425, 716] on button "Next" at bounding box center [1414, 721] width 36 height 19
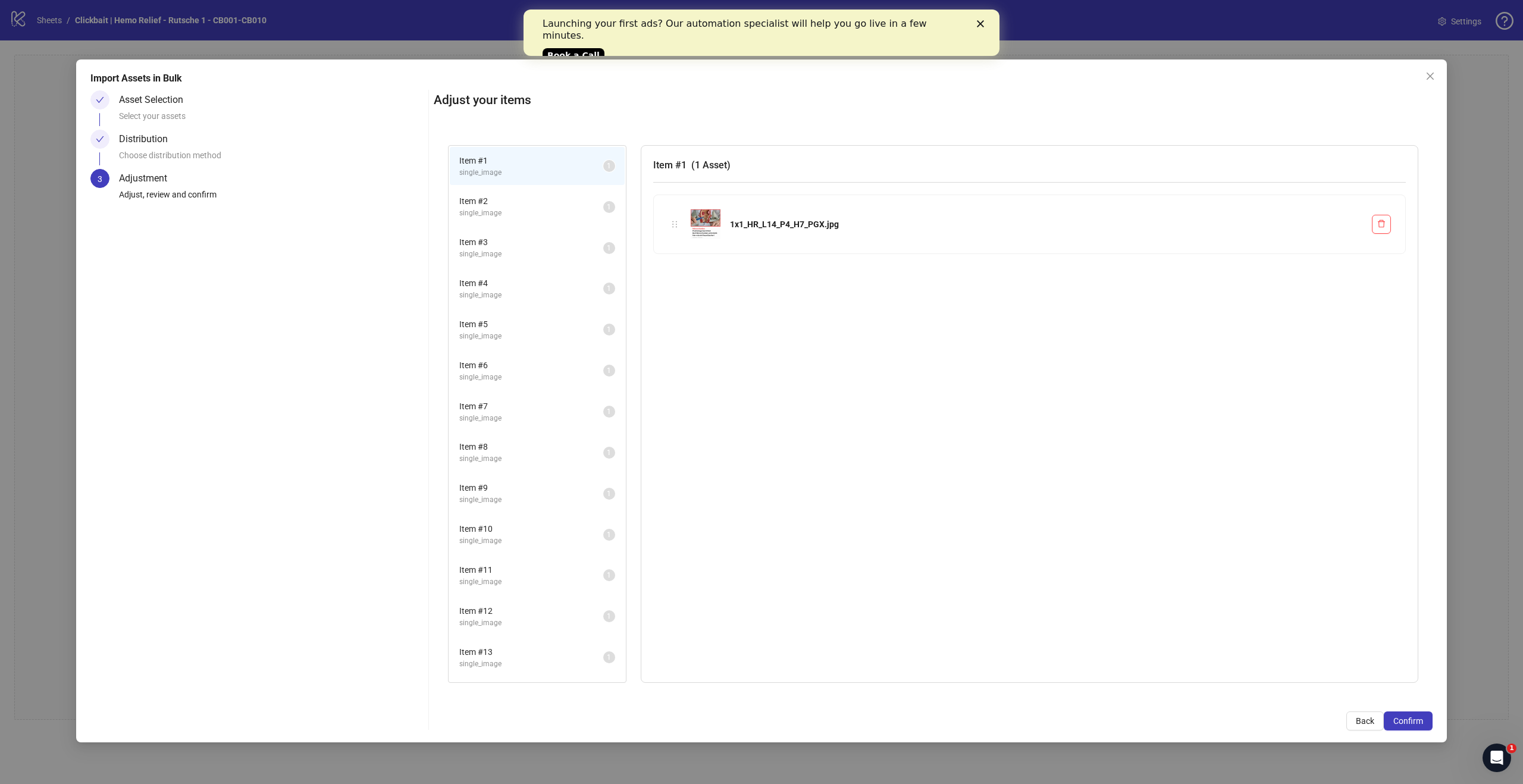
click at [560, 199] on span "Item # 2" at bounding box center [531, 201] width 144 height 13
click at [532, 253] on span "single_image" at bounding box center [531, 253] width 144 height 11
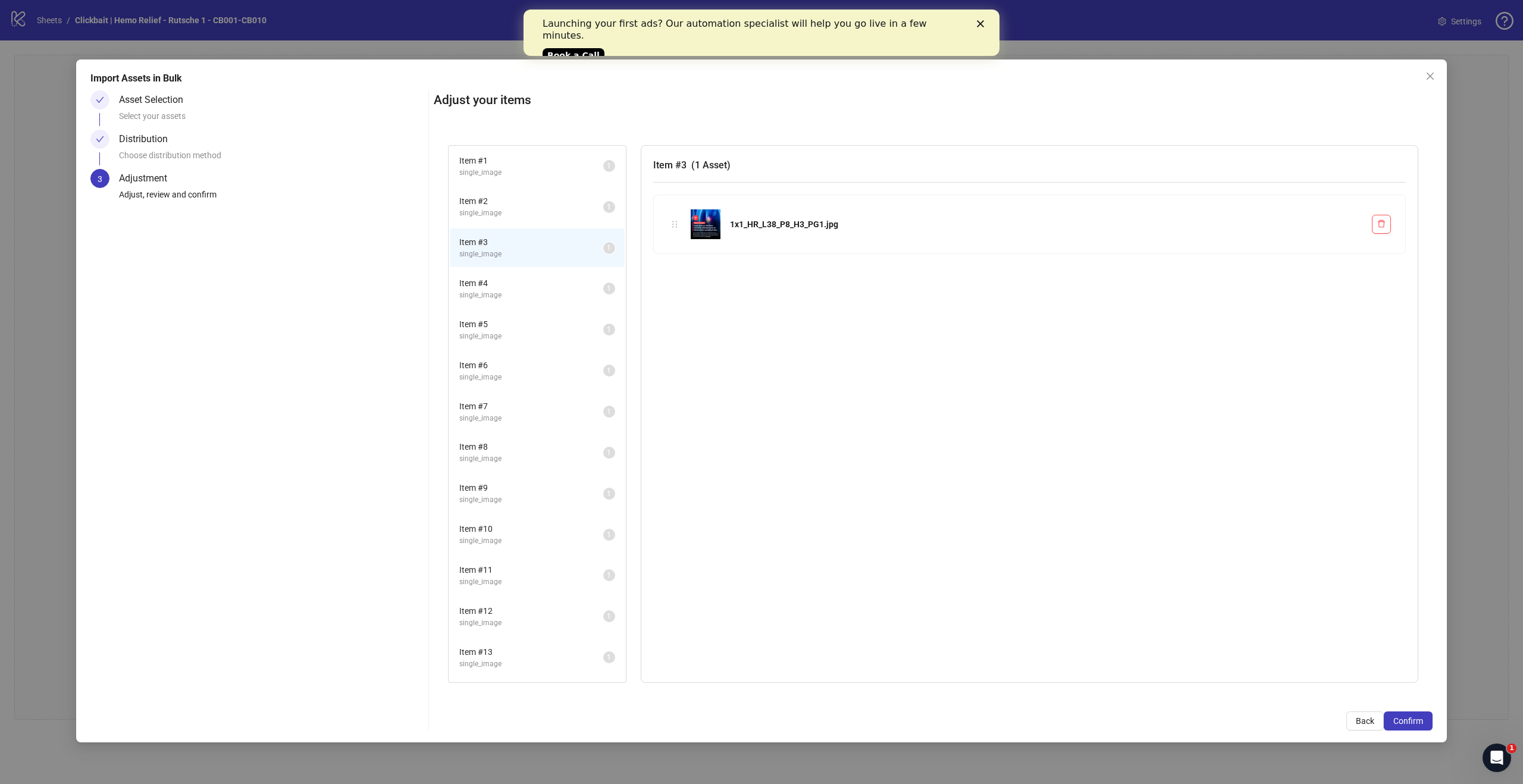
click at [560, 302] on li "Item # 4 single_image 1" at bounding box center [537, 289] width 175 height 38
click at [554, 342] on li "Item # 5 single_image 1" at bounding box center [537, 329] width 175 height 38
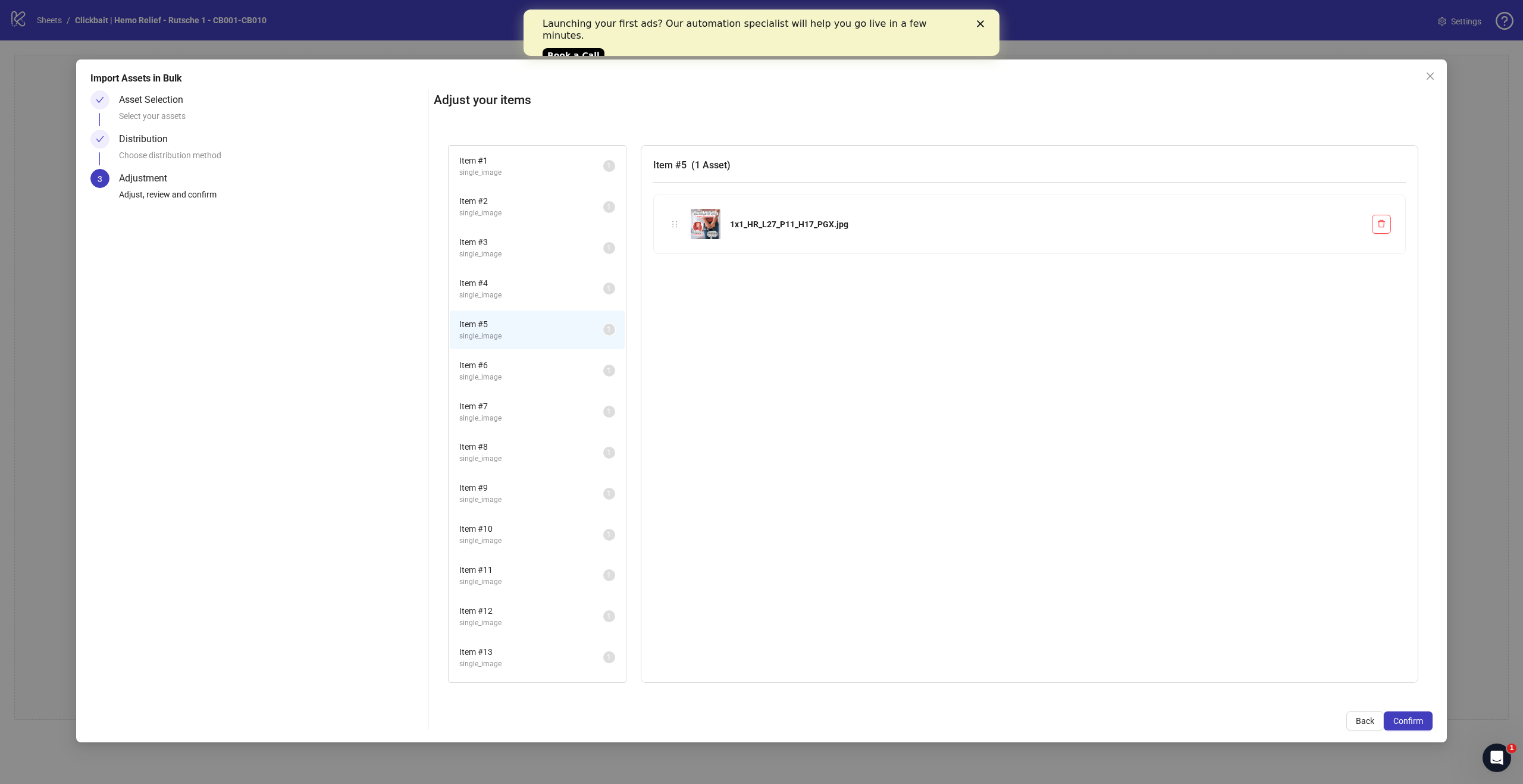
click at [562, 369] on span "Item # 6" at bounding box center [531, 365] width 144 height 13
click at [555, 402] on span "Item # 7" at bounding box center [531, 406] width 144 height 13
click at [557, 452] on span "Item # 8" at bounding box center [531, 447] width 144 height 13
click at [548, 498] on span "single_image" at bounding box center [531, 500] width 144 height 11
click at [529, 161] on span "Item # 1" at bounding box center [531, 161] width 144 height 13
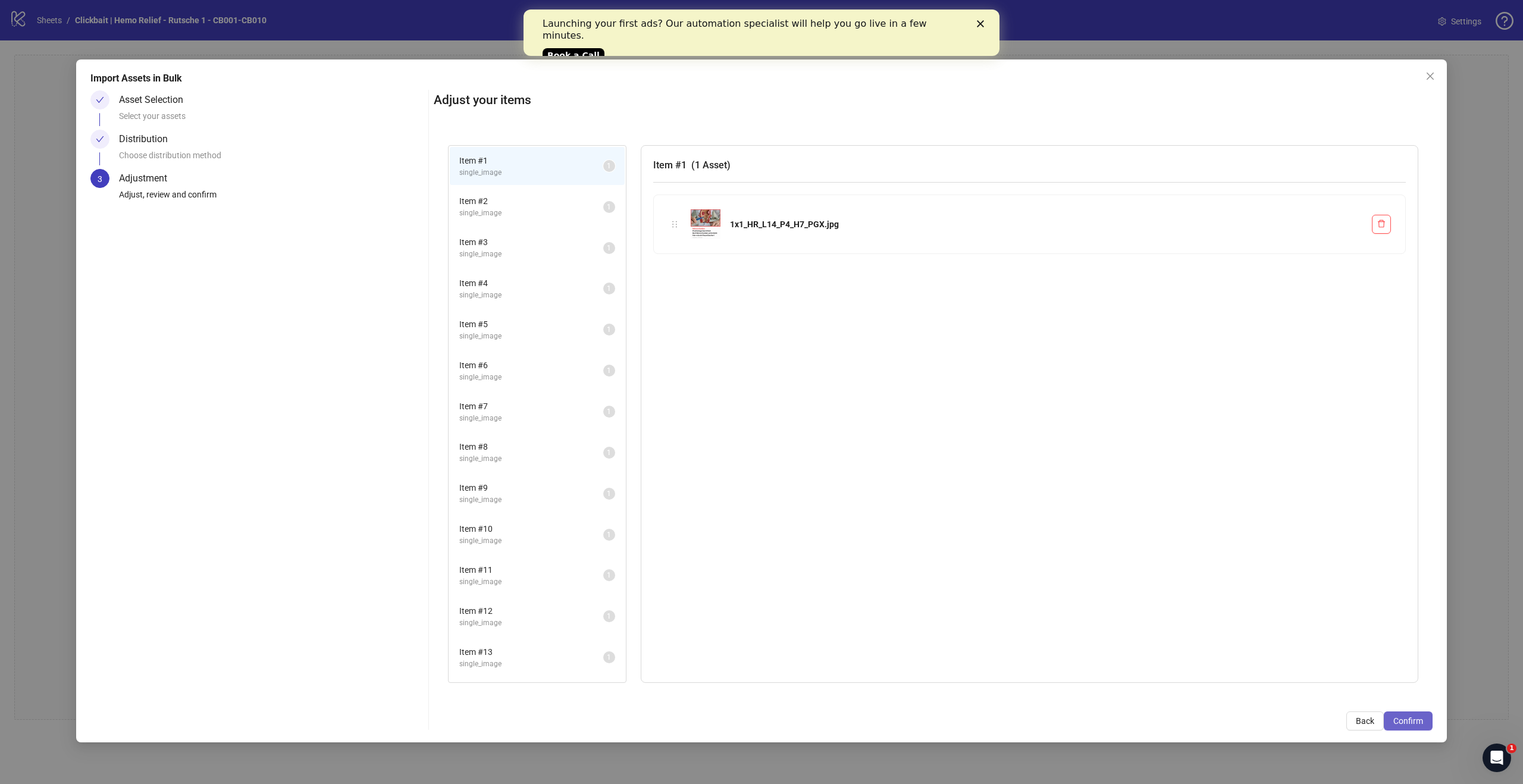
click at [1399, 720] on span "Confirm" at bounding box center [1408, 721] width 29 height 10
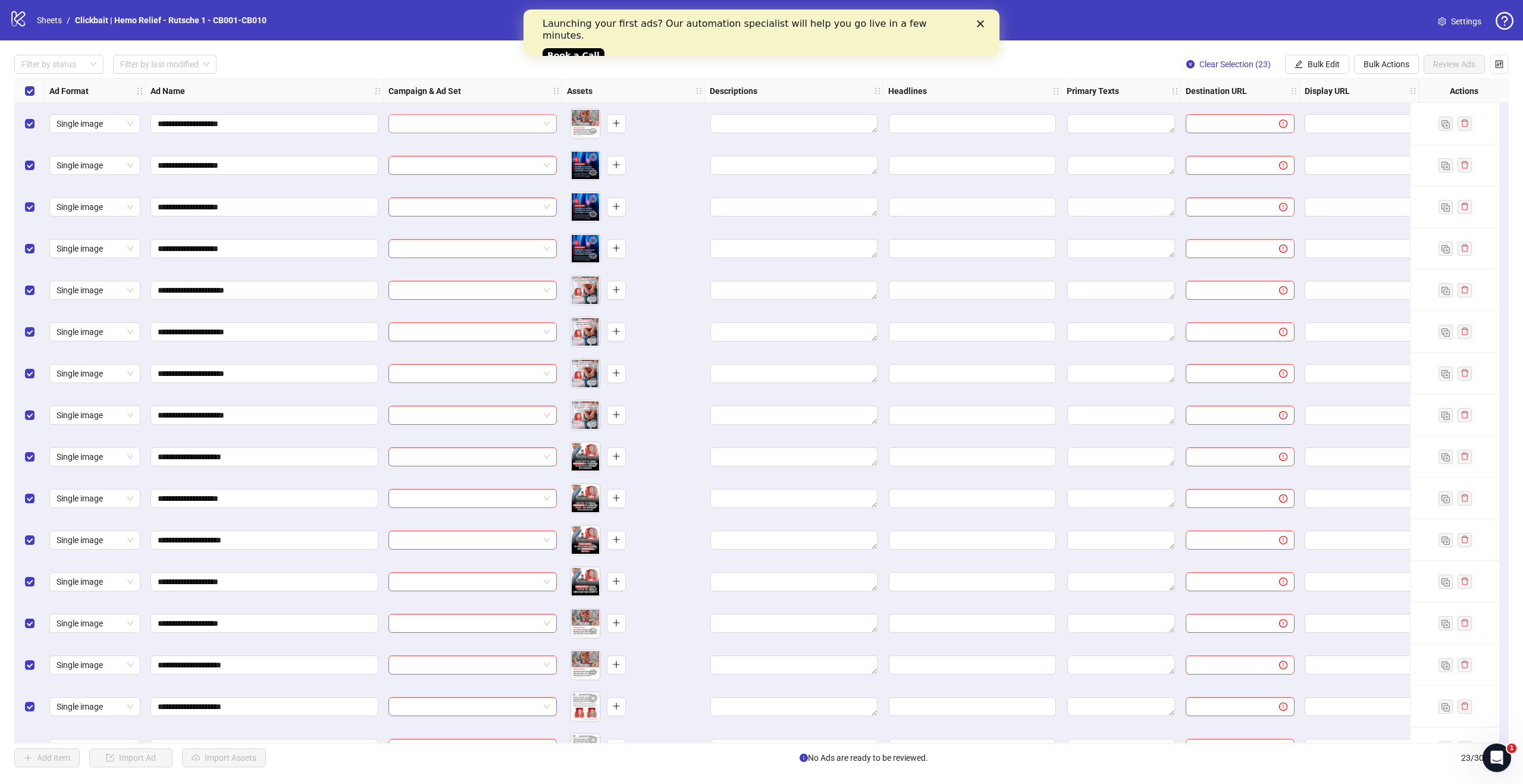
click at [532, 122] on input "search" at bounding box center [467, 124] width 144 height 18
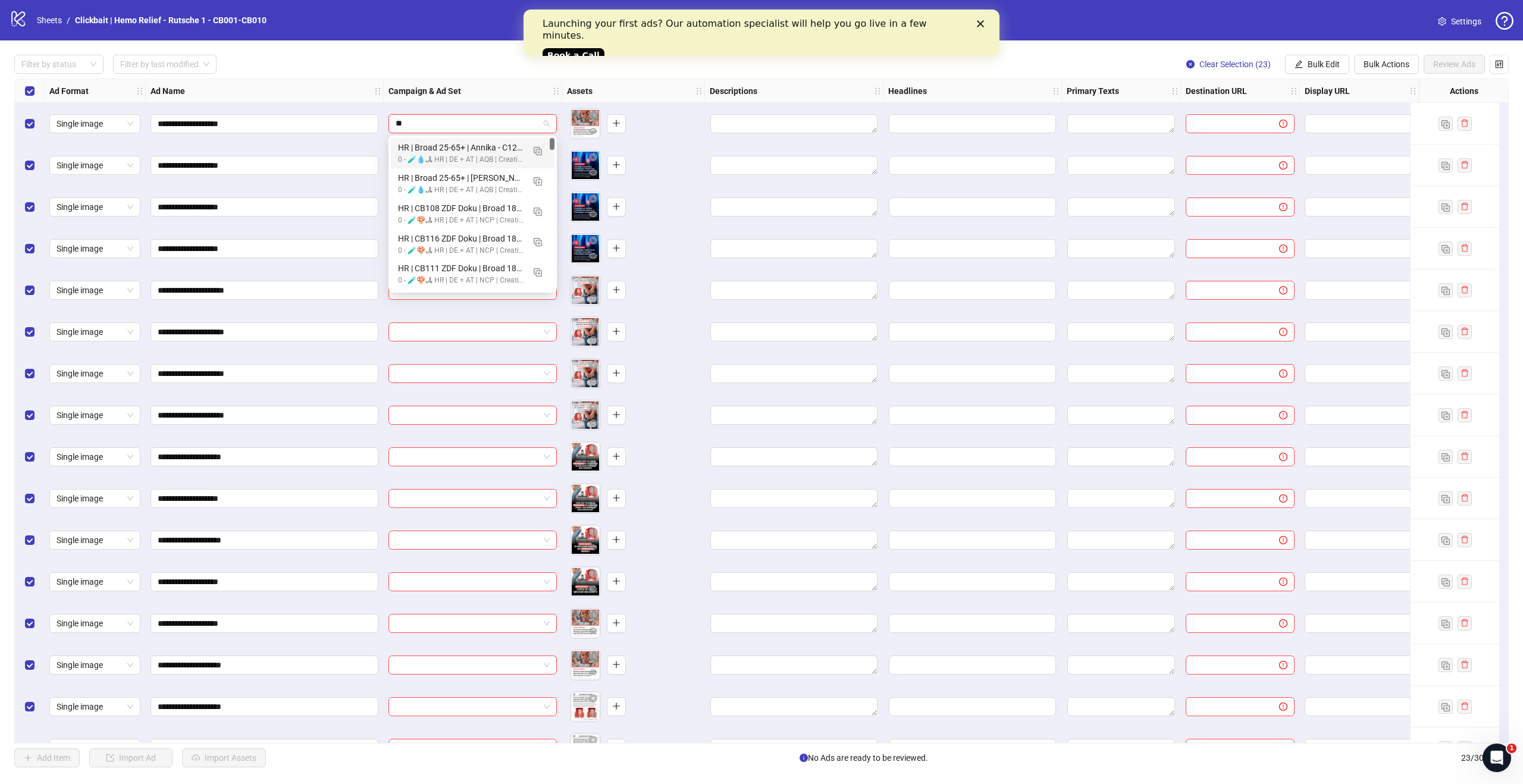
type input "*"
